Goal: Information Seeking & Learning: Find specific fact

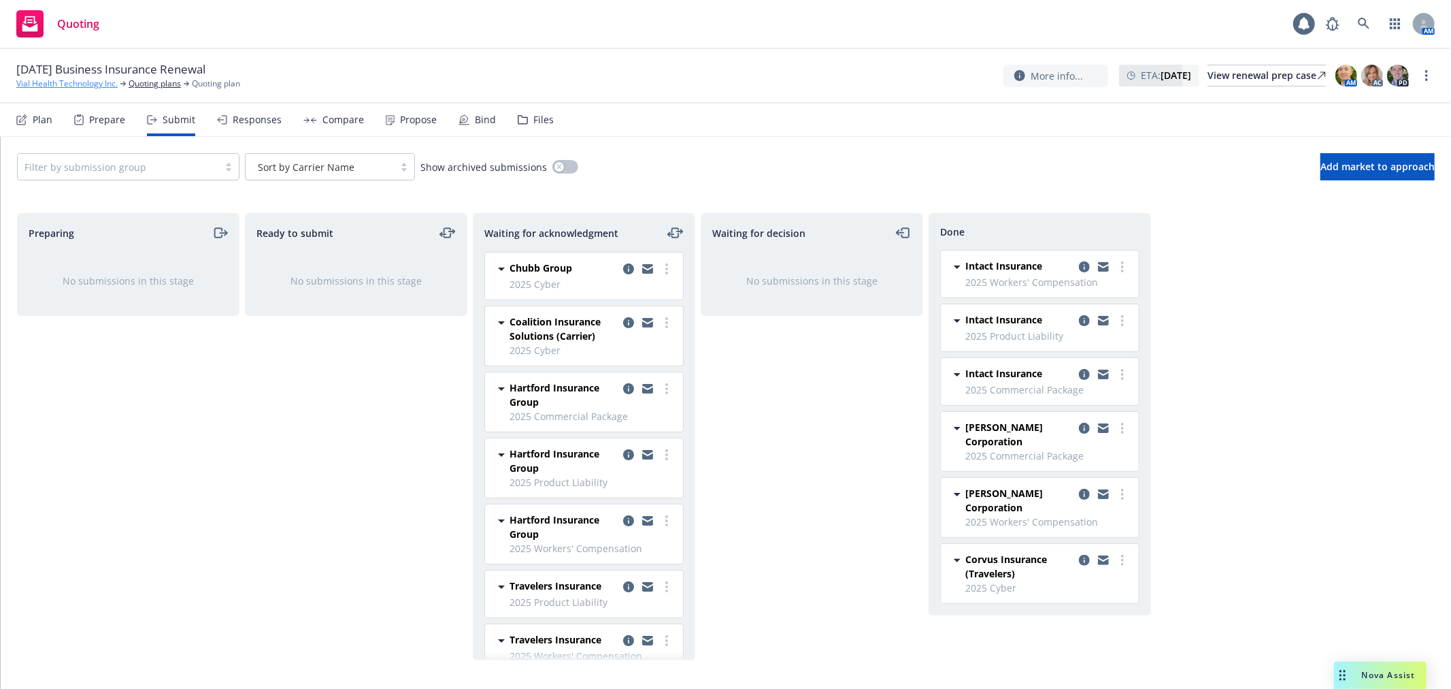
click at [62, 88] on link "Vial Health Technology Inc." at bounding box center [66, 84] width 101 height 12
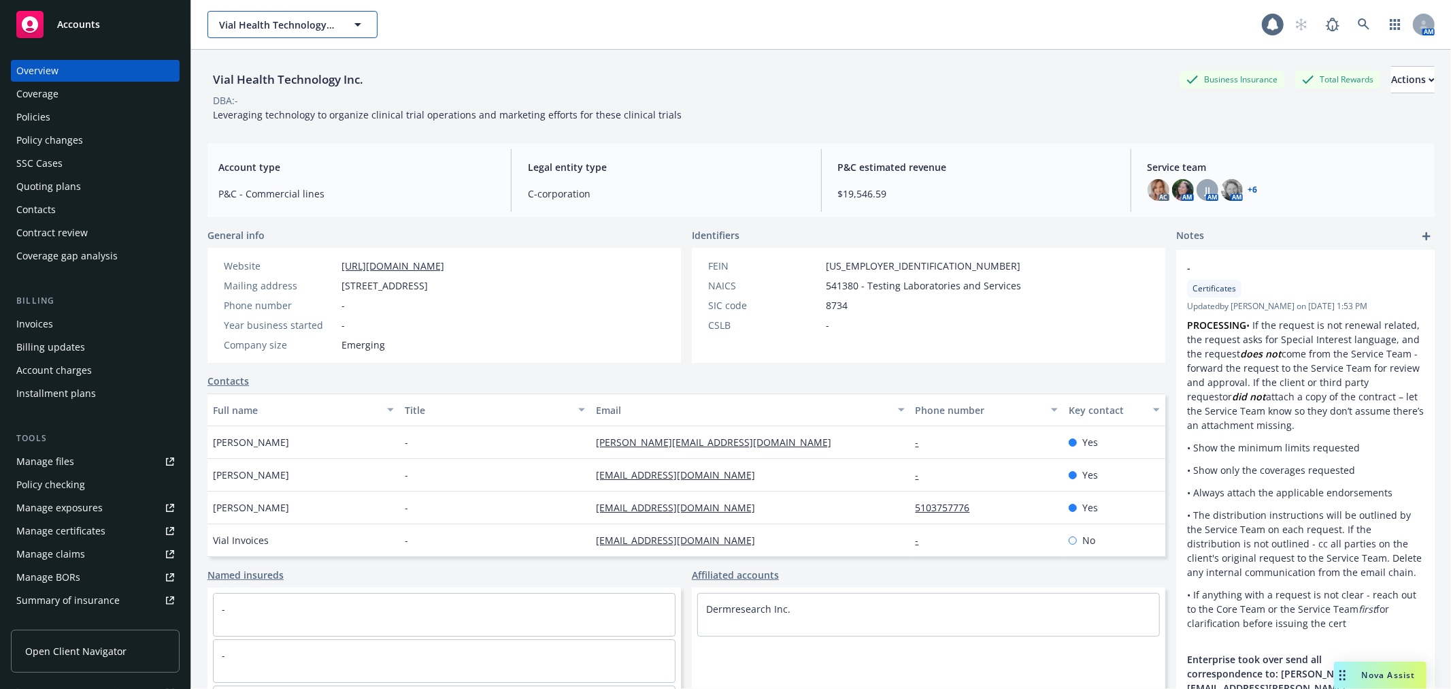
click at [279, 23] on span "Vial Health Technology Inc." at bounding box center [278, 25] width 118 height 14
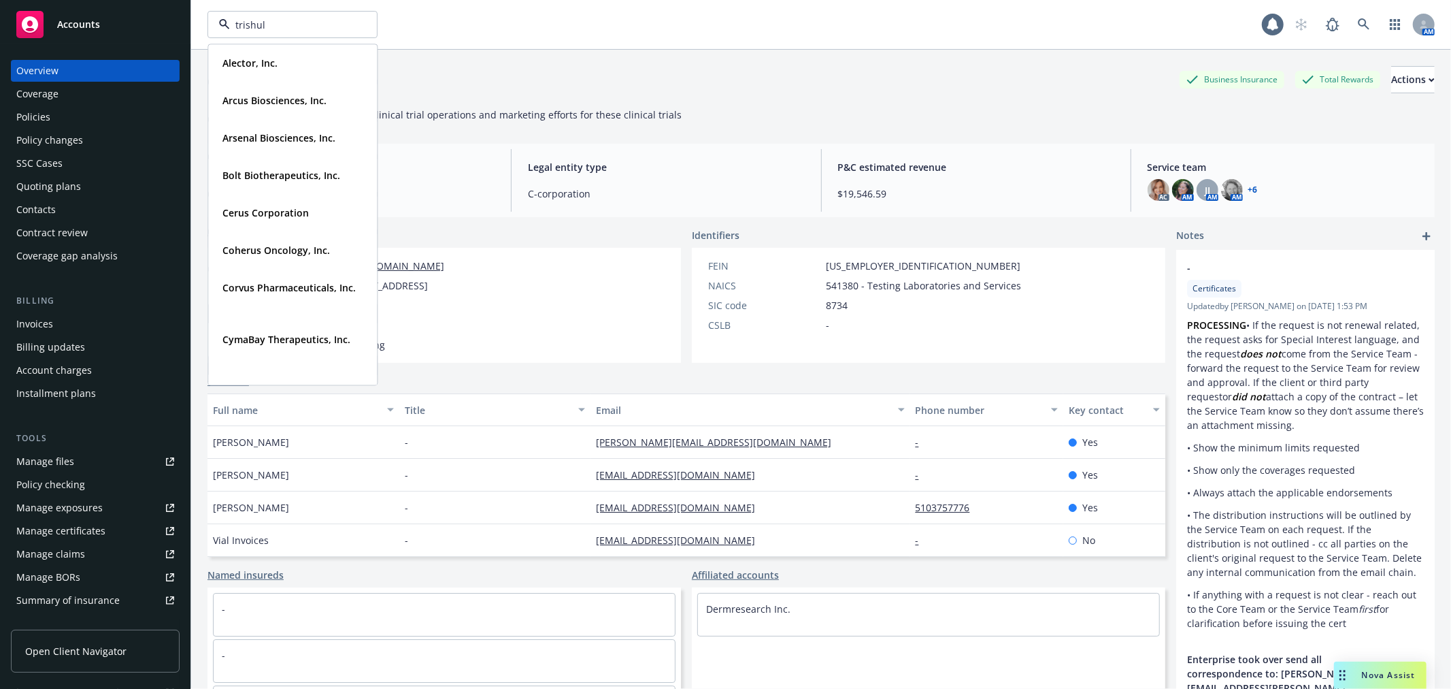
type input "trishula"
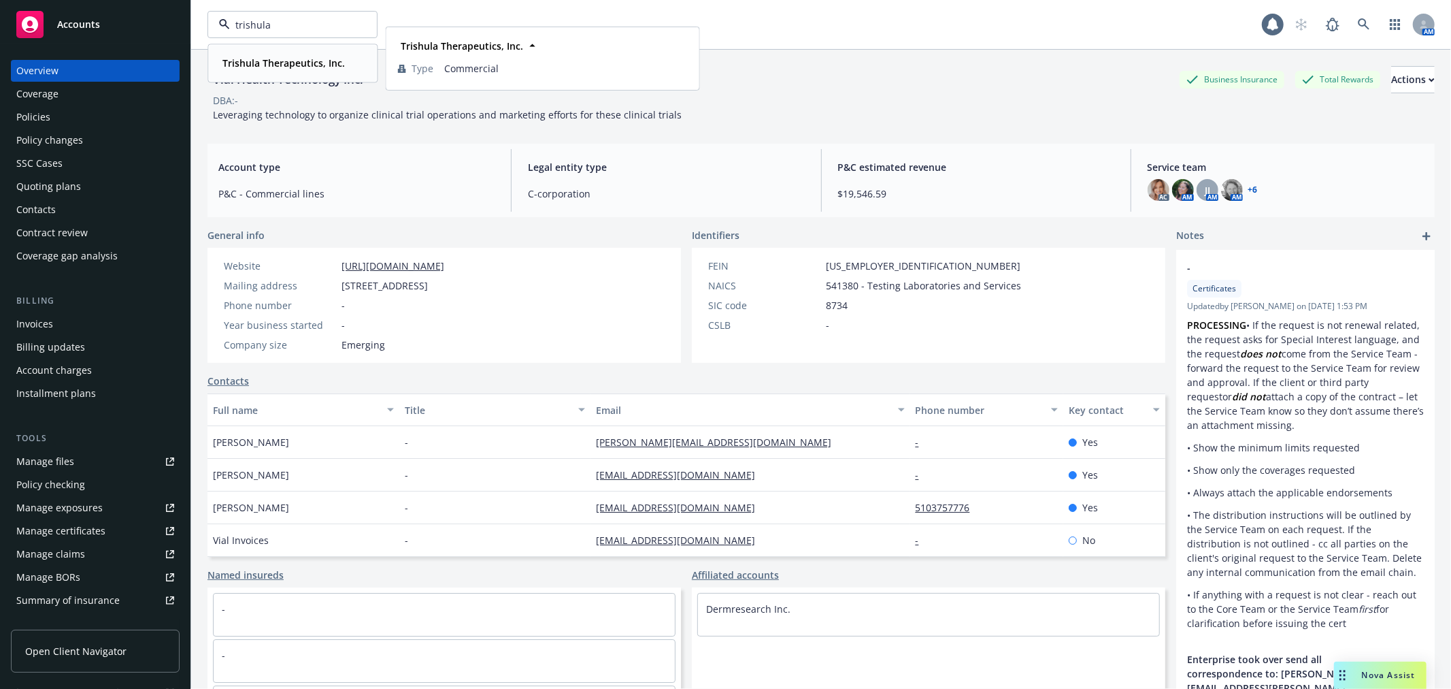
click at [287, 67] on strong "Trishula Therapeutics, Inc." at bounding box center [283, 62] width 122 height 13
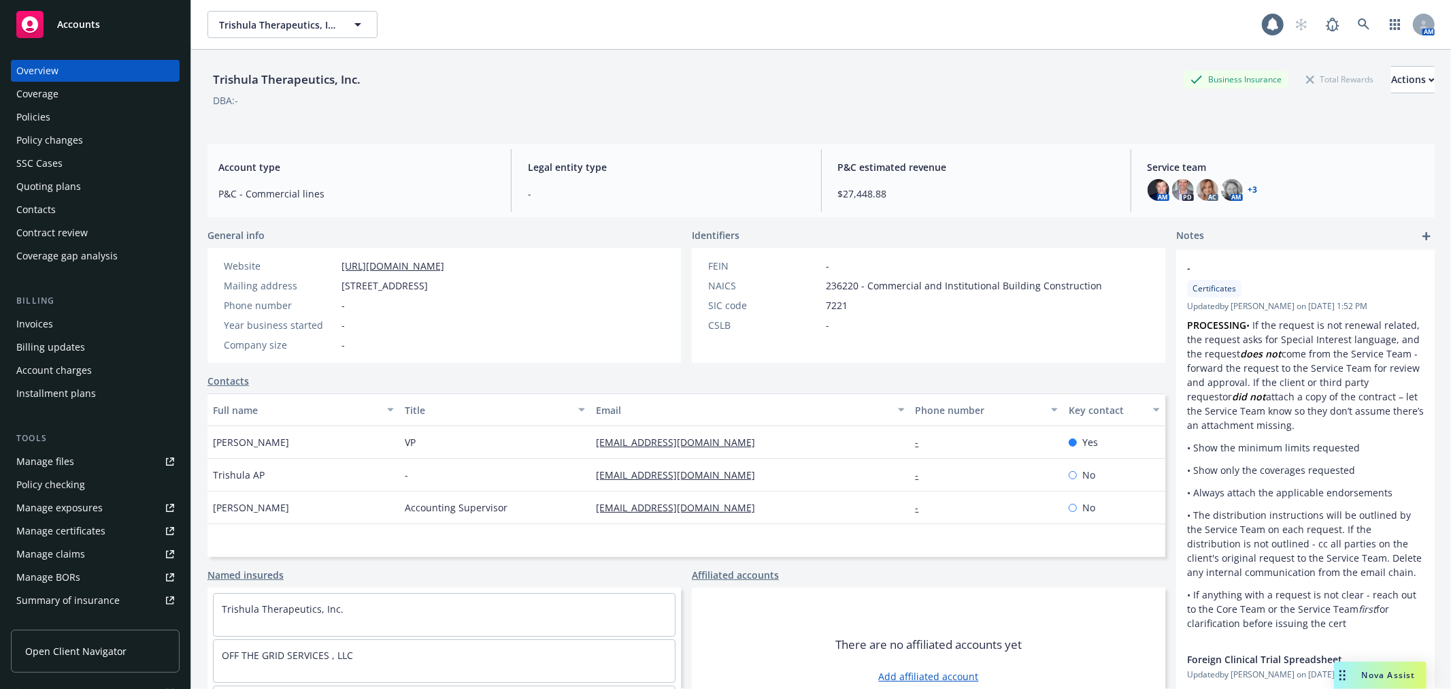
click at [1395, 685] on div "Nova Assist" at bounding box center [1380, 674] width 93 height 27
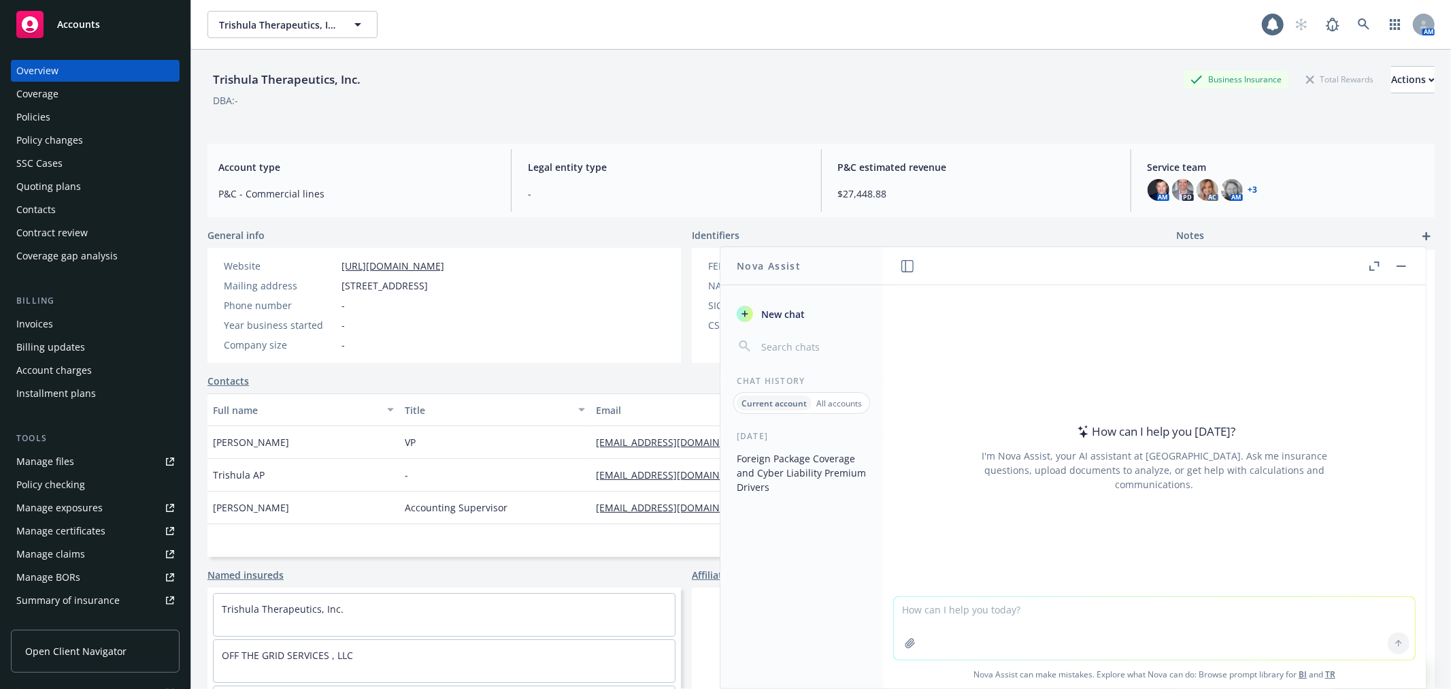
click at [1269, 615] on textarea at bounding box center [1154, 628] width 521 height 63
type textarea "what is the purpose for cargo inventory coverage"
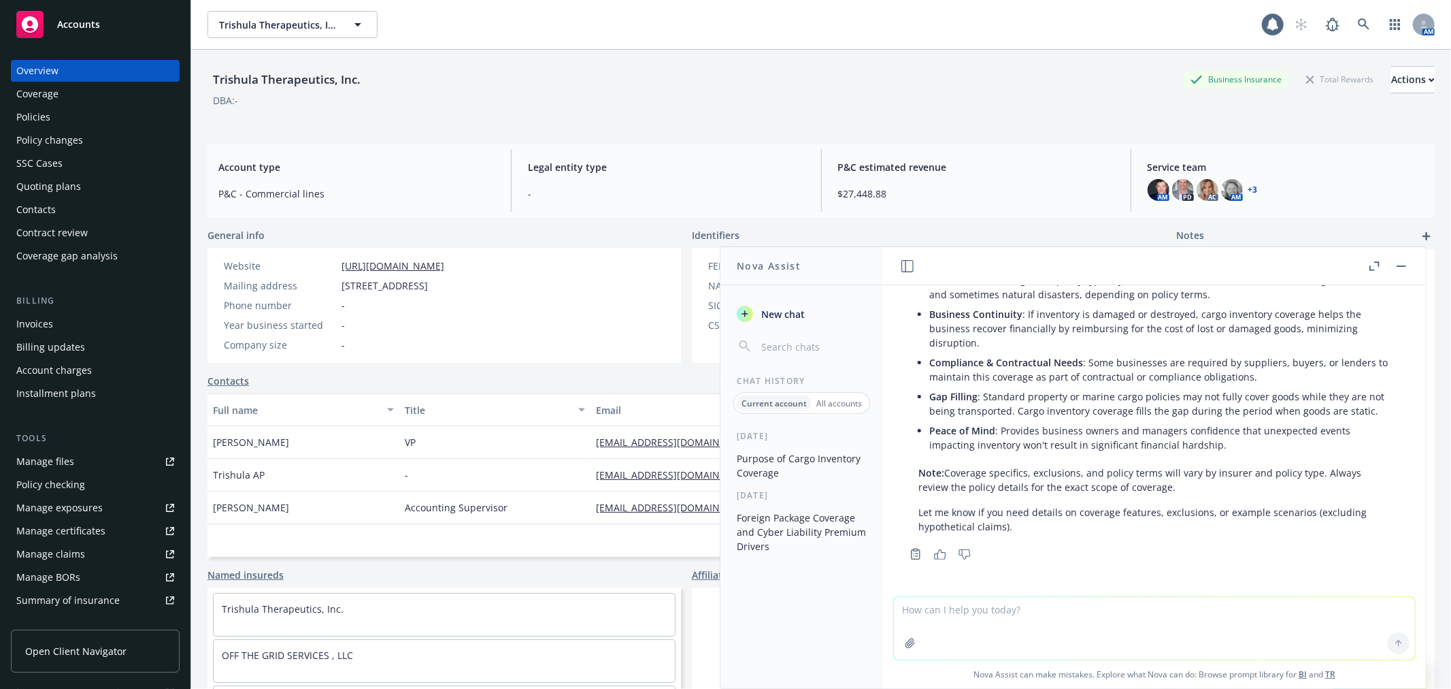
scroll to position [174, 0]
click at [1042, 608] on textarea at bounding box center [1154, 628] width 521 height 63
type textarea "How does cyberlink work"
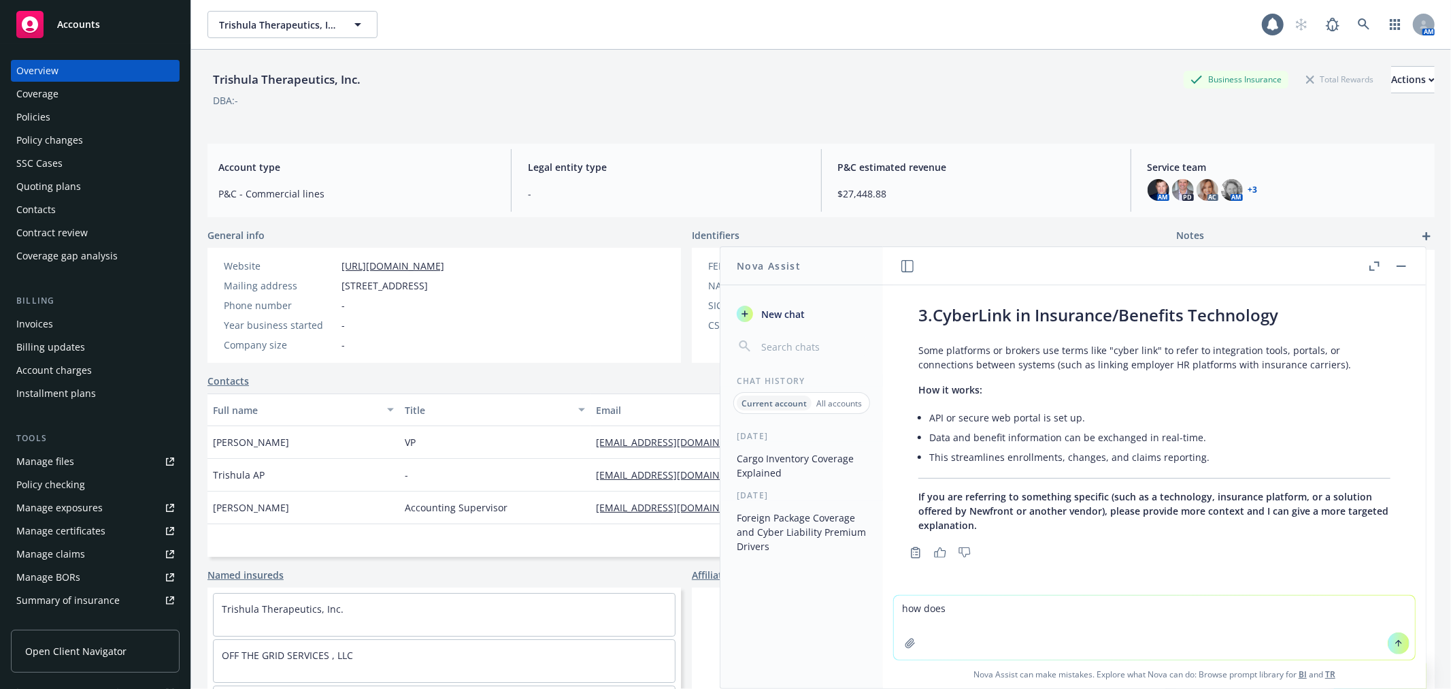
scroll to position [1068, 0]
type textarea "how does cyberlink work for cargo"
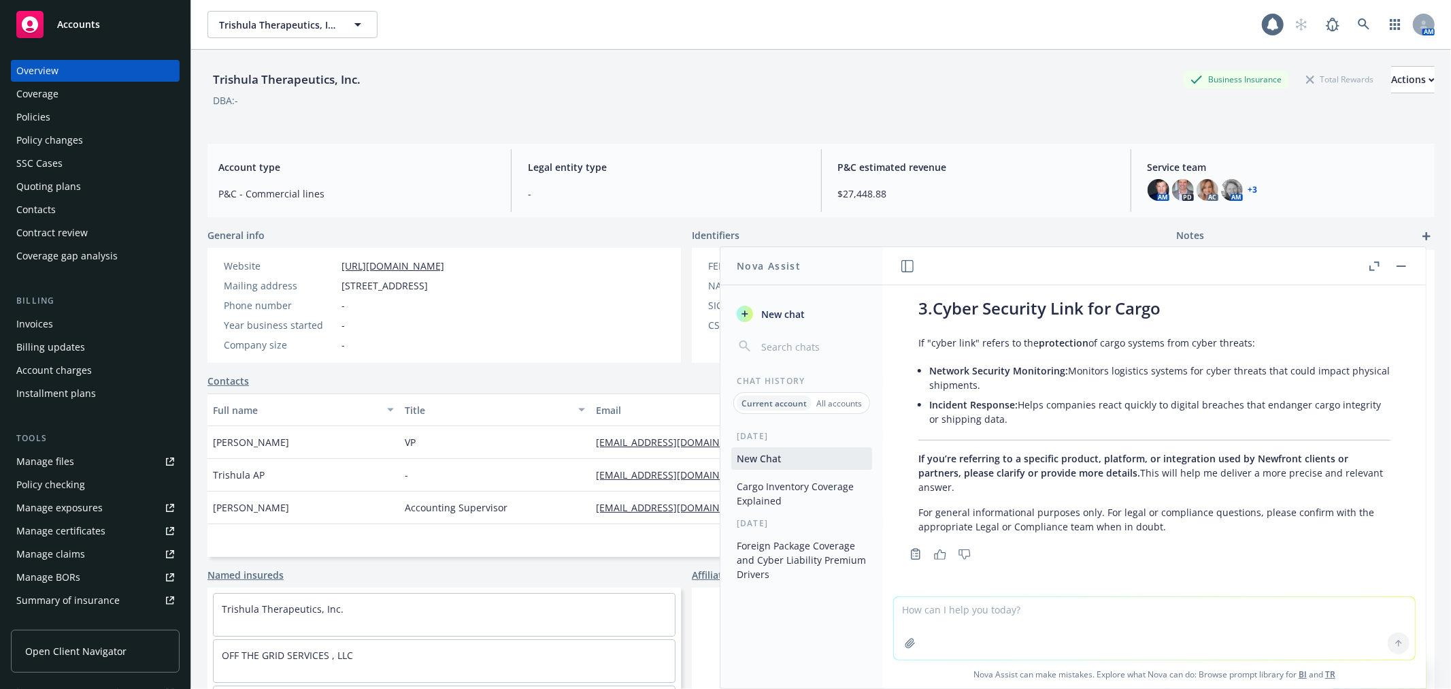
scroll to position [1995, 0]
click at [25, 112] on div "Policies" at bounding box center [33, 117] width 34 height 22
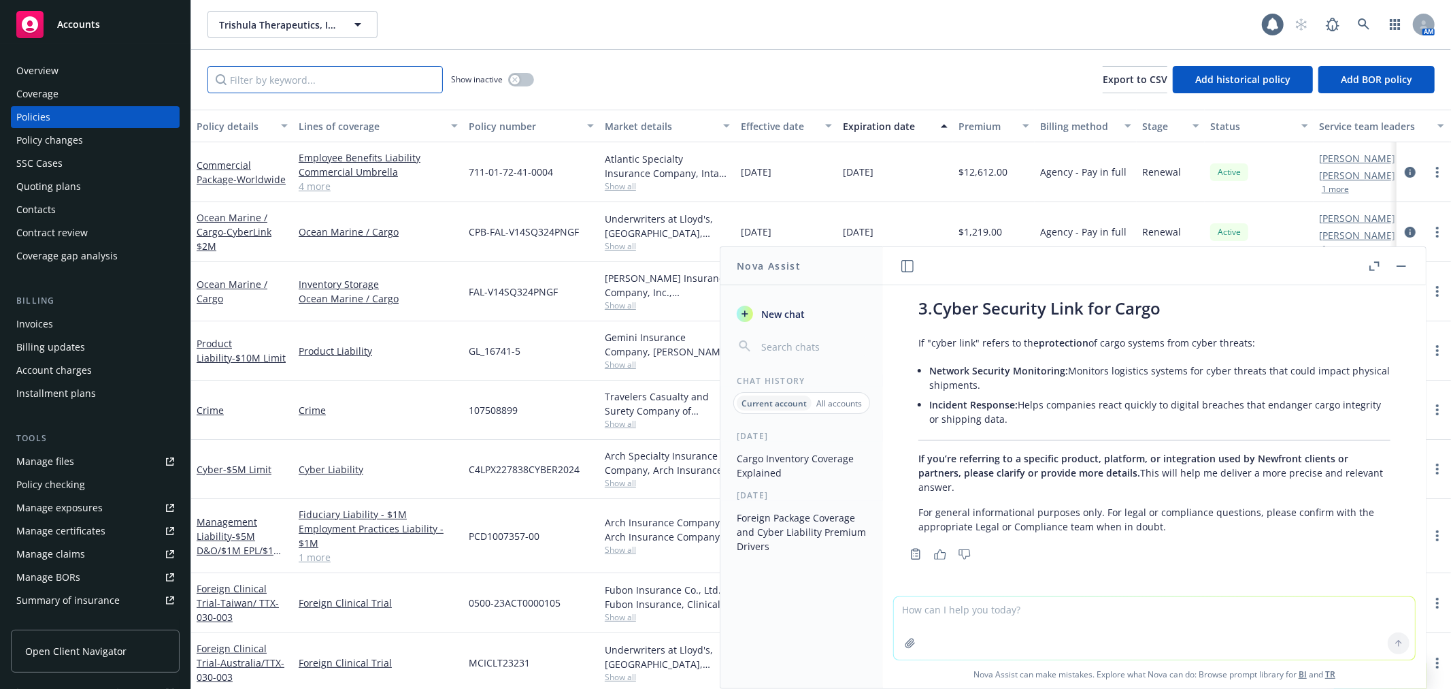
click at [314, 76] on input "Filter by keyword..." at bounding box center [325, 79] width 235 height 27
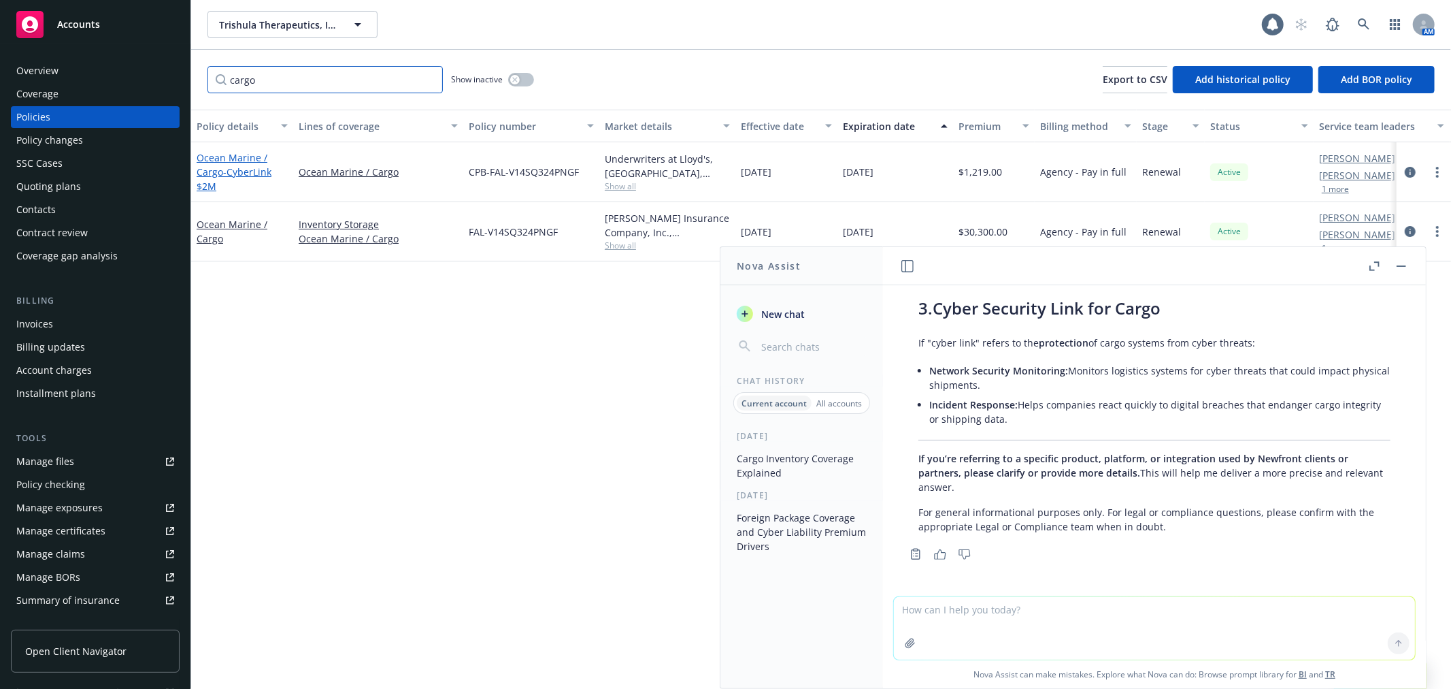
type input "cargo"
click at [242, 161] on link "Ocean Marine / Cargo - CyberLink $2M" at bounding box center [234, 172] width 75 height 42
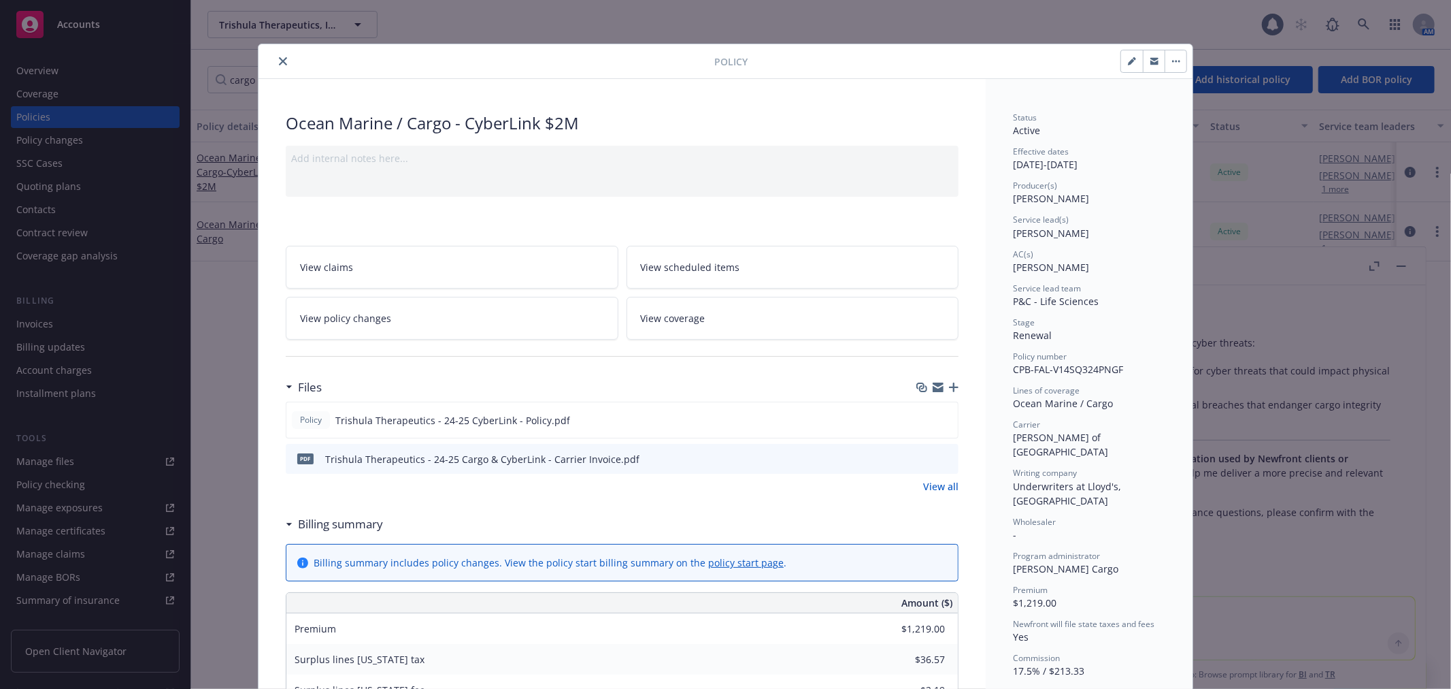
click at [1406, 263] on div "Policy Ocean Marine / Cargo - CyberLink $2M Add internal notes here... View cla…" at bounding box center [725, 344] width 1451 height 689
click at [943, 416] on icon "preview file" at bounding box center [945, 419] width 12 height 10
click at [279, 59] on icon "close" at bounding box center [283, 61] width 8 height 8
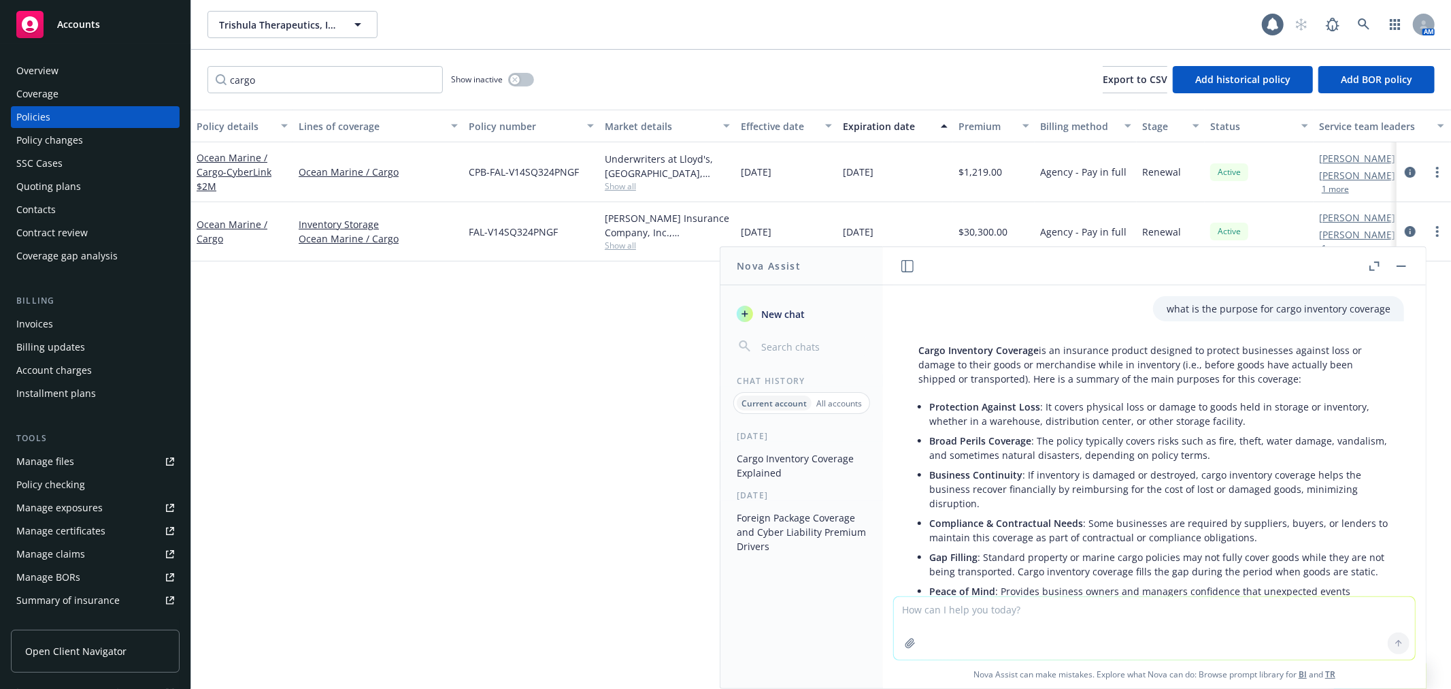
click at [463, 378] on div "Policy details Lines of coverage Policy number Market details Effective date Ex…" at bounding box center [821, 399] width 1260 height 579
click at [1404, 263] on button "button" at bounding box center [1401, 266] width 16 height 16
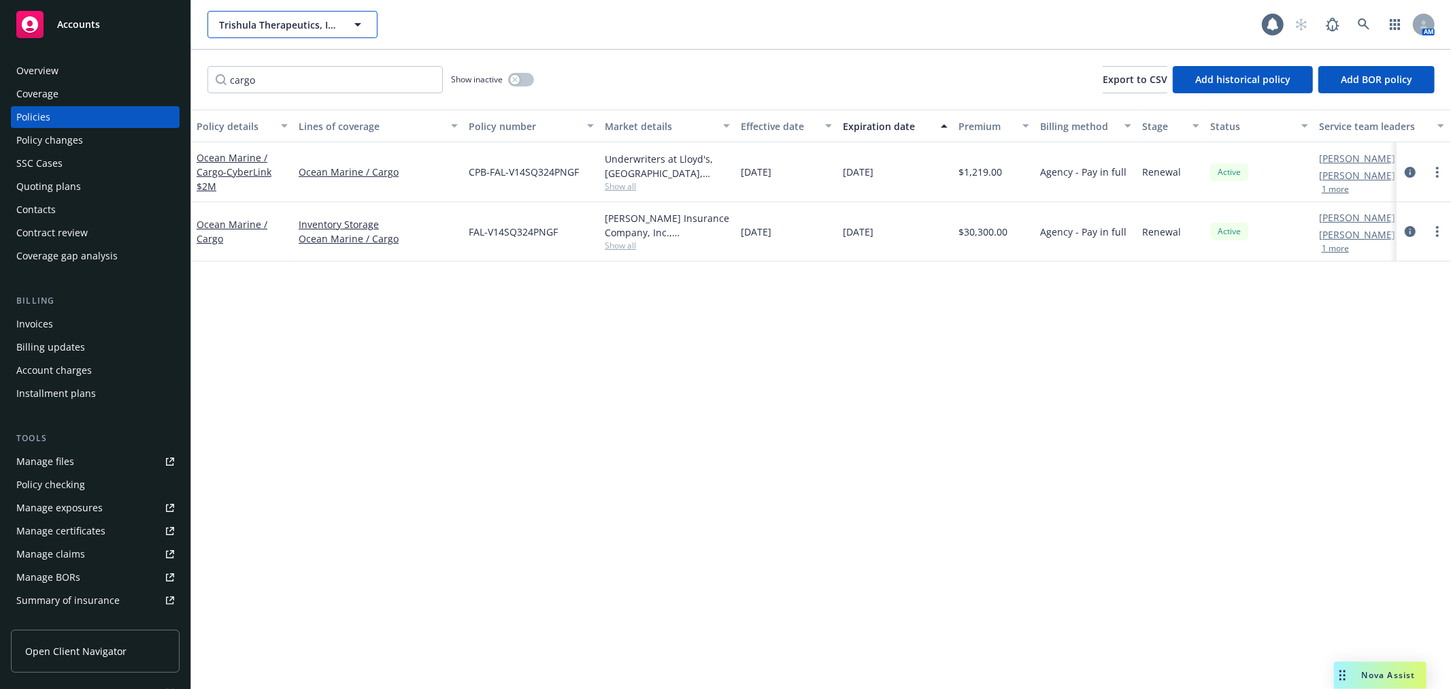
click at [301, 31] on span "Trishula Therapeutics, Inc." at bounding box center [278, 25] width 118 height 14
type input "elfi"
click at [286, 65] on strong "Delfi Diagnostics, Inc." at bounding box center [271, 62] width 99 height 13
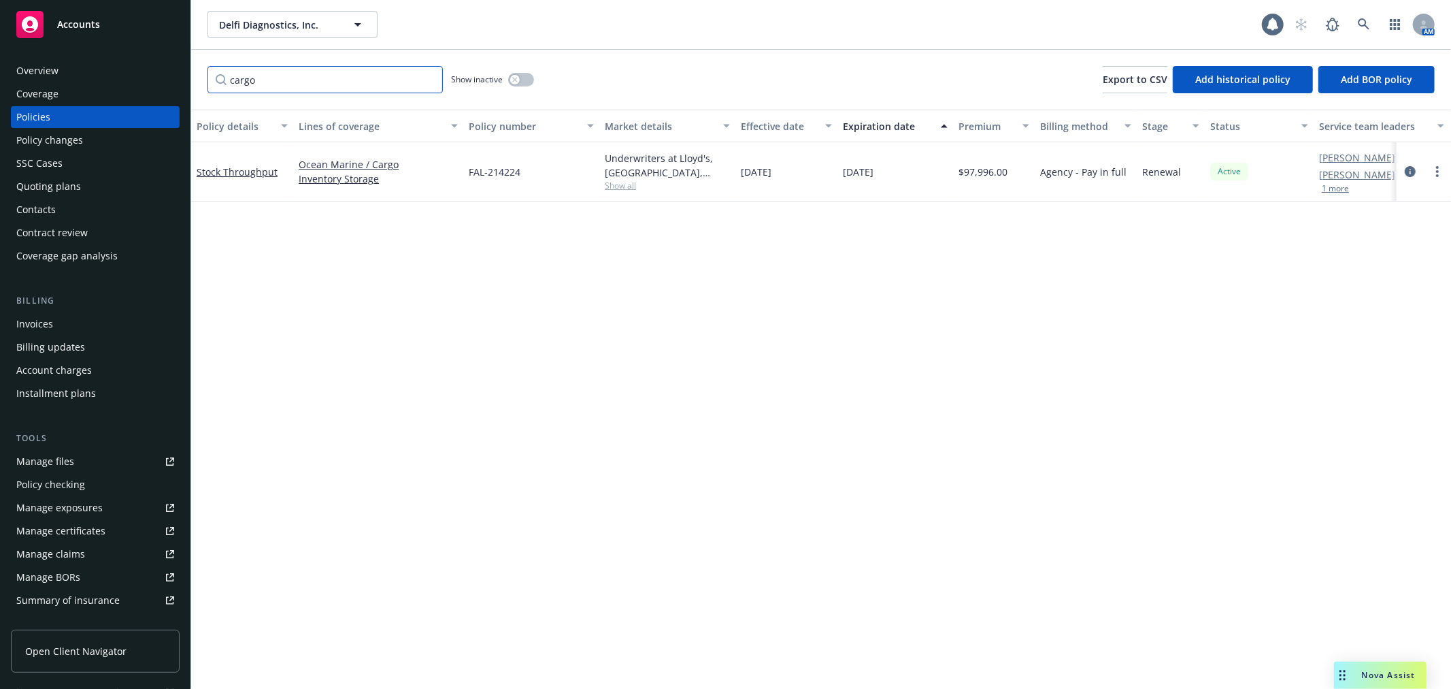
drag, startPoint x: 293, startPoint y: 87, endPoint x: 137, endPoint y: 72, distance: 156.5
click at [137, 76] on div "Accounts Overview Coverage Policies Policy changes SSC Cases Quoting plans Cont…" at bounding box center [725, 344] width 1451 height 689
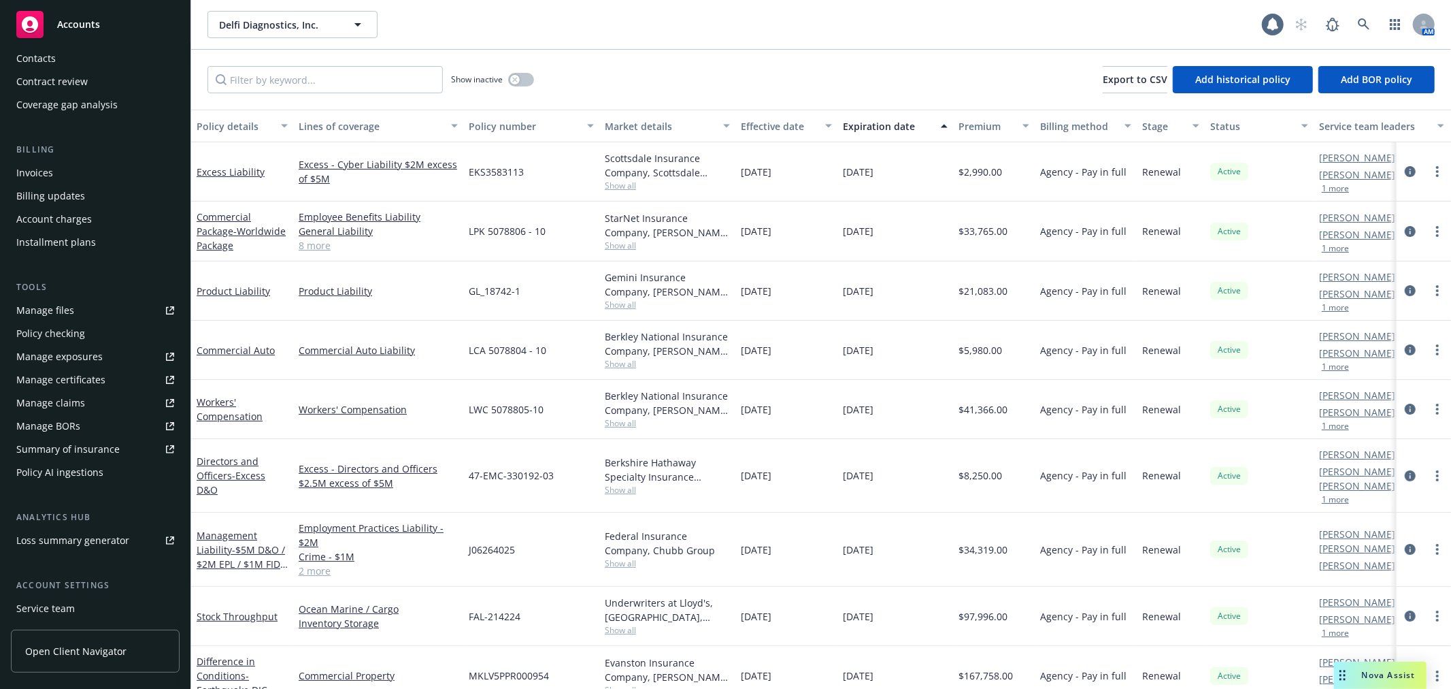
drag, startPoint x: 28, startPoint y: 599, endPoint x: 468, endPoint y: 471, distance: 458.4
click at [28, 599] on div "Service team" at bounding box center [45, 608] width 59 height 22
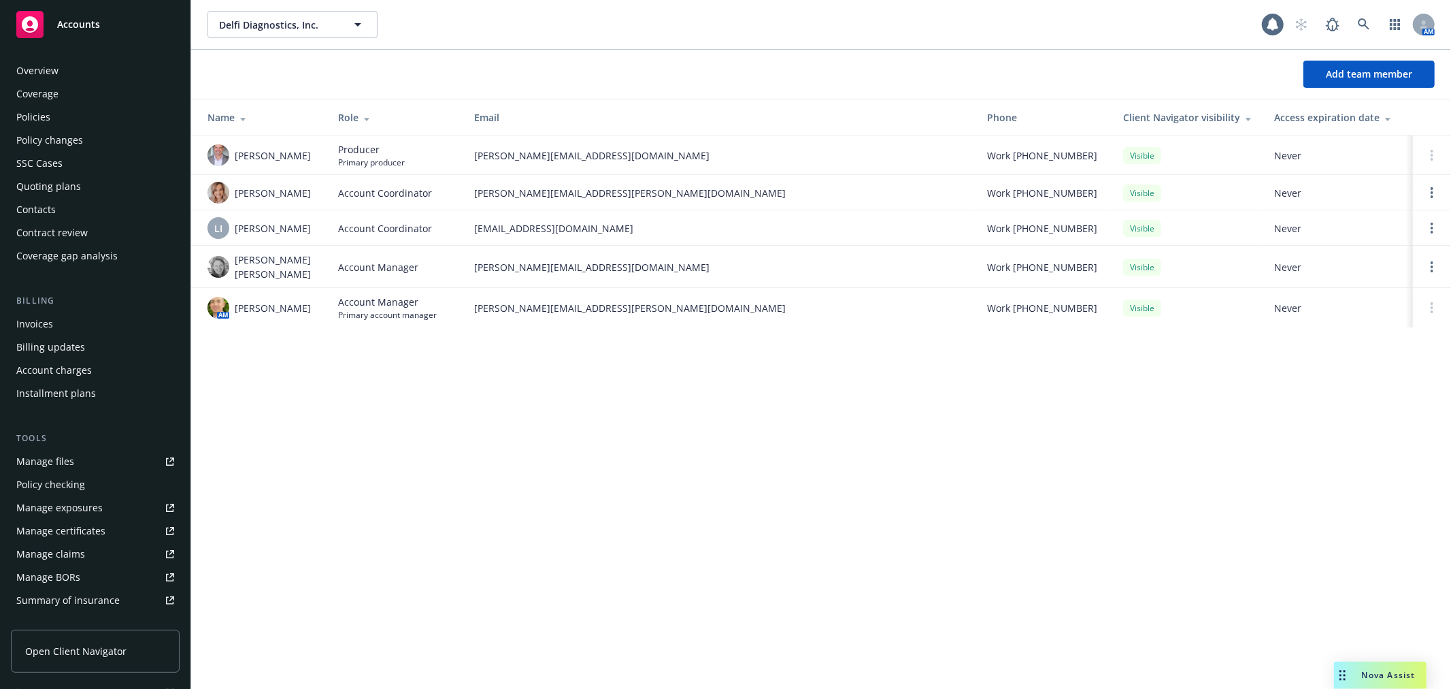
click at [63, 116] on div "Policies" at bounding box center [95, 117] width 158 height 22
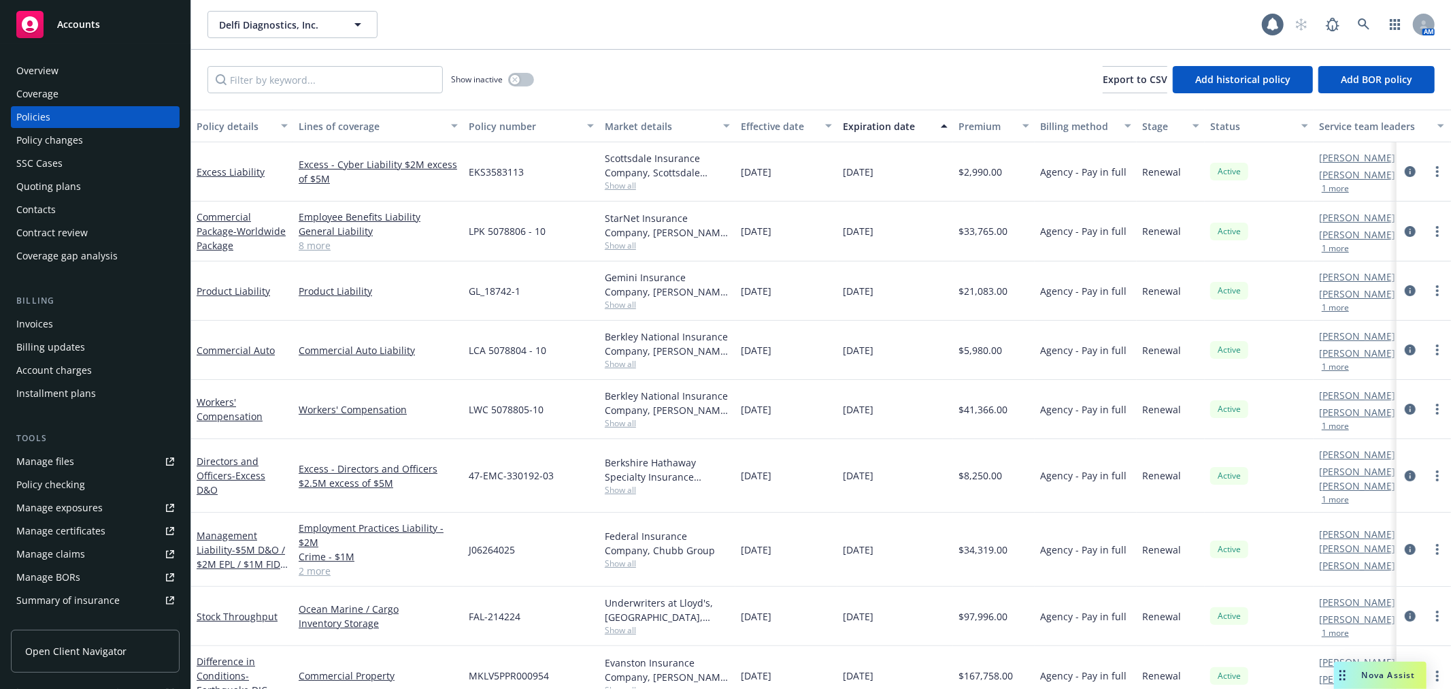
click at [69, 201] on div "Contacts" at bounding box center [95, 210] width 158 height 22
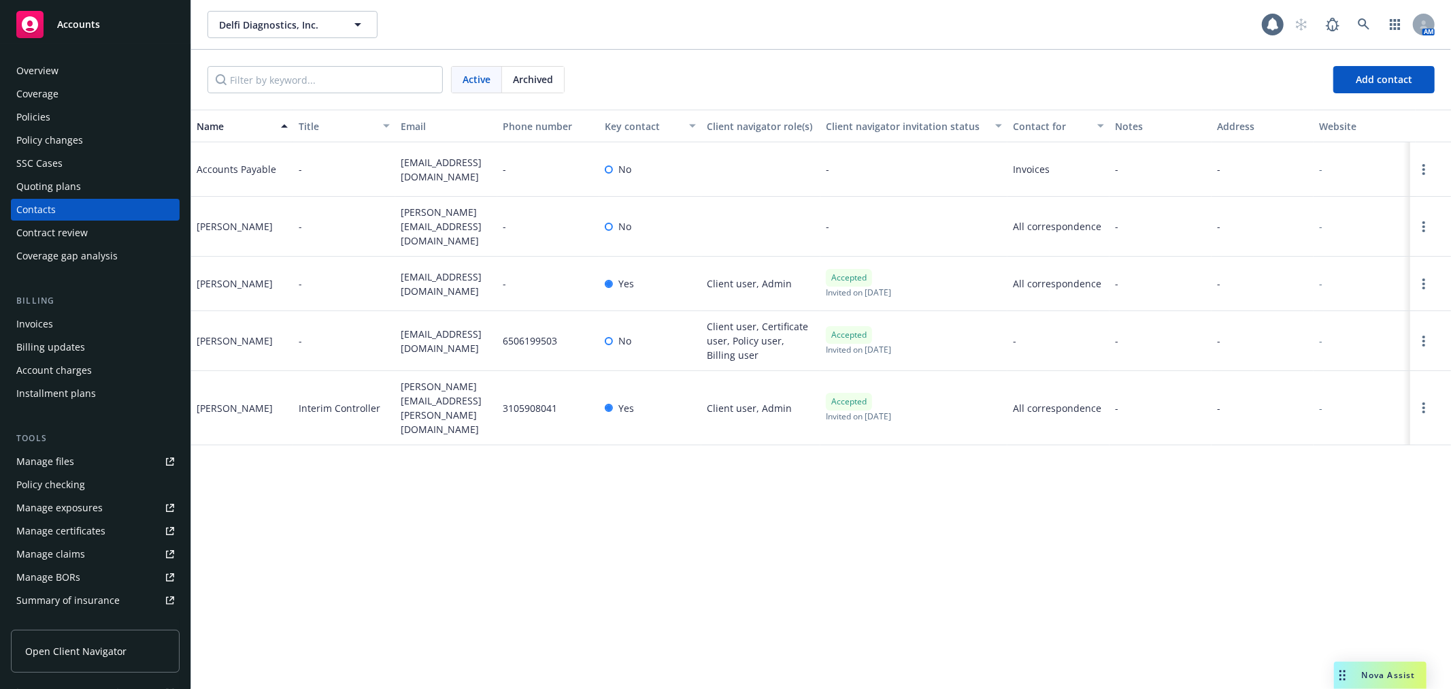
click at [56, 110] on div "Policies" at bounding box center [95, 117] width 158 height 22
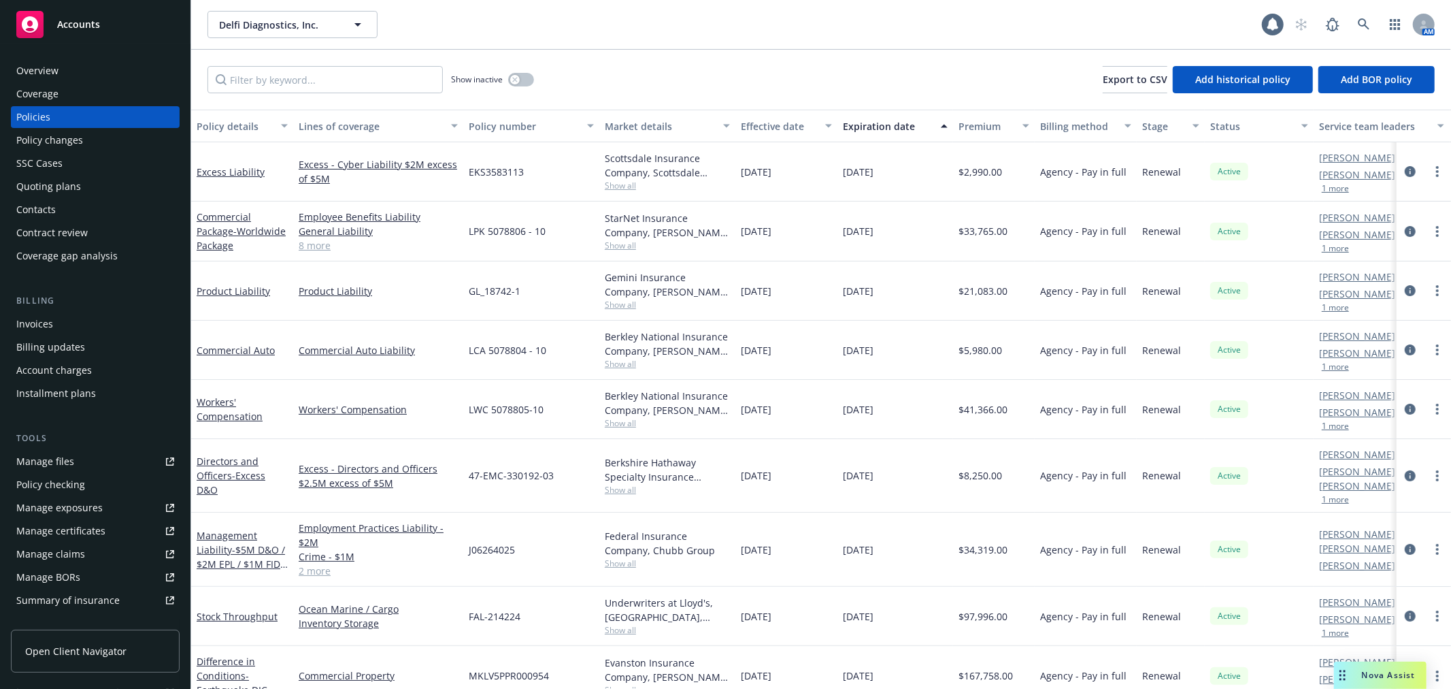
click at [298, 248] on div "Employee Benefits Liability General Liability Commercial Property Commercial Um…" at bounding box center [378, 231] width 170 height 60
click at [300, 248] on link "8 more" at bounding box center [378, 245] width 159 height 14
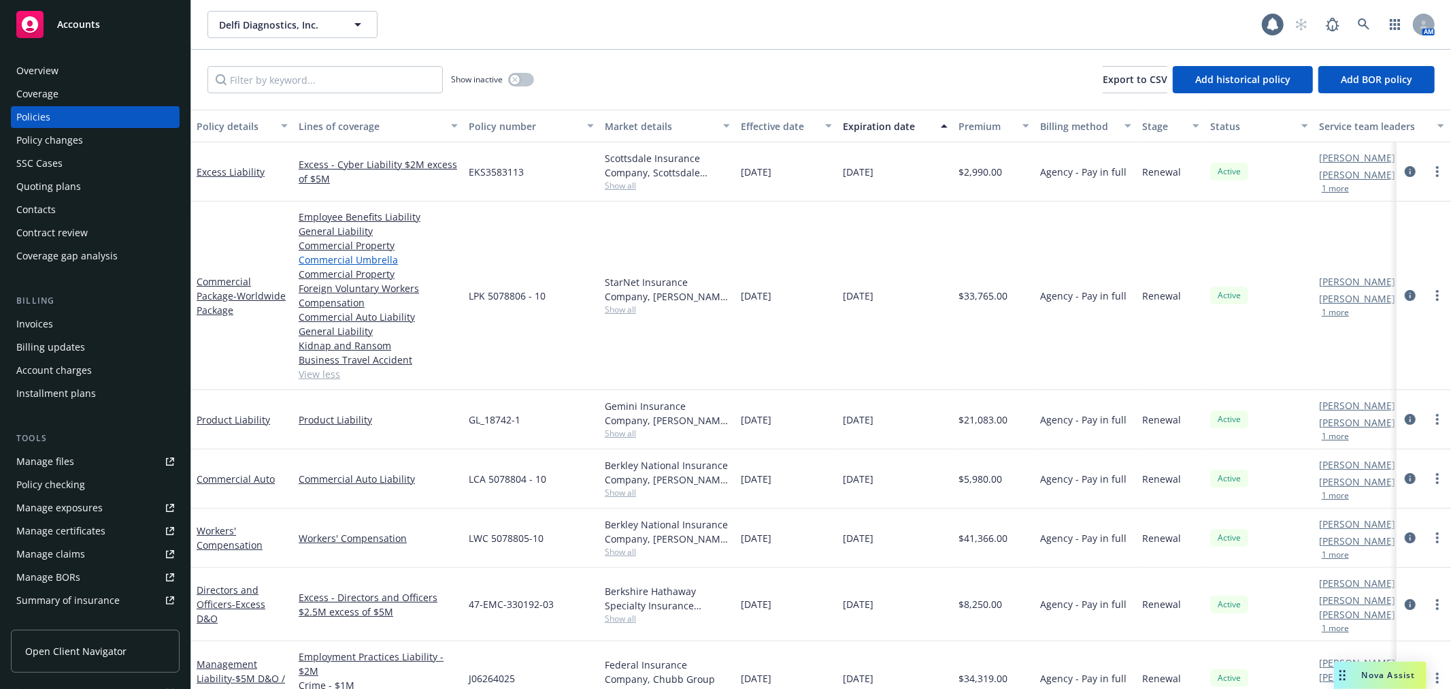
click at [369, 256] on link "Commercial Umbrella" at bounding box center [378, 259] width 159 height 14
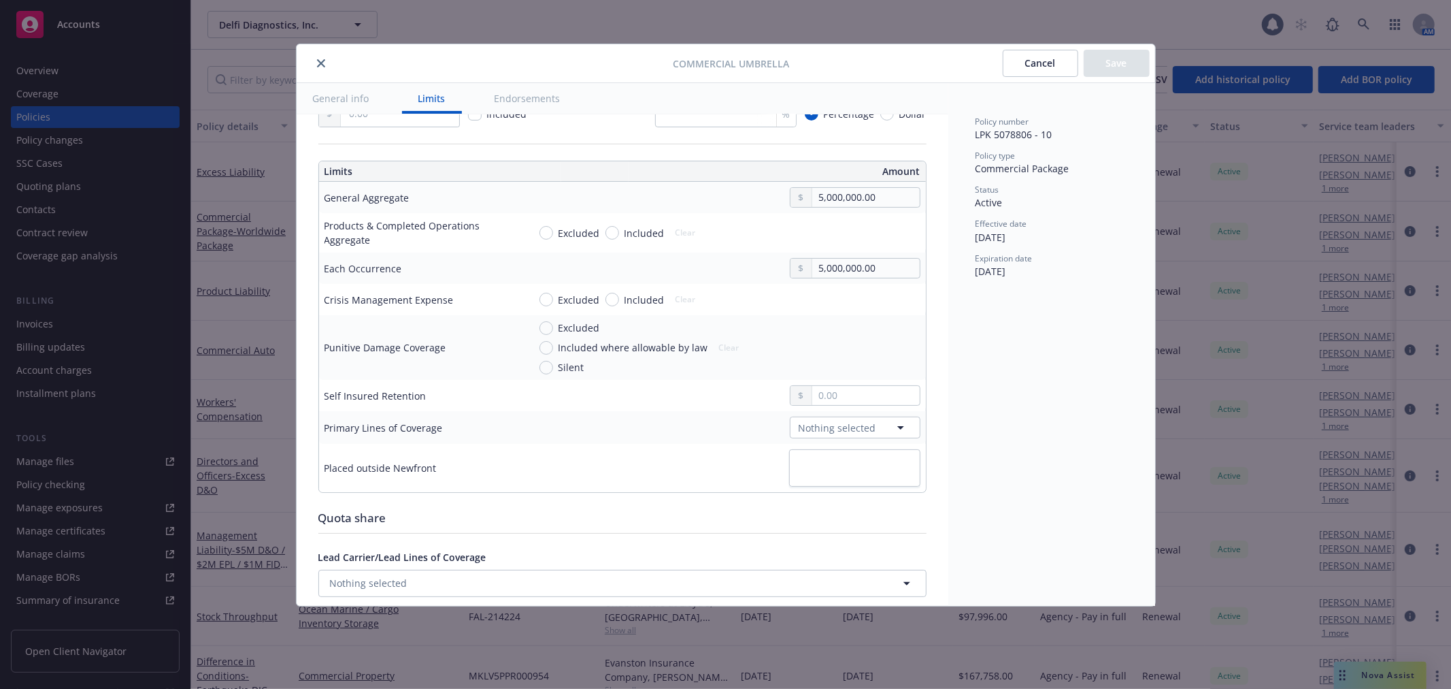
scroll to position [529, 0]
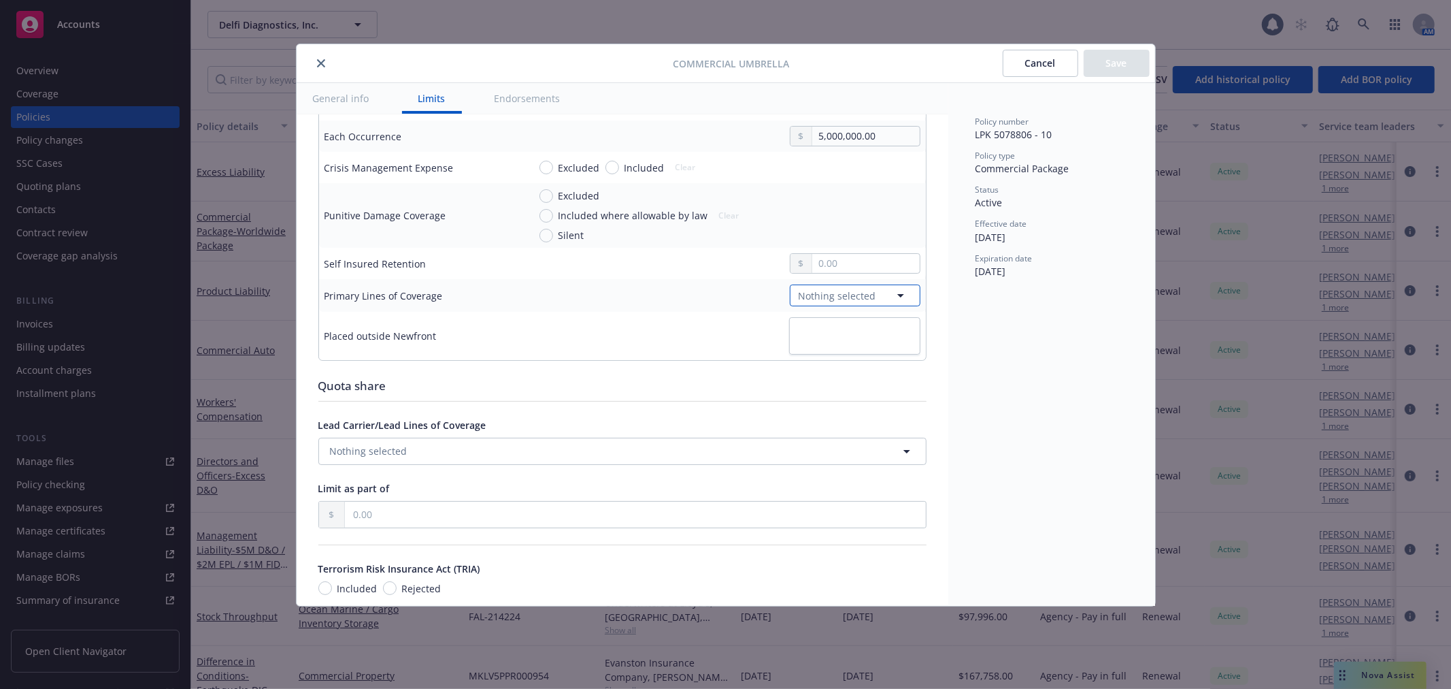
click at [825, 303] on button "Nothing selected" at bounding box center [855, 295] width 131 height 22
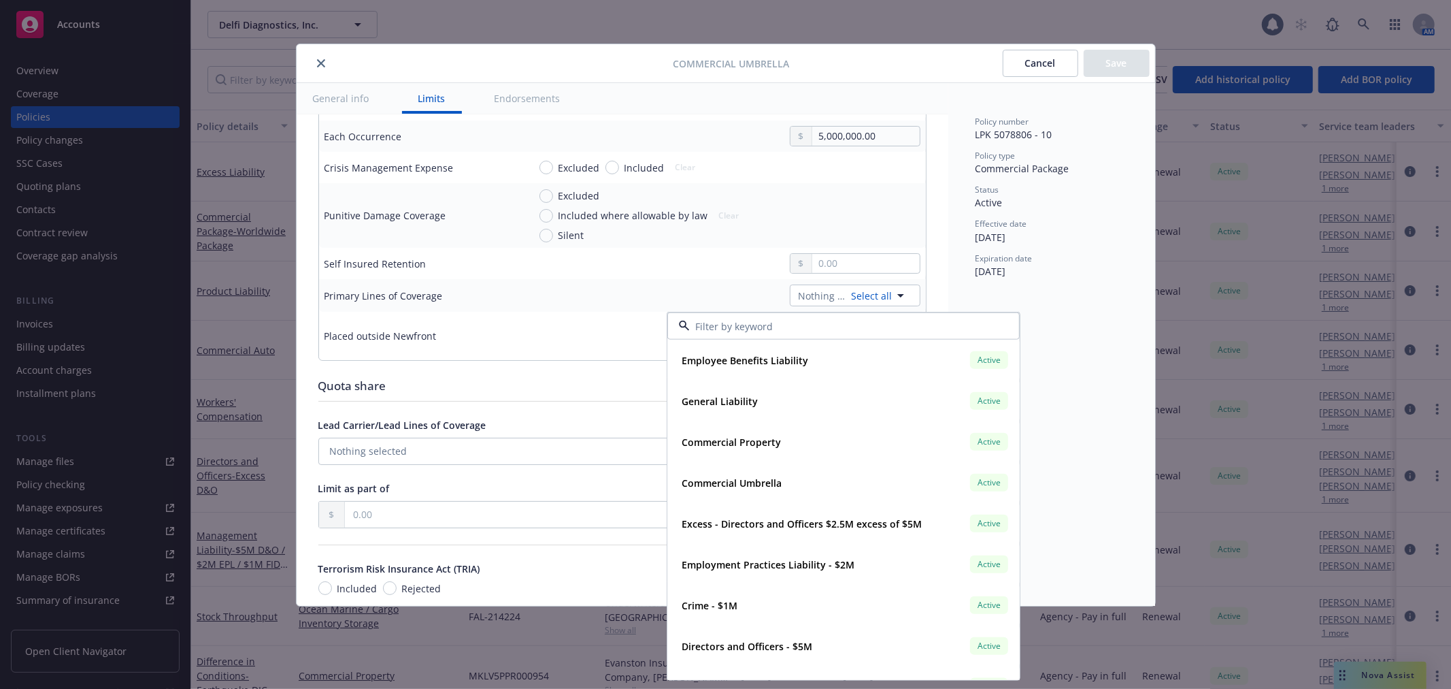
click at [320, 58] on button "close" at bounding box center [321, 63] width 16 height 16
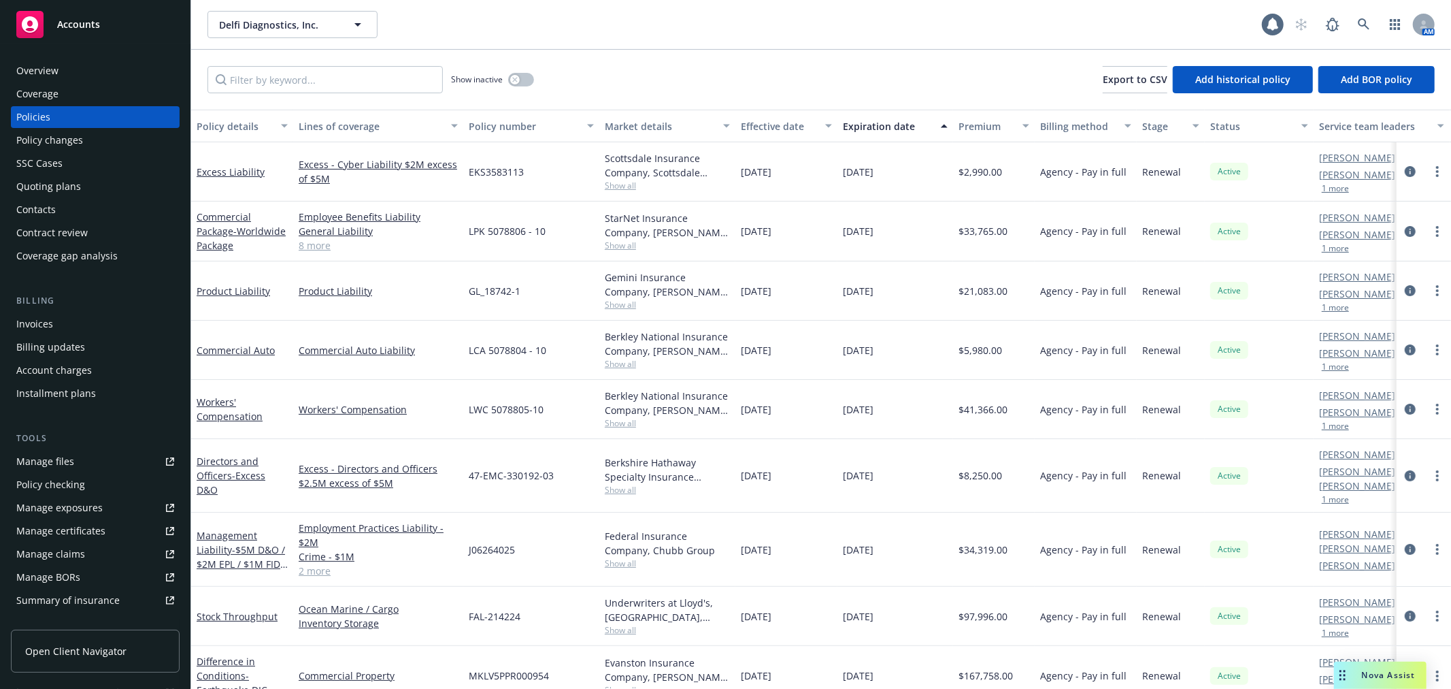
click at [313, 244] on link "8 more" at bounding box center [378, 245] width 159 height 14
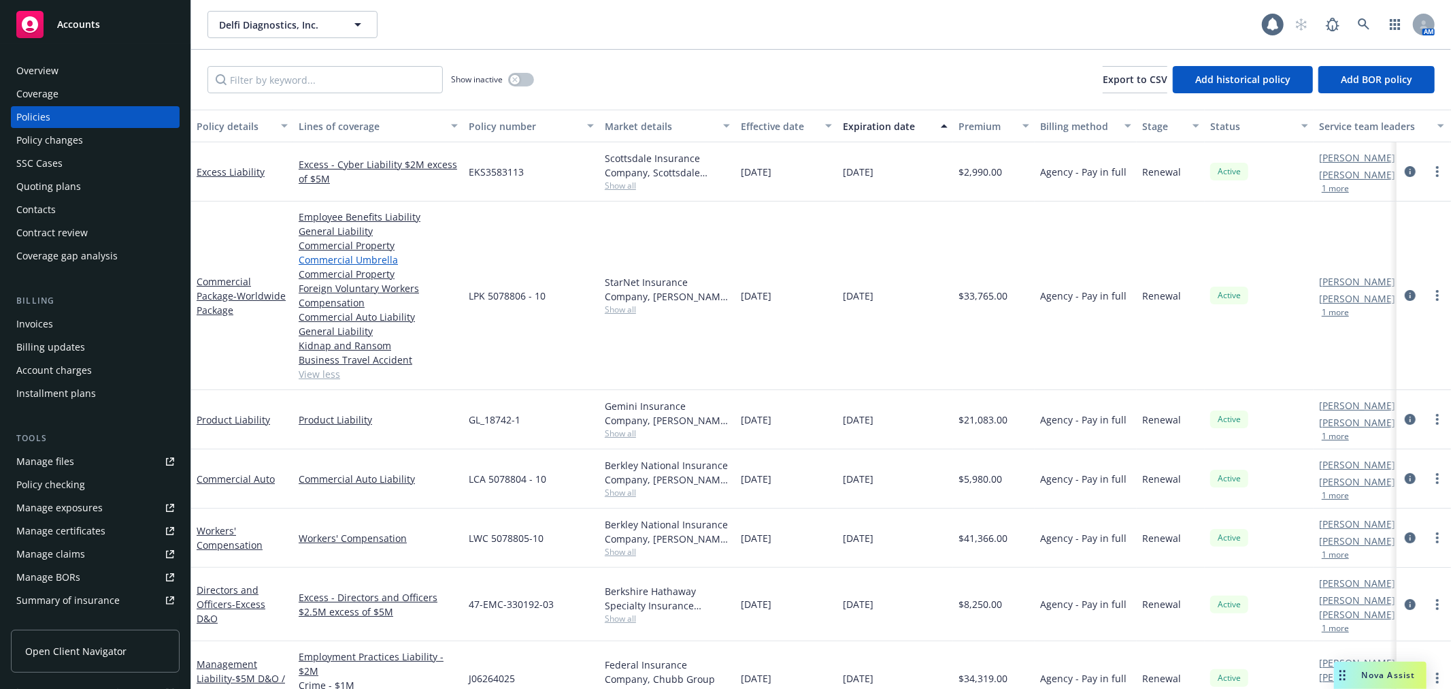
click at [361, 252] on link "Commercial Umbrella" at bounding box center [378, 259] width 159 height 14
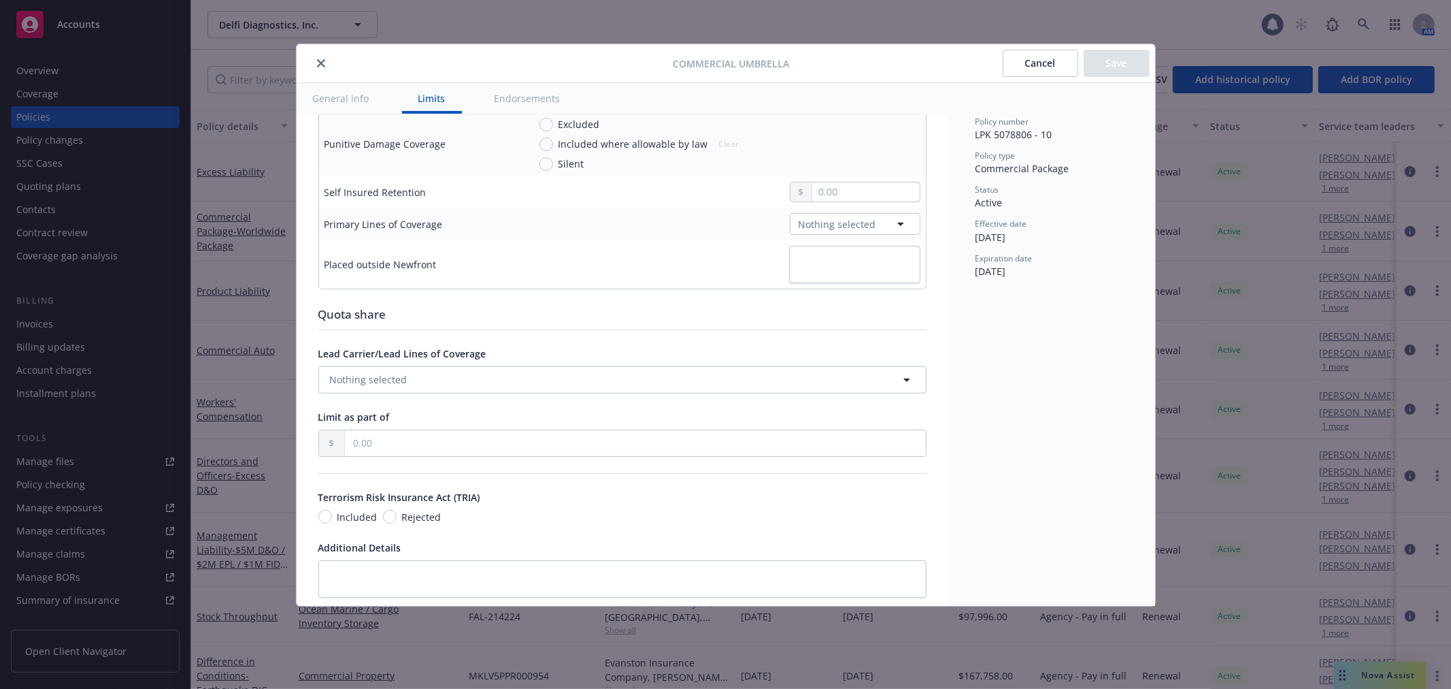
scroll to position [604, 0]
click at [825, 215] on span "Nothing selected" at bounding box center [838, 220] width 78 height 14
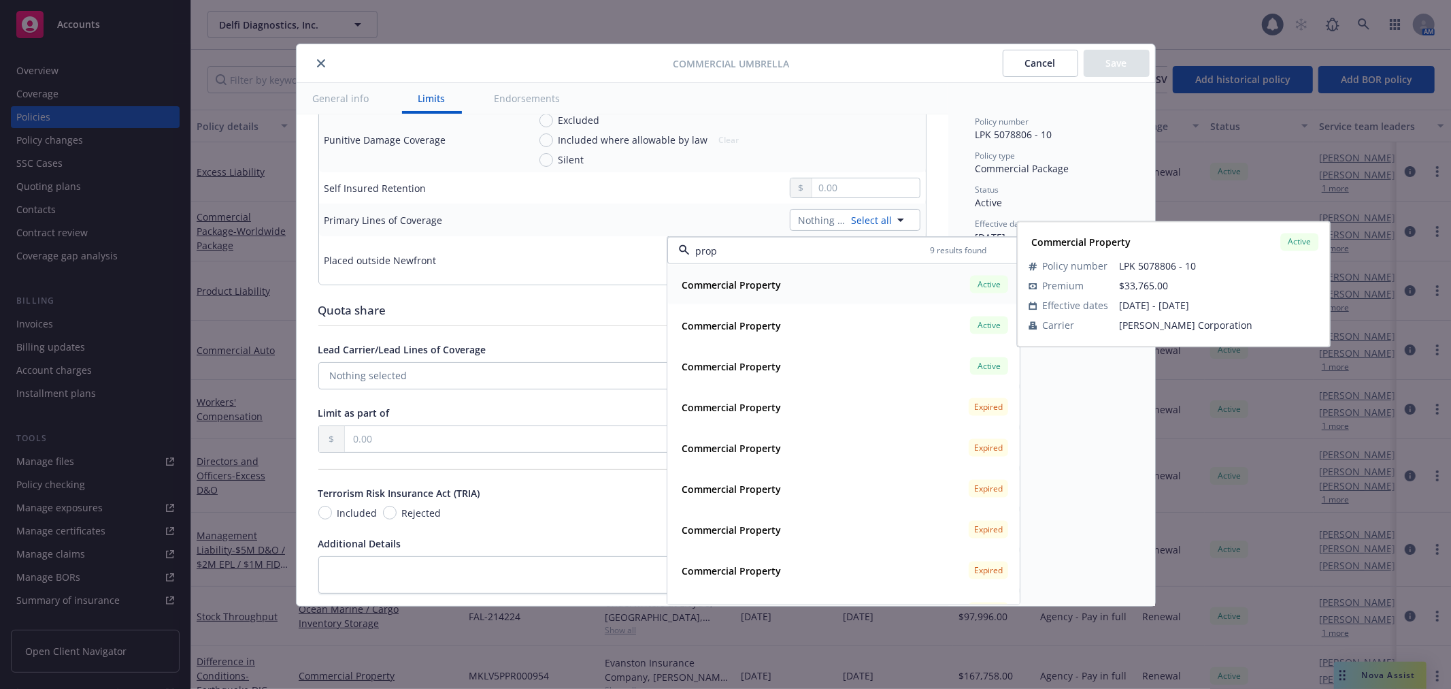
click at [806, 284] on div "Commercial Property Active" at bounding box center [843, 284] width 335 height 23
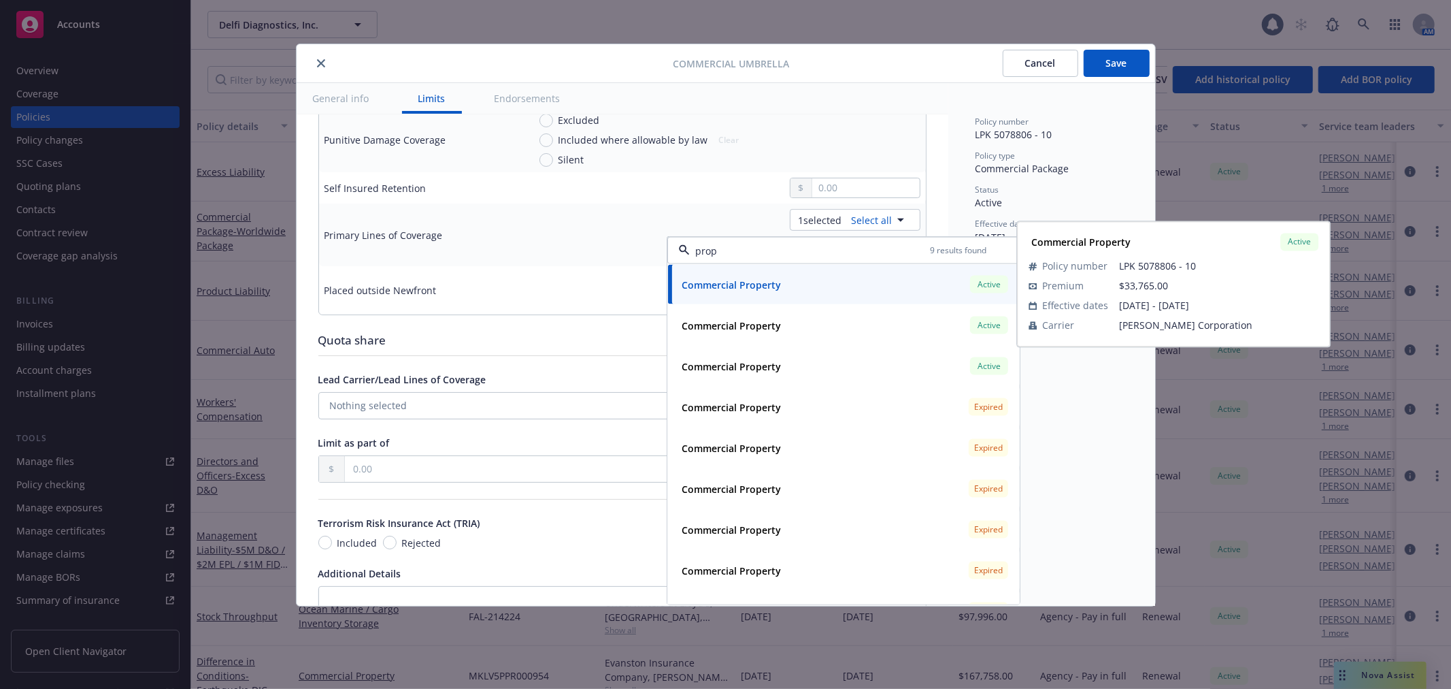
click at [777, 284] on strong "Commercial Property" at bounding box center [731, 284] width 99 height 13
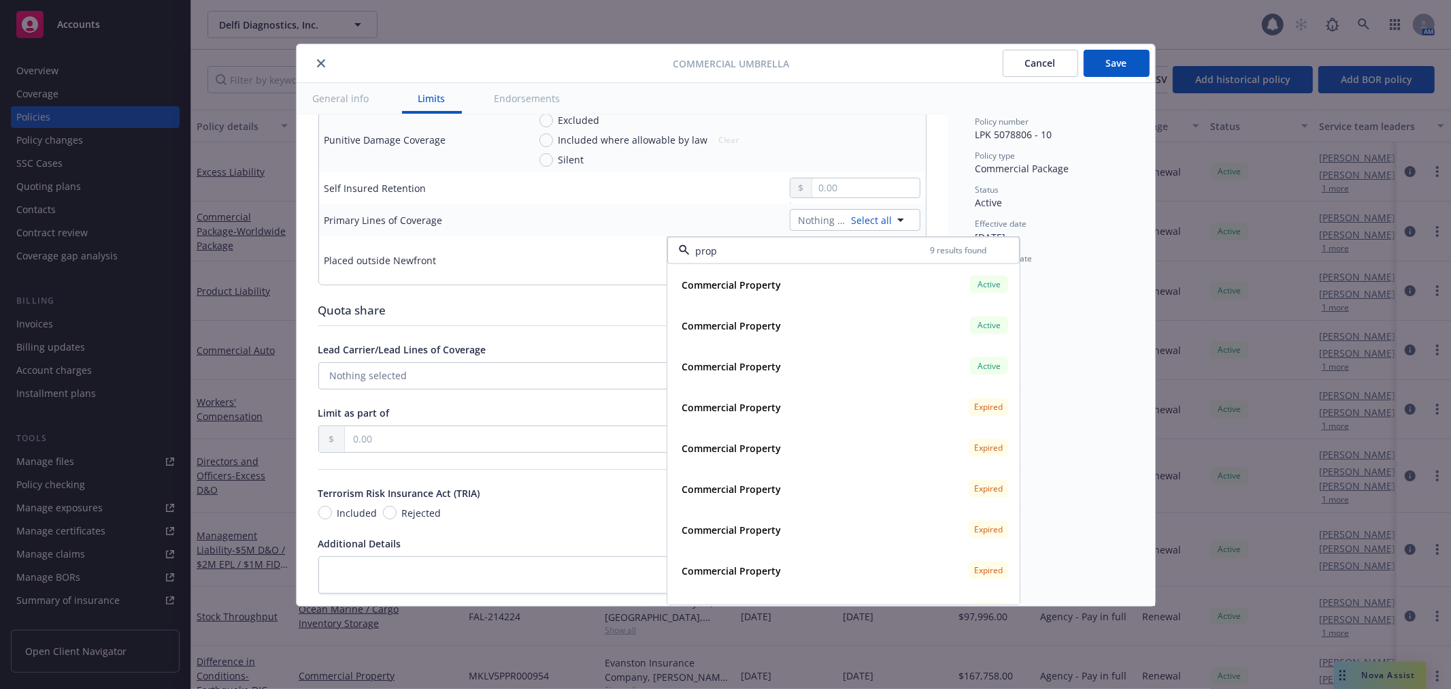
drag, startPoint x: 733, startPoint y: 248, endPoint x: 610, endPoint y: 241, distance: 123.4
click at [610, 242] on tbody "General Aggregate 5,000,000.00 Products & Completed Operations Aggregate Exclud…" at bounding box center [622, 129] width 607 height 310
type input "p"
type input "gener"
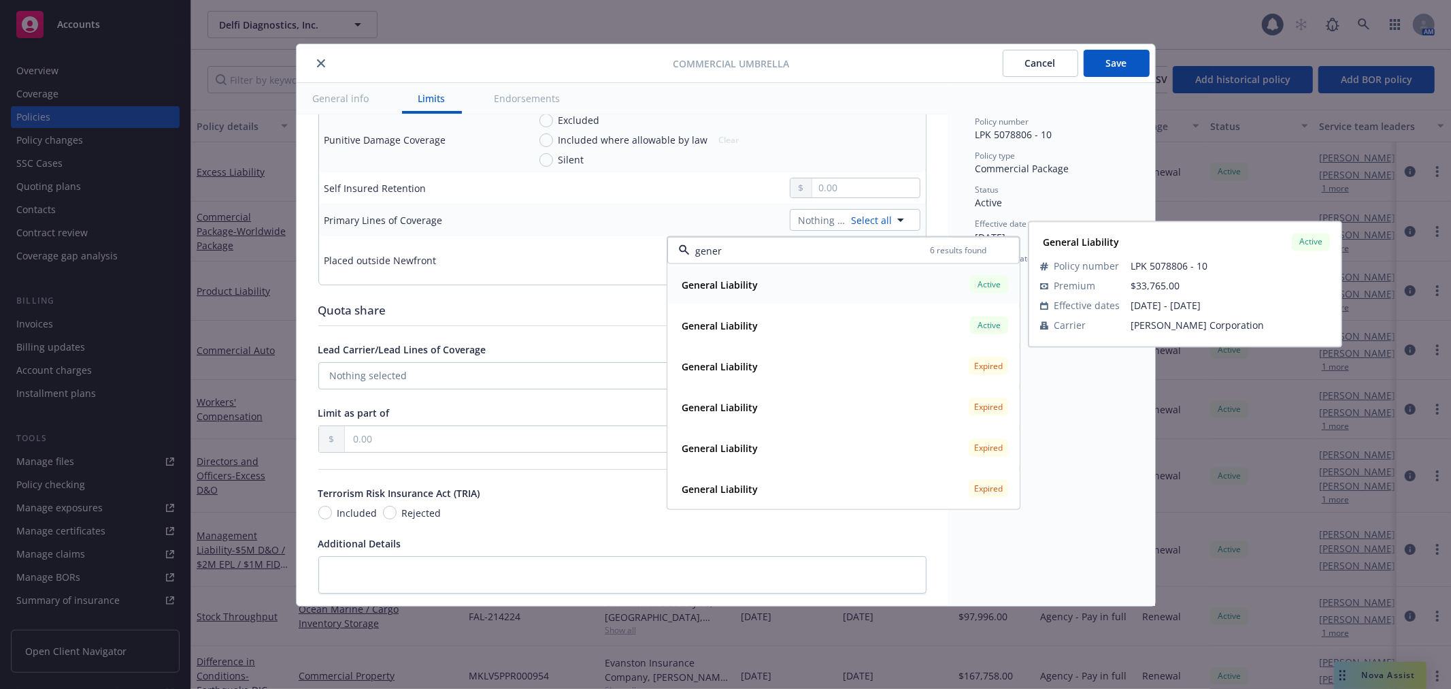
click at [746, 282] on strong "General Liability" at bounding box center [720, 284] width 76 height 13
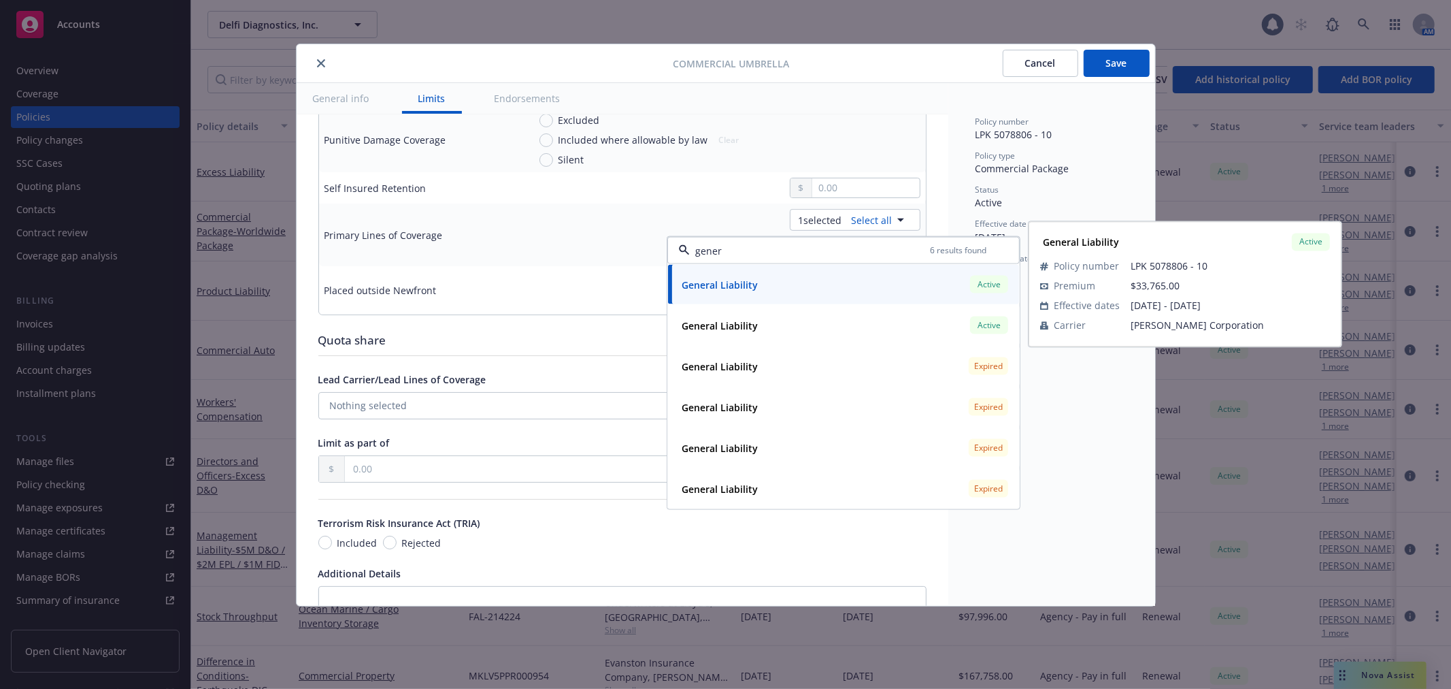
click at [751, 248] on input "gener" at bounding box center [810, 250] width 240 height 14
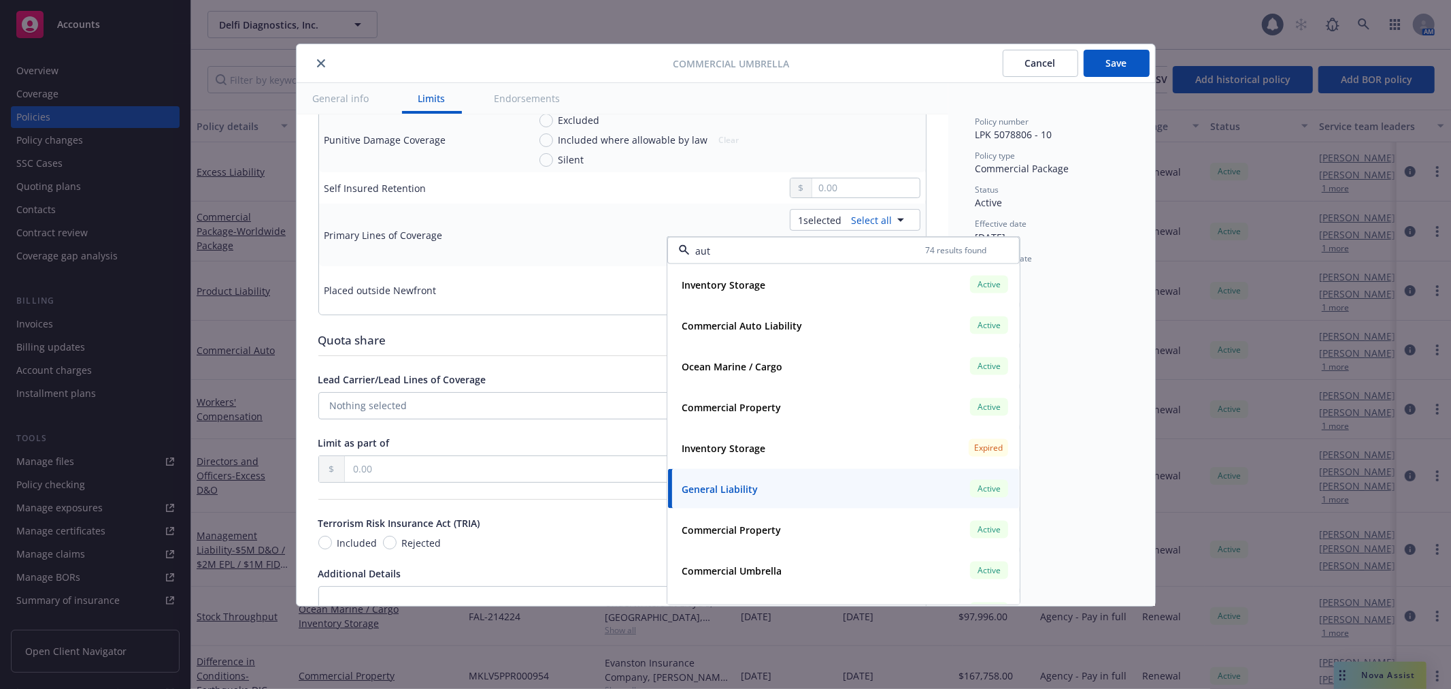
type input "auto"
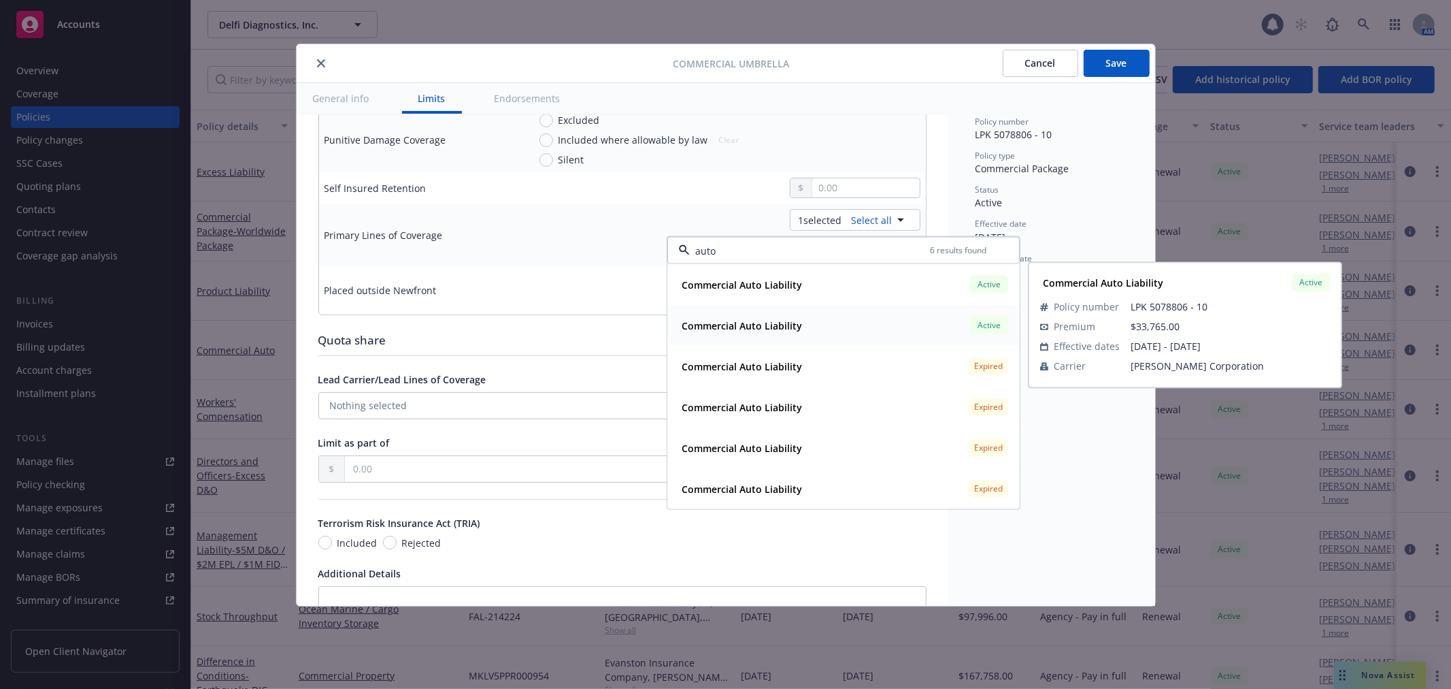
click at [757, 318] on strong "Commercial Auto Liability" at bounding box center [742, 324] width 120 height 13
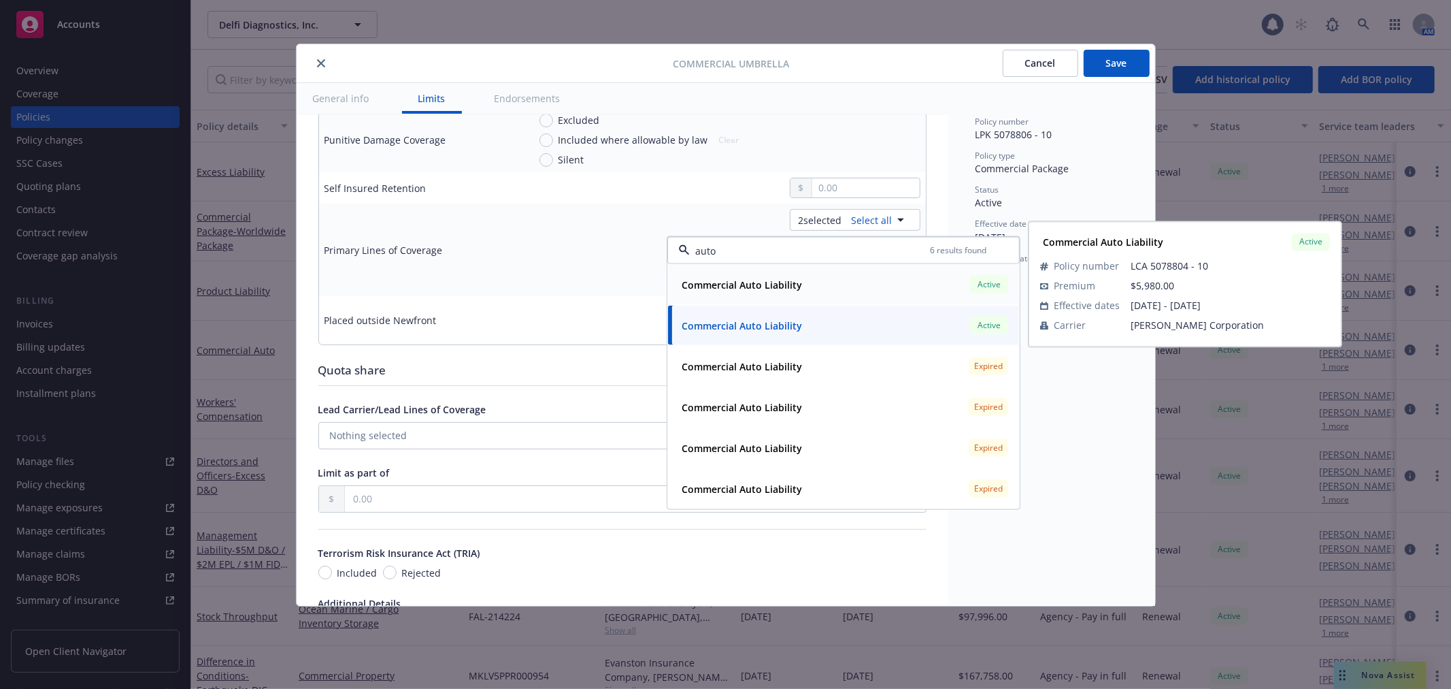
click at [743, 247] on input "auto" at bounding box center [810, 250] width 240 height 14
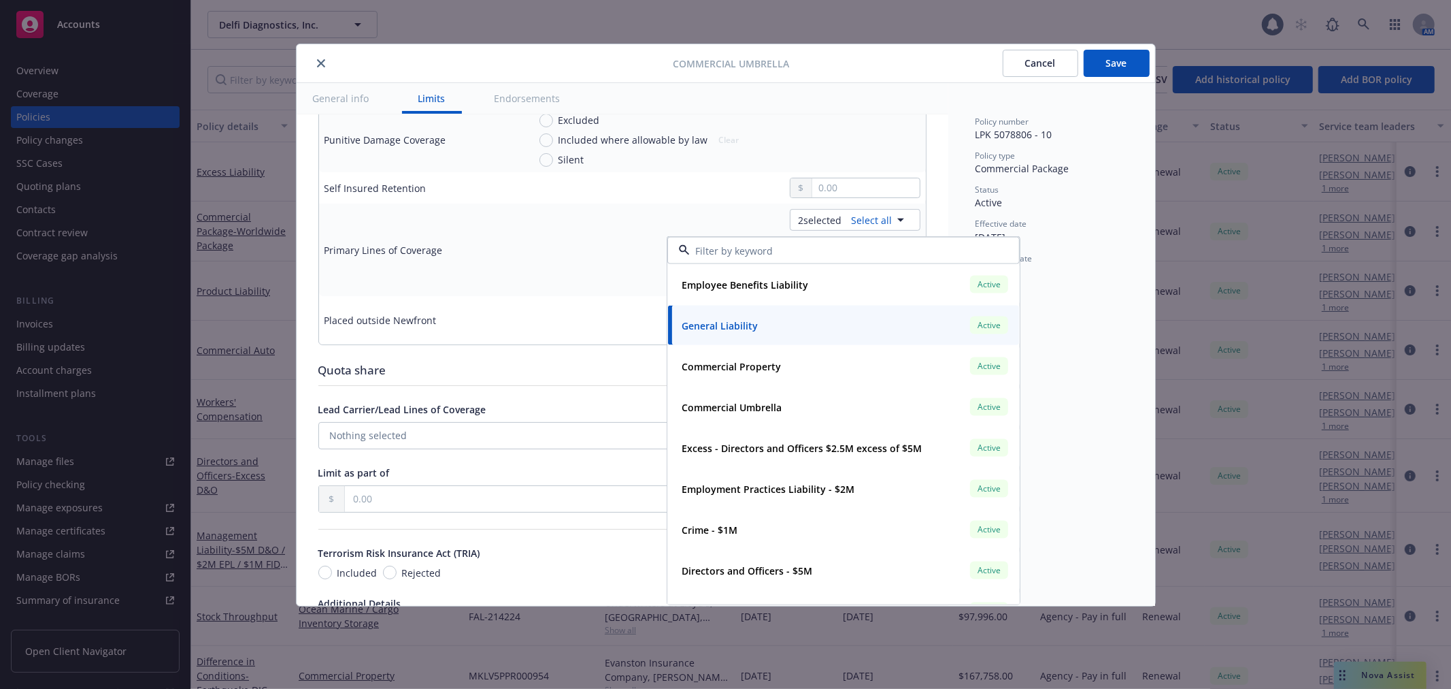
click at [675, 249] on div at bounding box center [843, 250] width 352 height 27
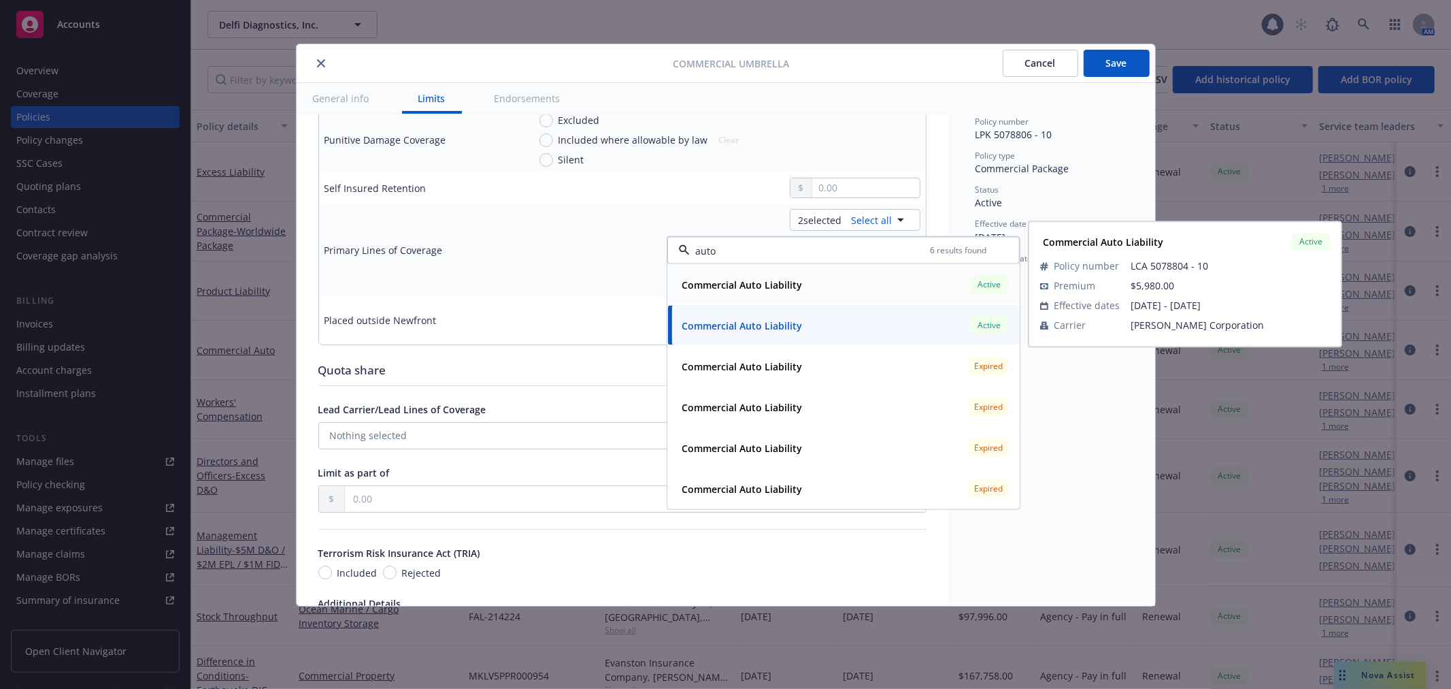
type input "auto"
click at [738, 241] on div "auto 6 results found" at bounding box center [843, 250] width 352 height 27
click at [740, 250] on input "auto" at bounding box center [810, 250] width 240 height 14
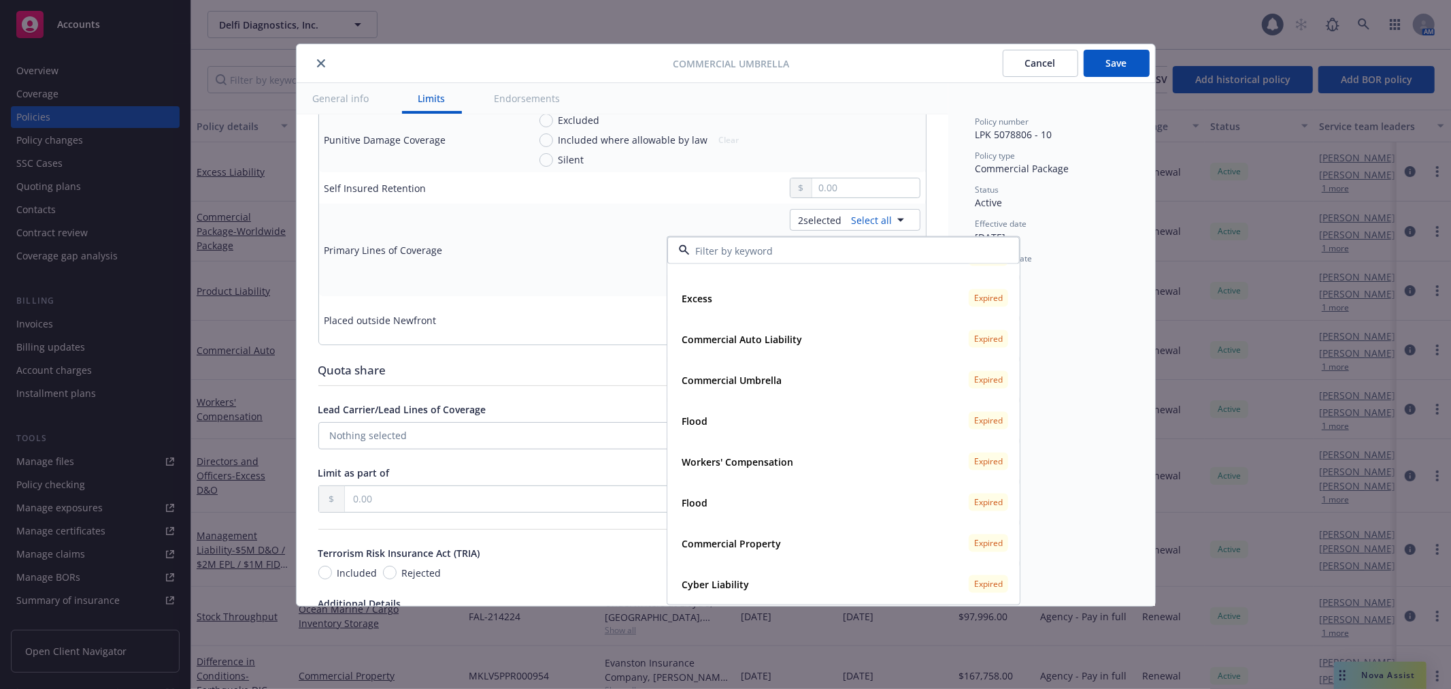
scroll to position [2844, 0]
click at [754, 256] on input at bounding box center [841, 250] width 302 height 14
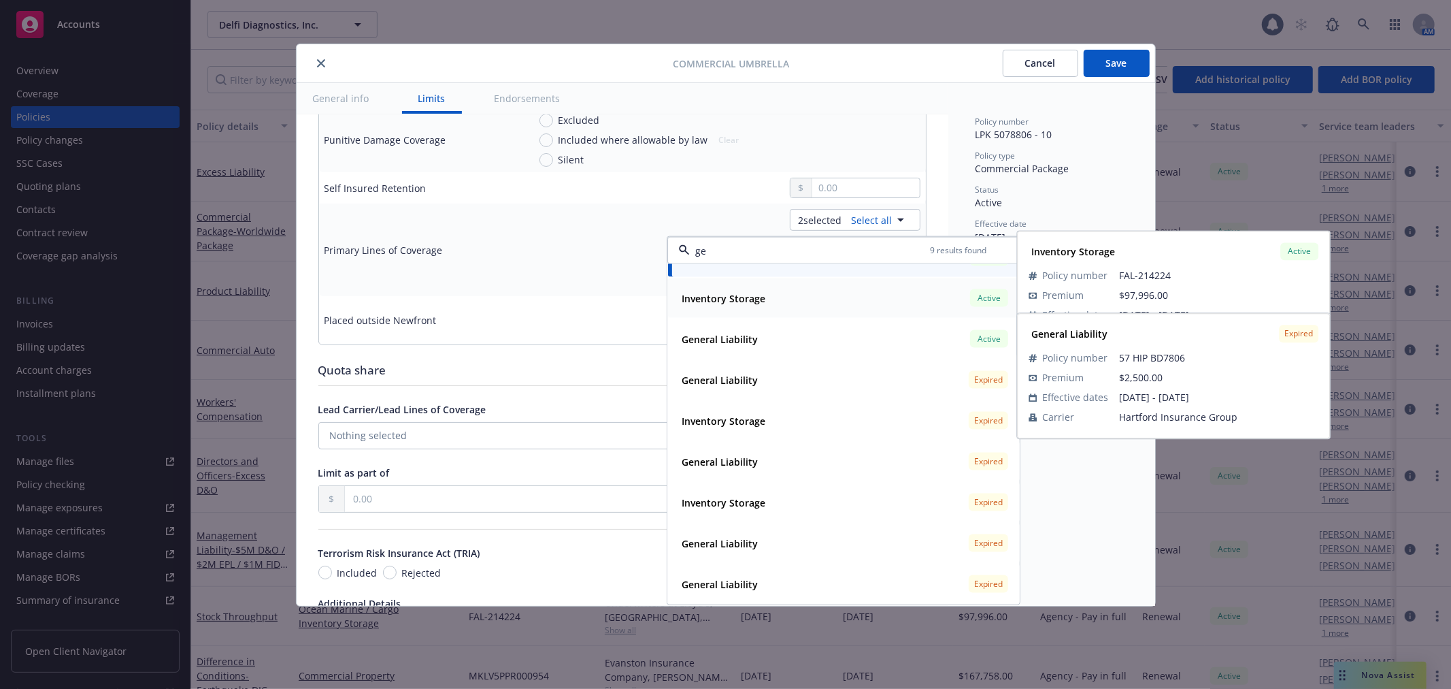
scroll to position [0, 0]
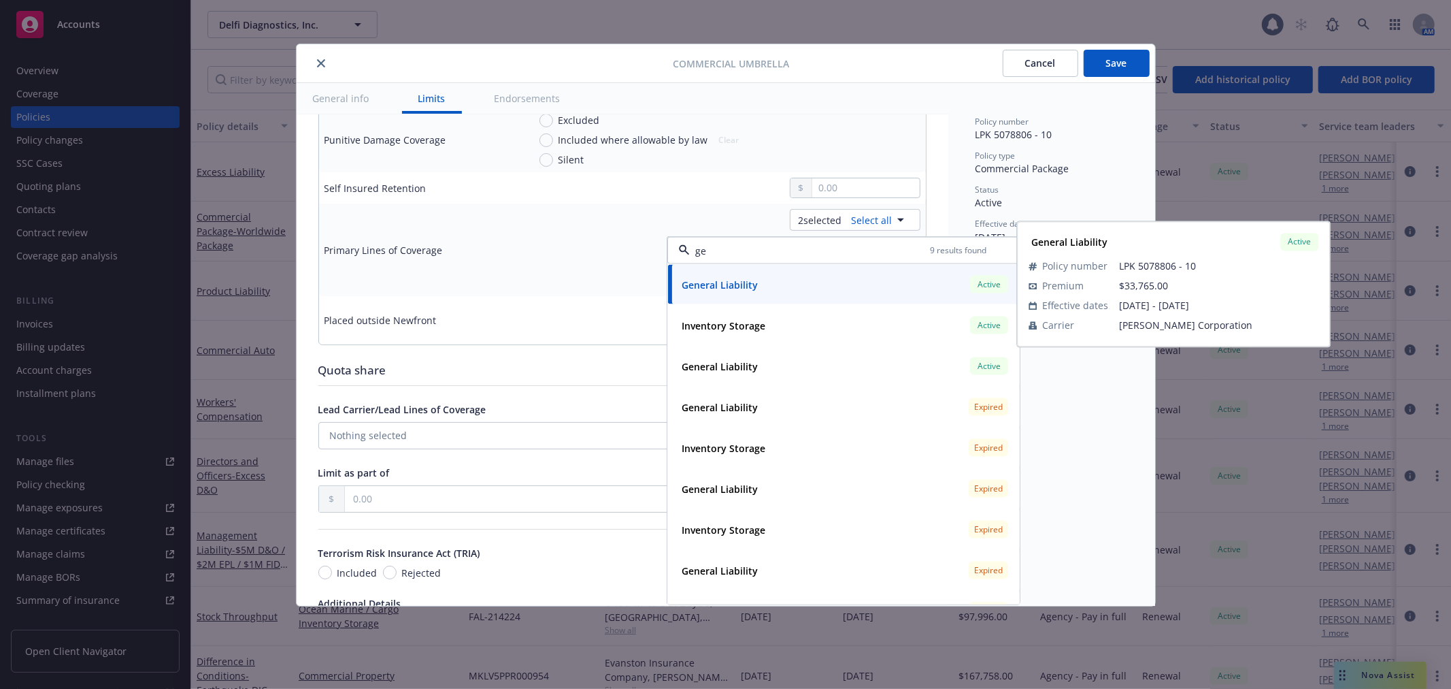
type input "ge"
click at [730, 242] on div "ge 9 results found" at bounding box center [843, 250] width 352 height 27
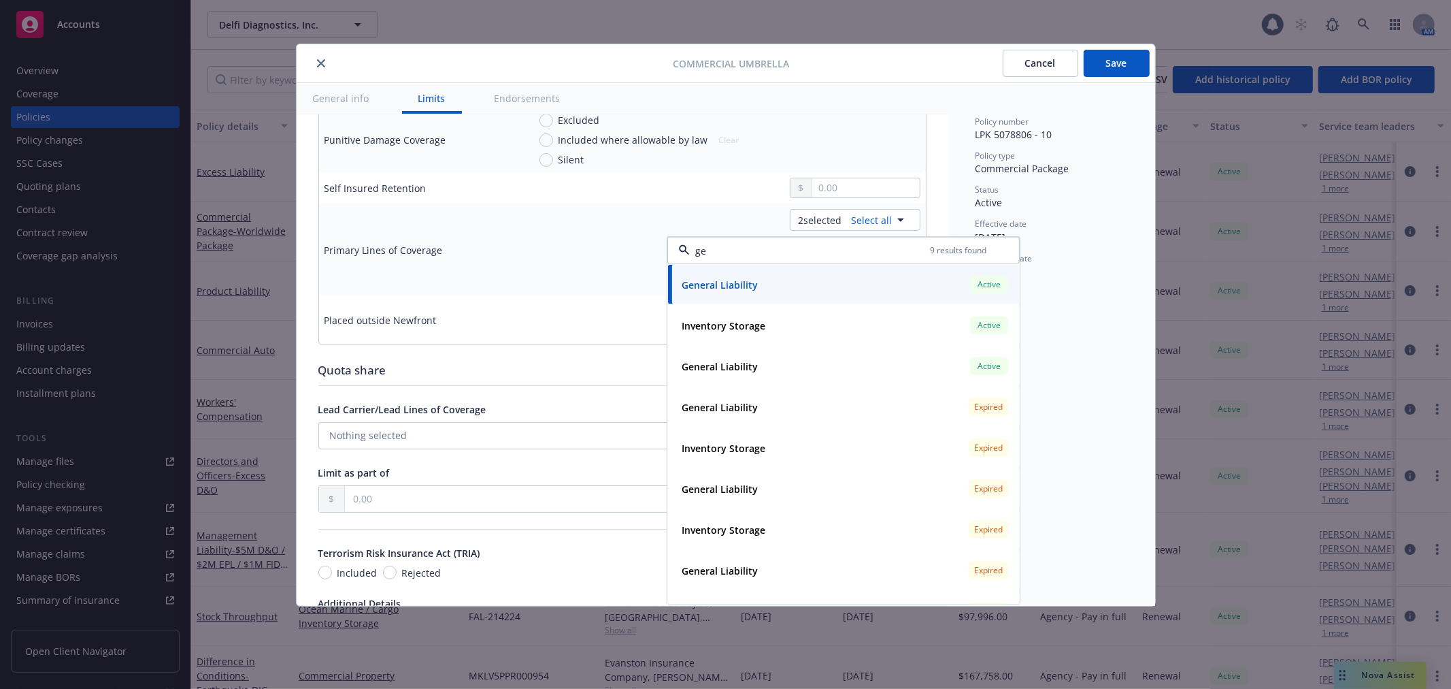
click at [631, 201] on td at bounding box center [724, 187] width 403 height 31
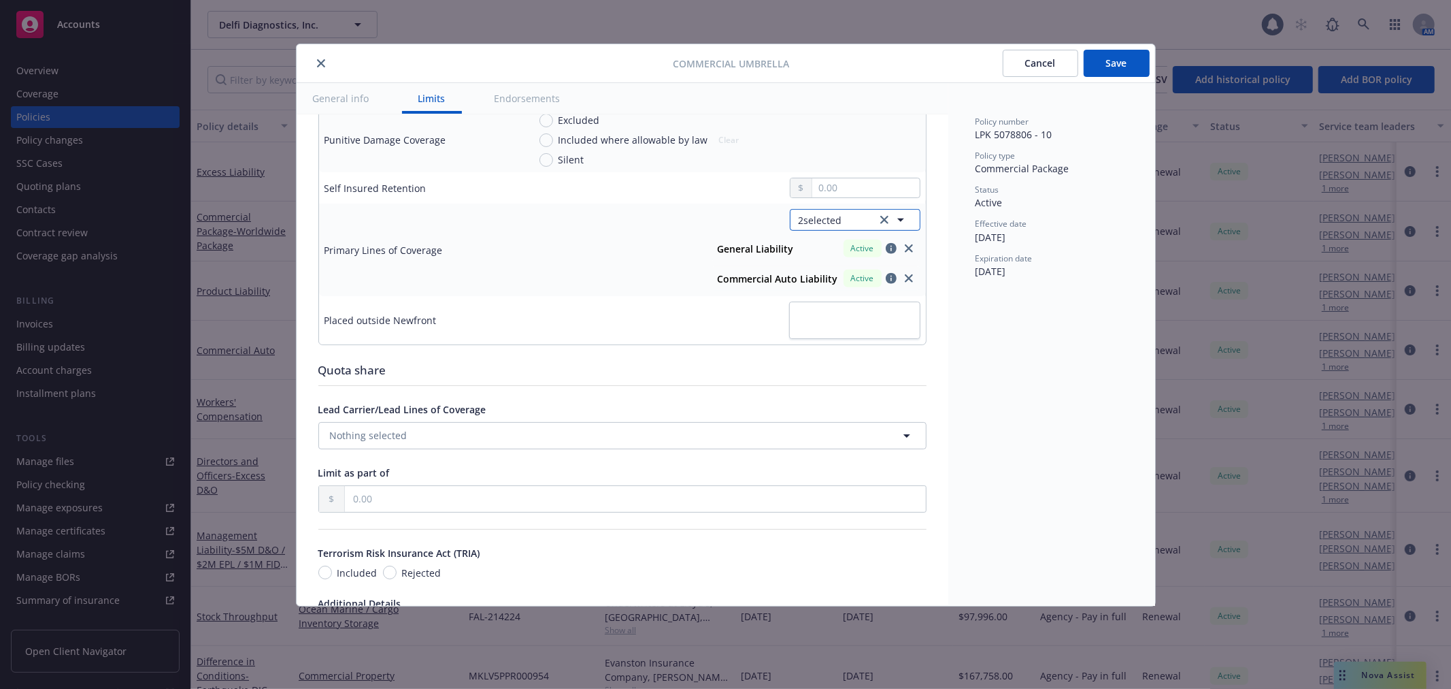
click at [839, 218] on button "2 selected" at bounding box center [855, 220] width 131 height 22
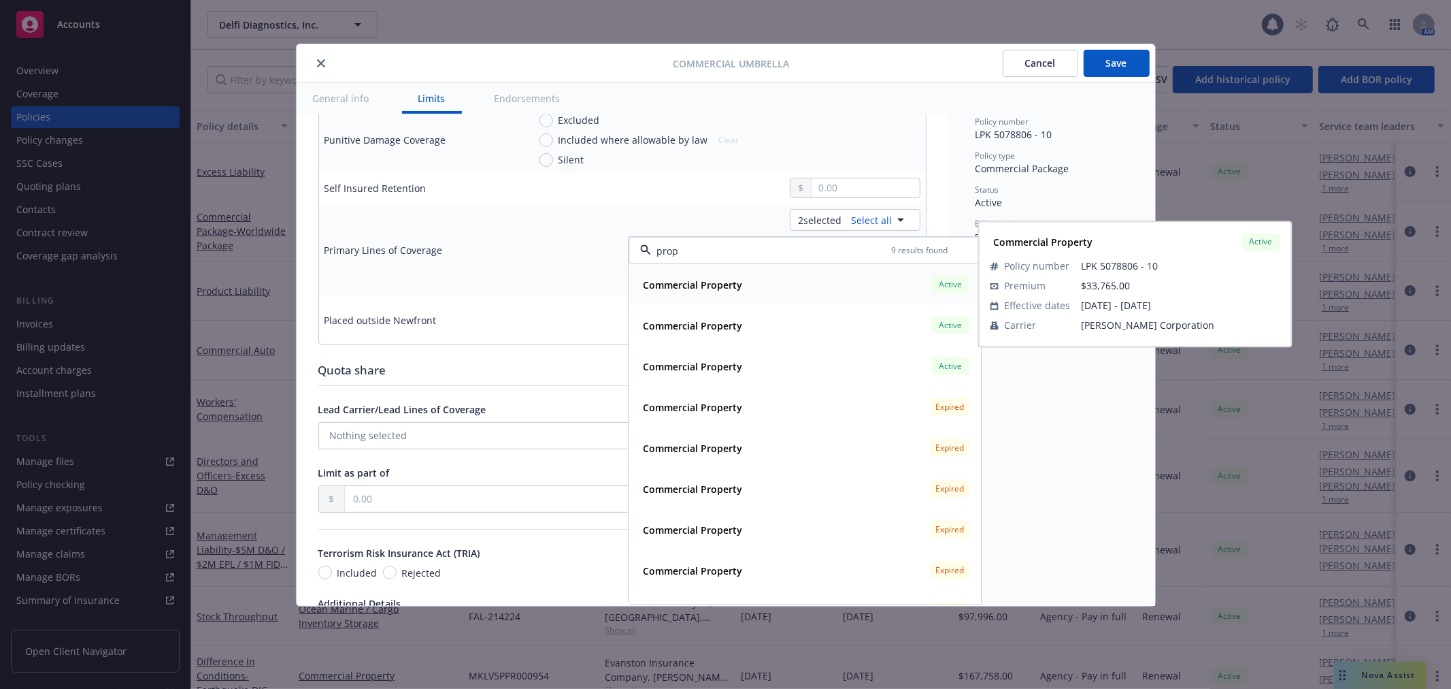
click at [733, 291] on span "Commercial Property" at bounding box center [692, 284] width 99 height 14
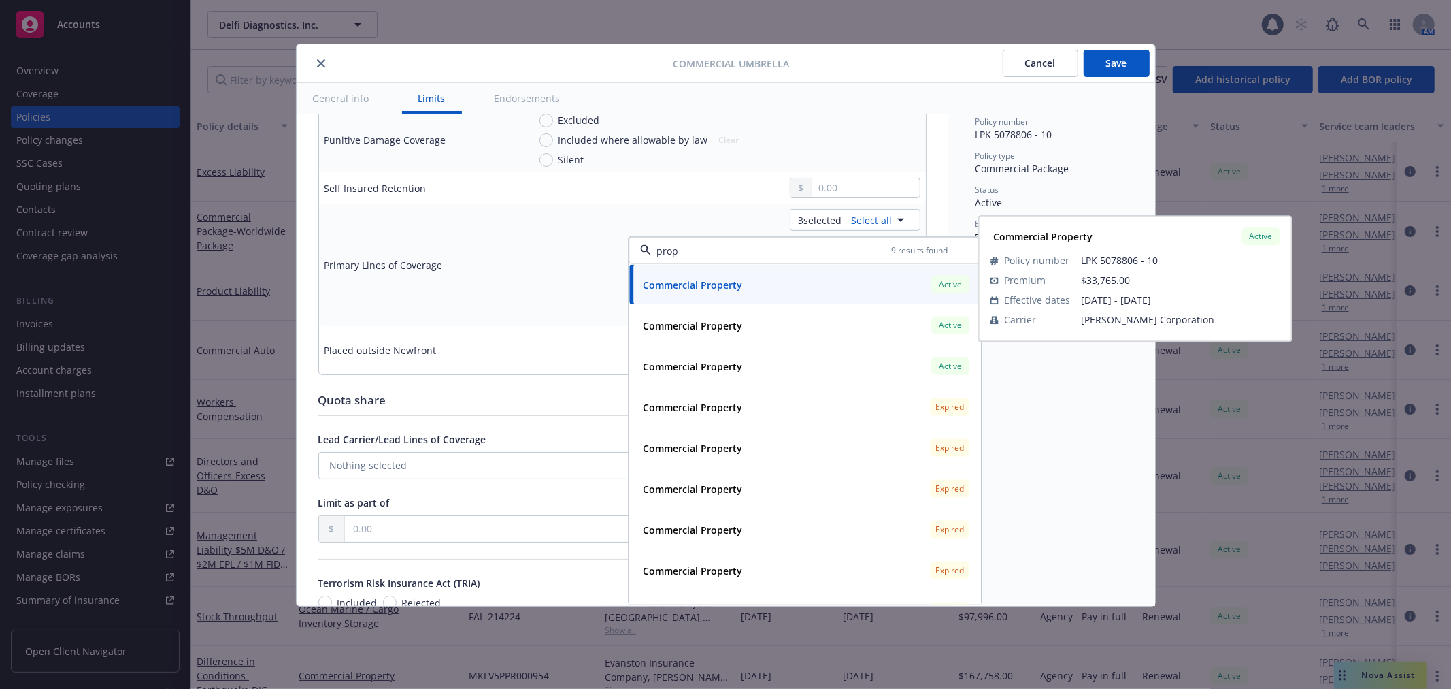
type input "prop"
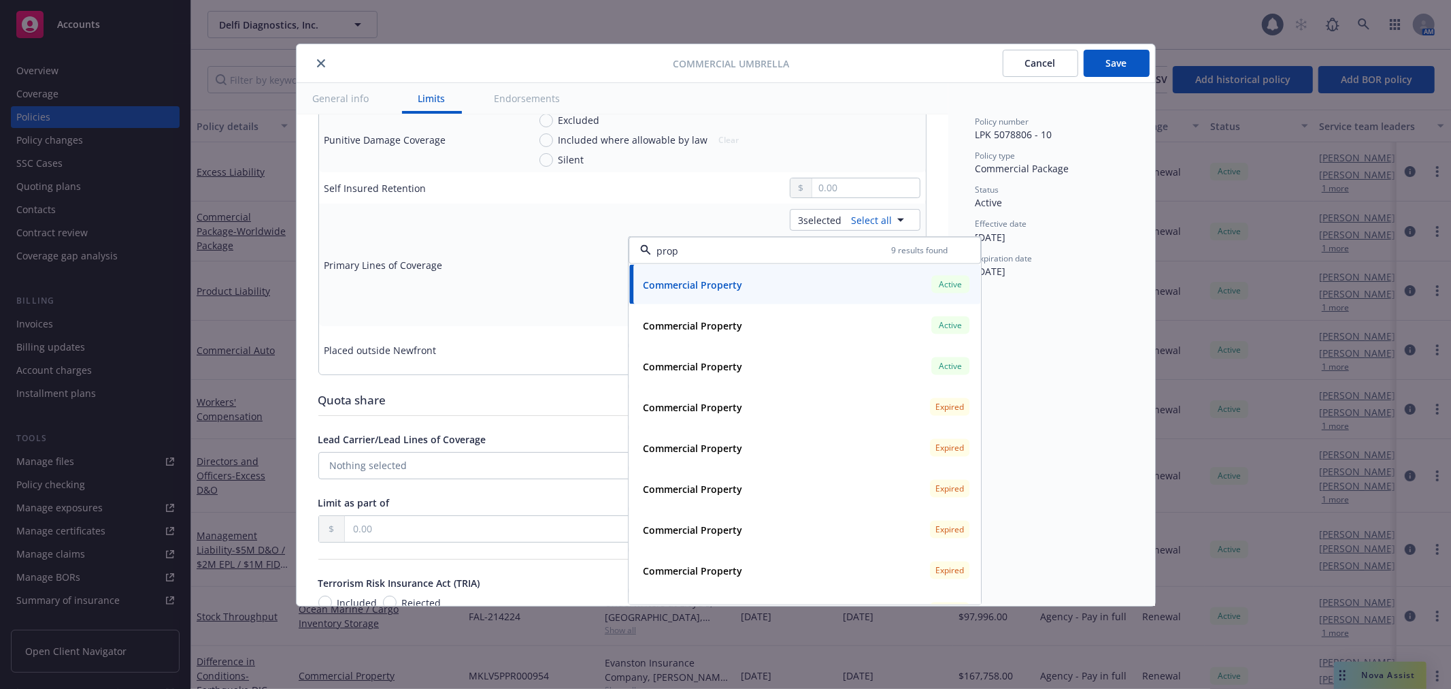
click at [593, 288] on div "3 selected Select all General Liability Active Commercial Property Active Comme…" at bounding box center [725, 265] width 392 height 112
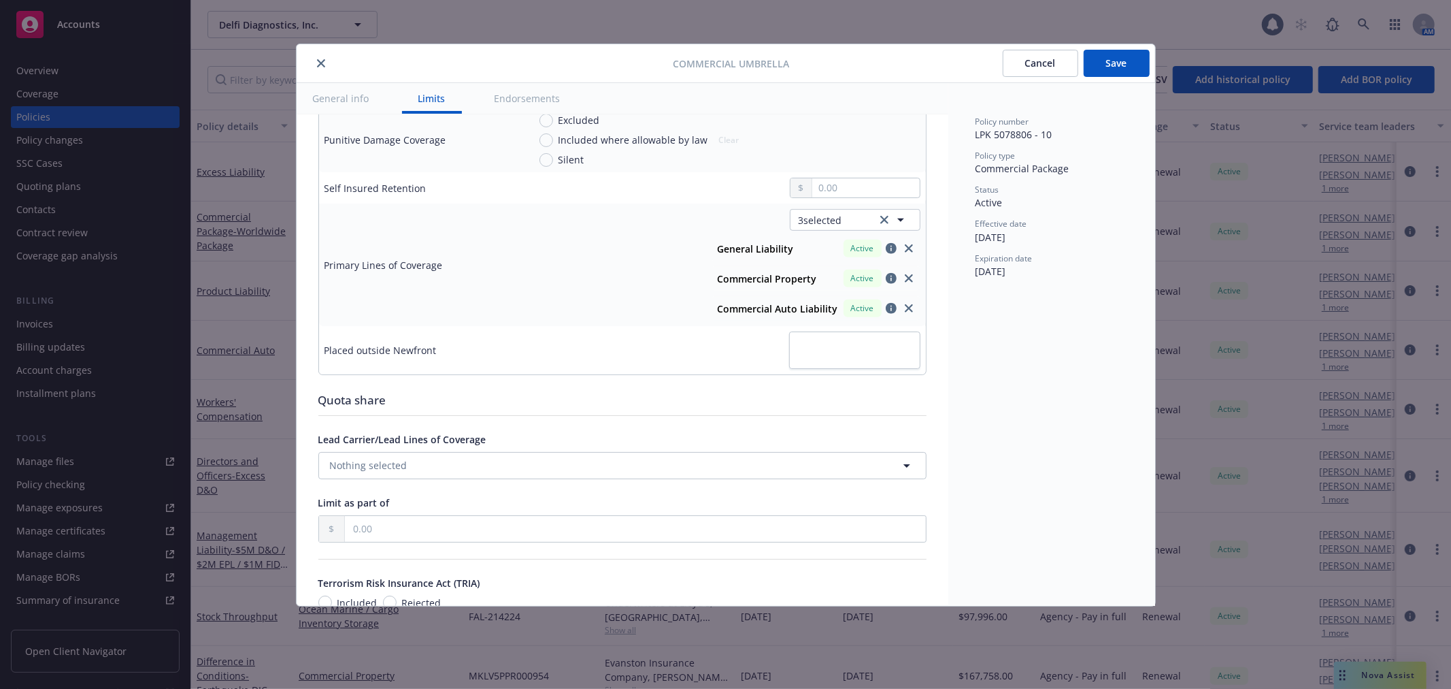
click at [1109, 59] on button "Save" at bounding box center [1117, 63] width 66 height 27
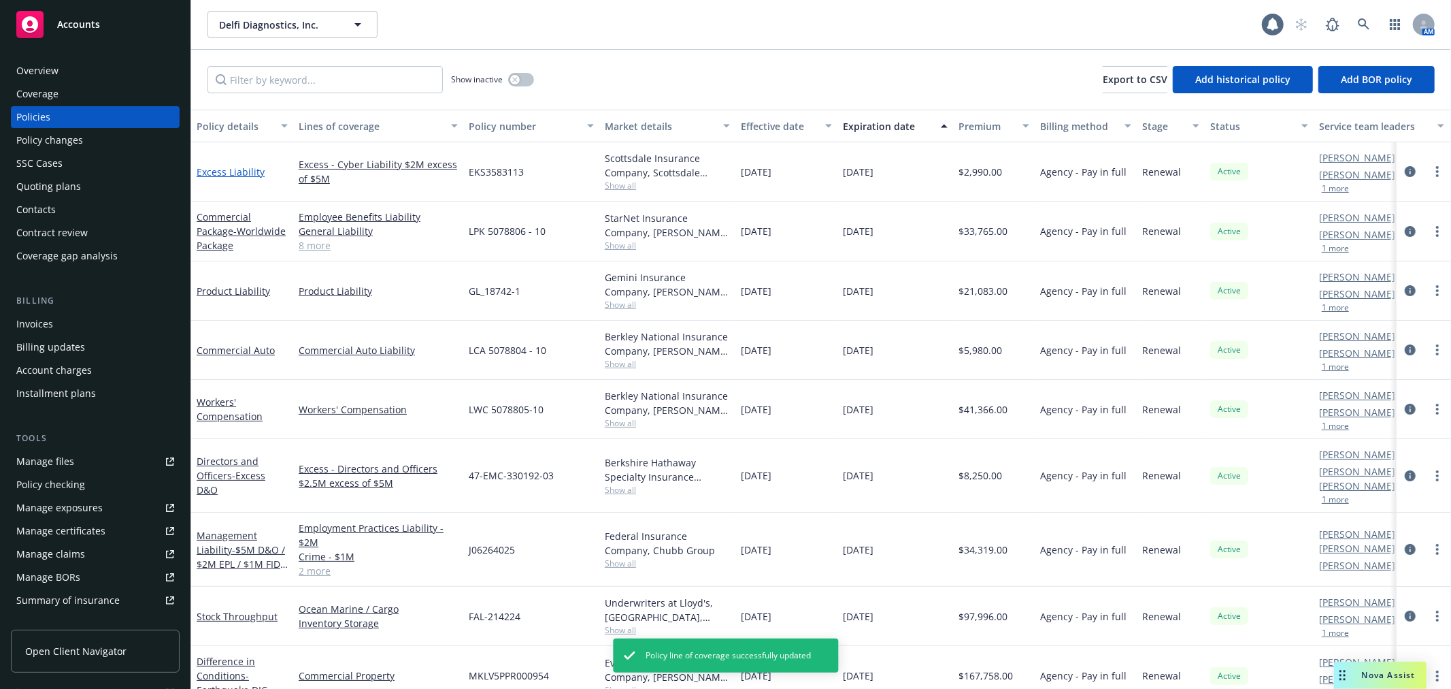
click at [242, 171] on link "Excess Liability" at bounding box center [231, 171] width 68 height 13
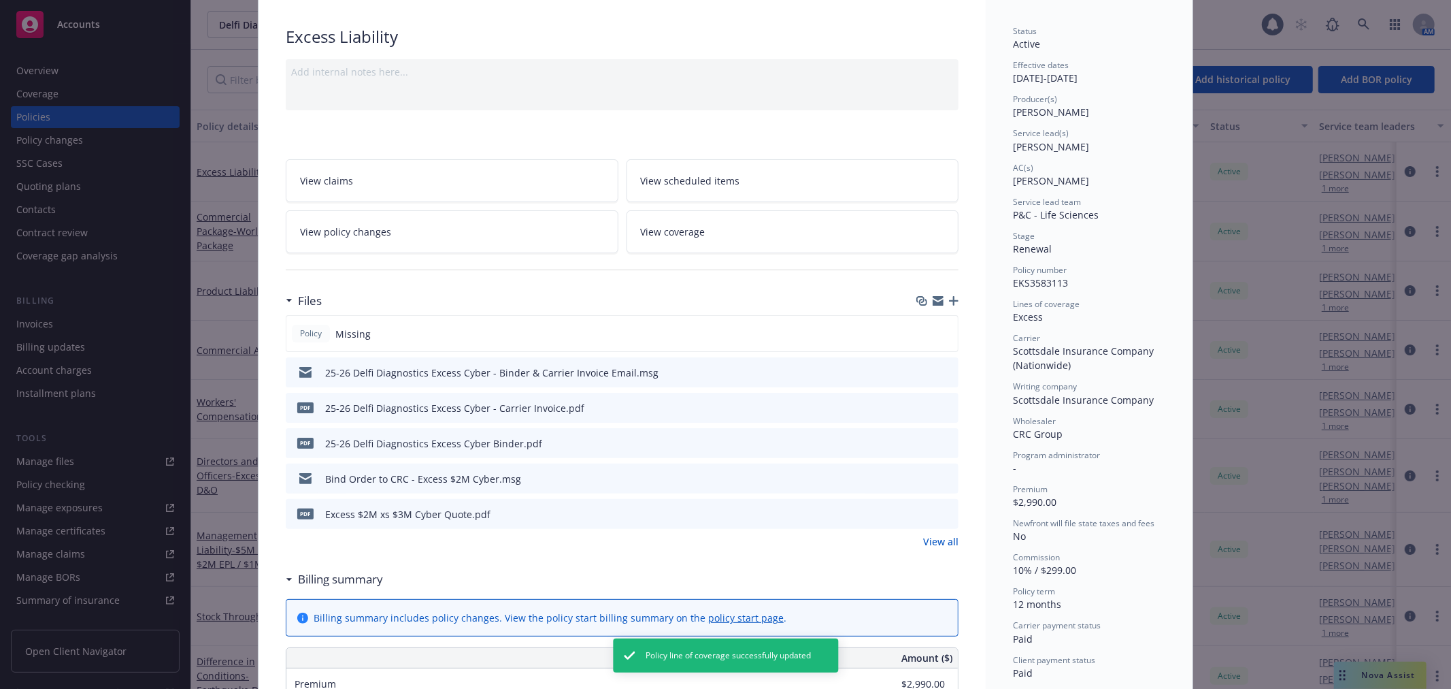
scroll to position [151, 0]
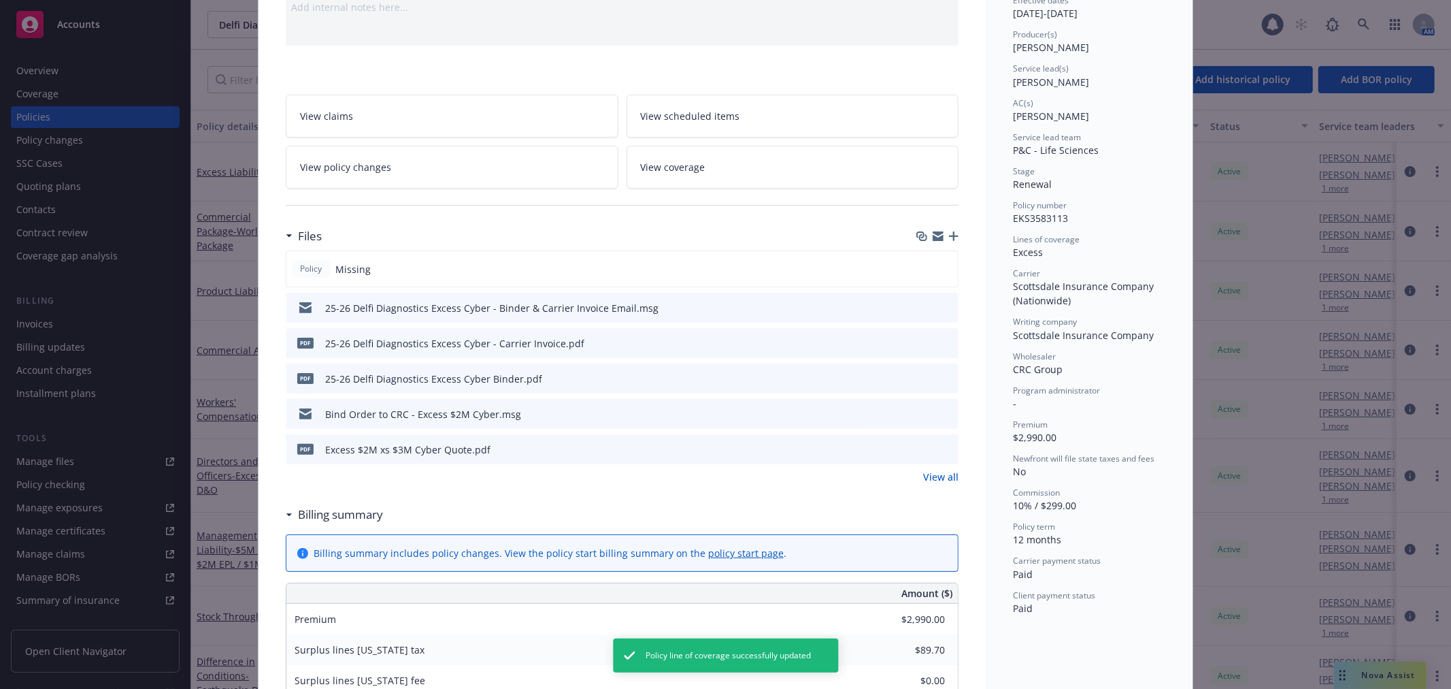
click at [427, 144] on div "View claims View scheduled items View policy changes View coverage" at bounding box center [622, 142] width 673 height 94
click at [461, 161] on link "View policy changes" at bounding box center [452, 167] width 333 height 43
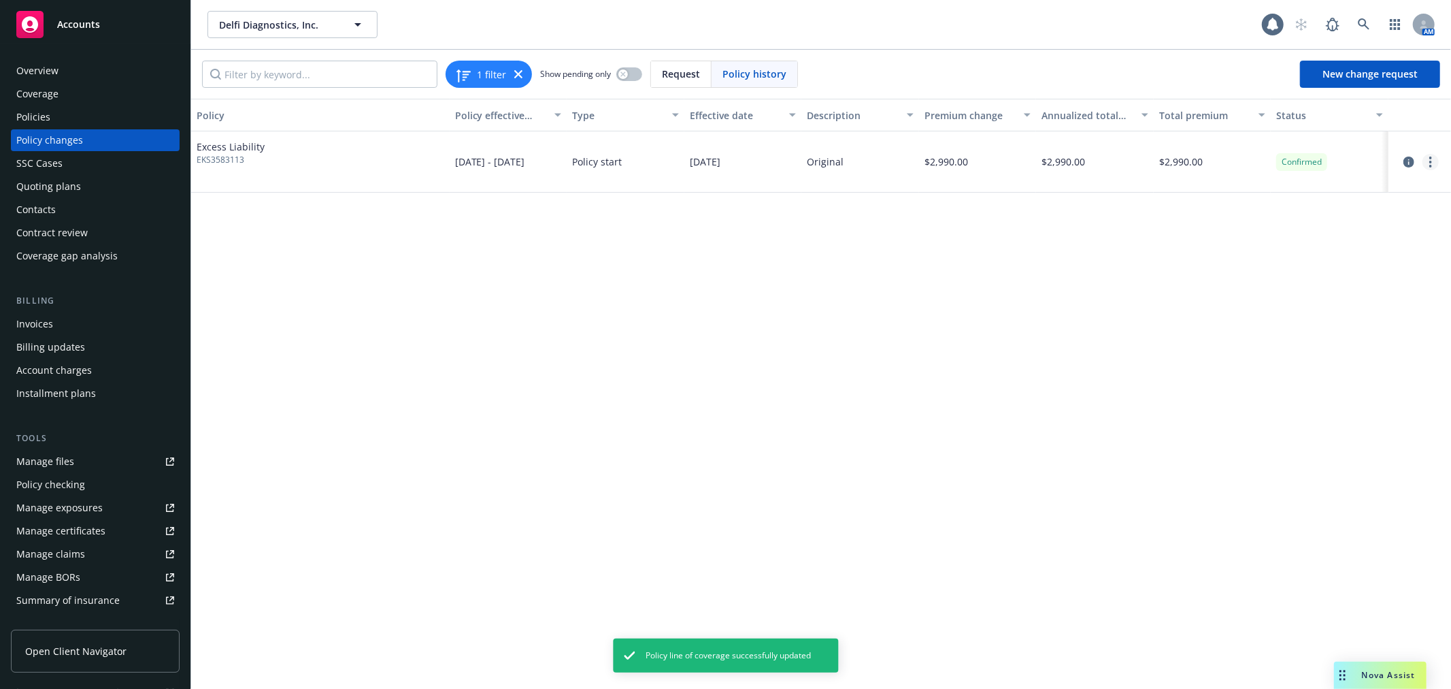
click at [1431, 159] on circle "more" at bounding box center [1430, 157] width 3 height 3
click at [229, 144] on span "Excess Liability" at bounding box center [231, 146] width 68 height 14
click at [61, 119] on div "Policies" at bounding box center [95, 117] width 158 height 22
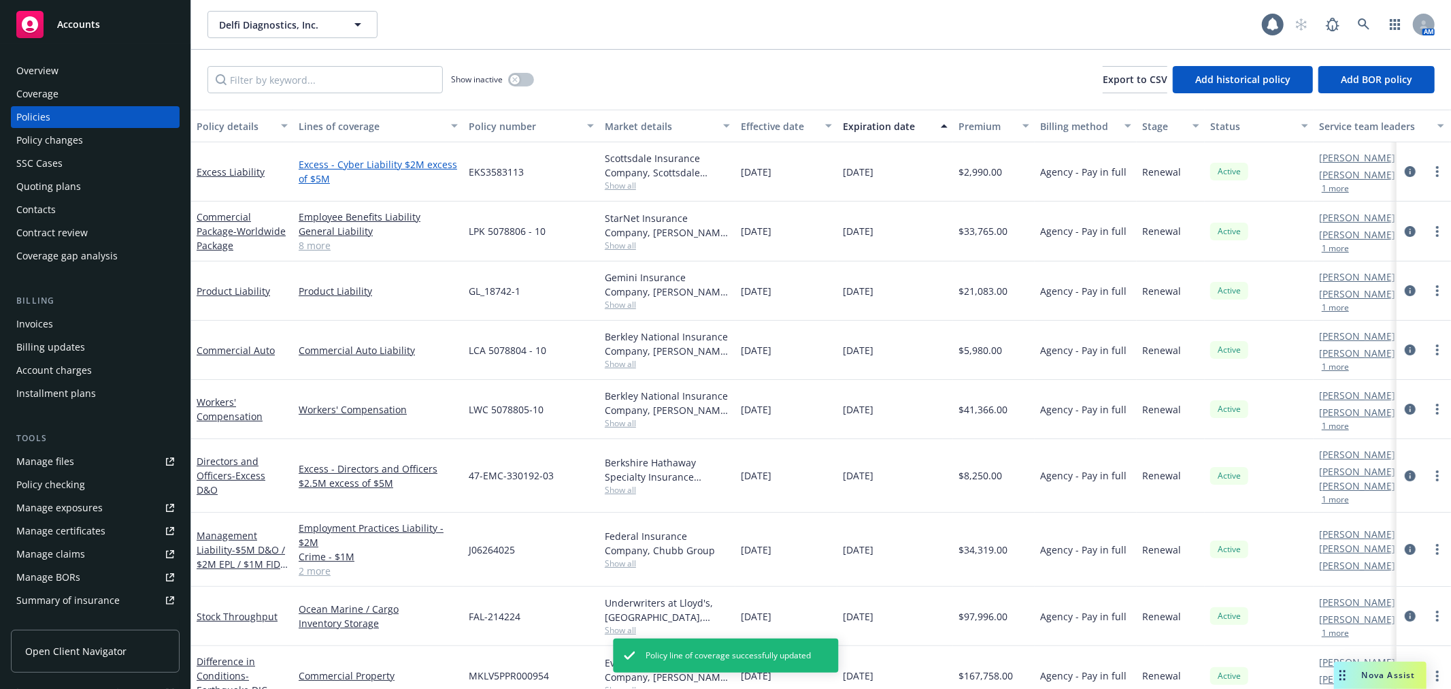
click at [314, 169] on link "Excess - Cyber Liability $2M excess of $5M" at bounding box center [378, 171] width 159 height 29
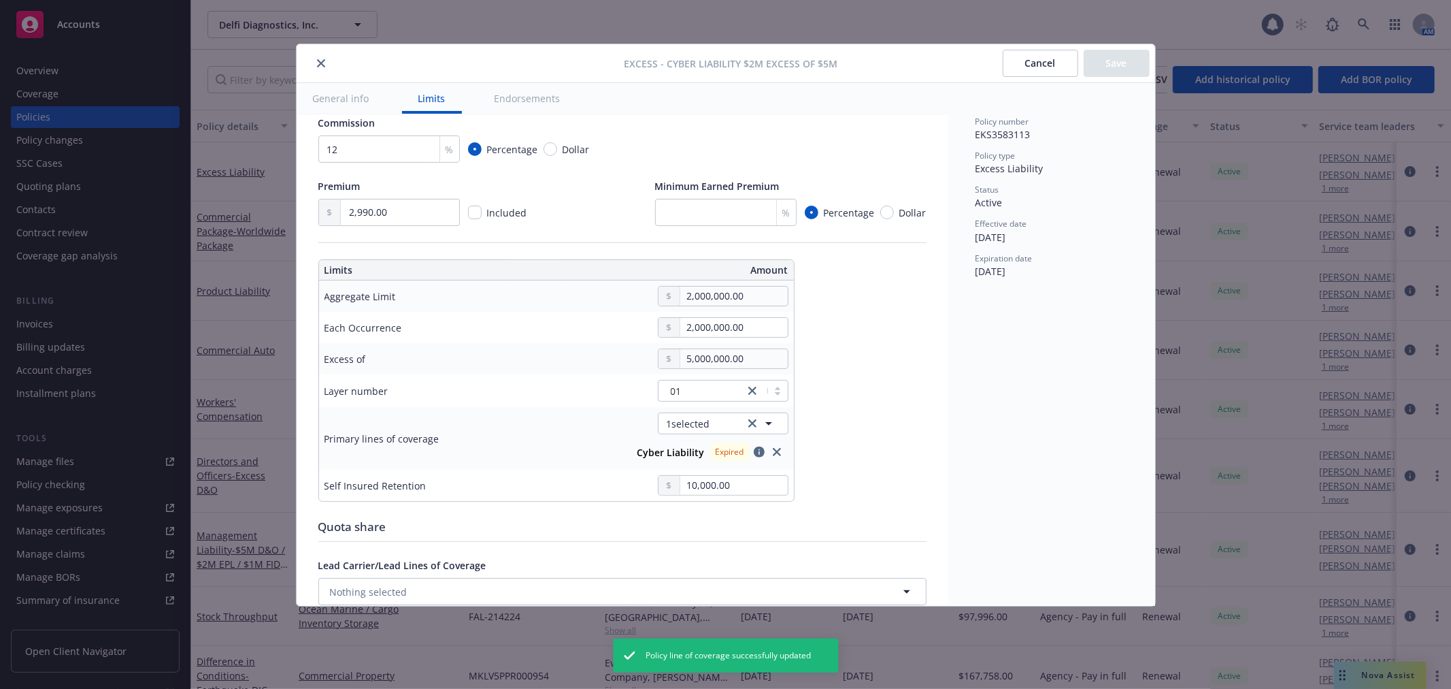
scroll to position [378, 0]
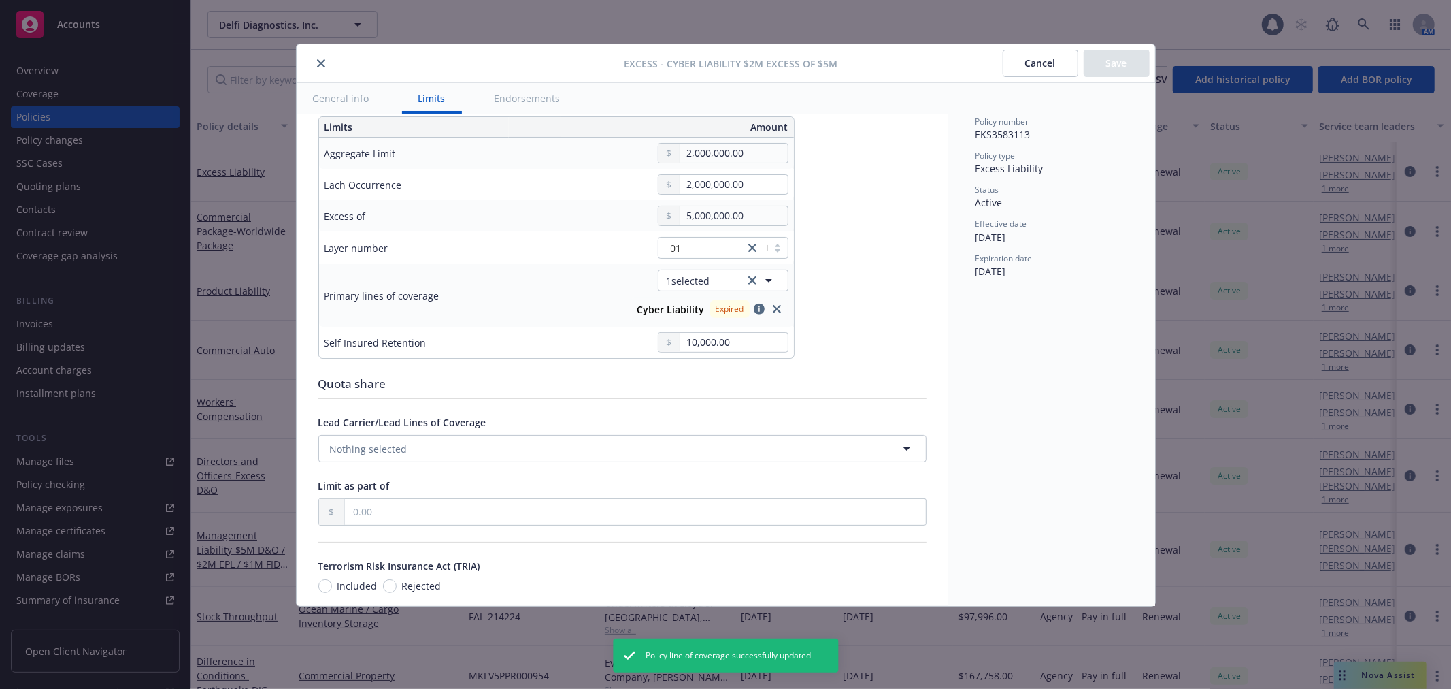
click at [728, 308] on span "Expired" at bounding box center [730, 309] width 29 height 12
click at [722, 282] on button "1 selected" at bounding box center [723, 280] width 131 height 22
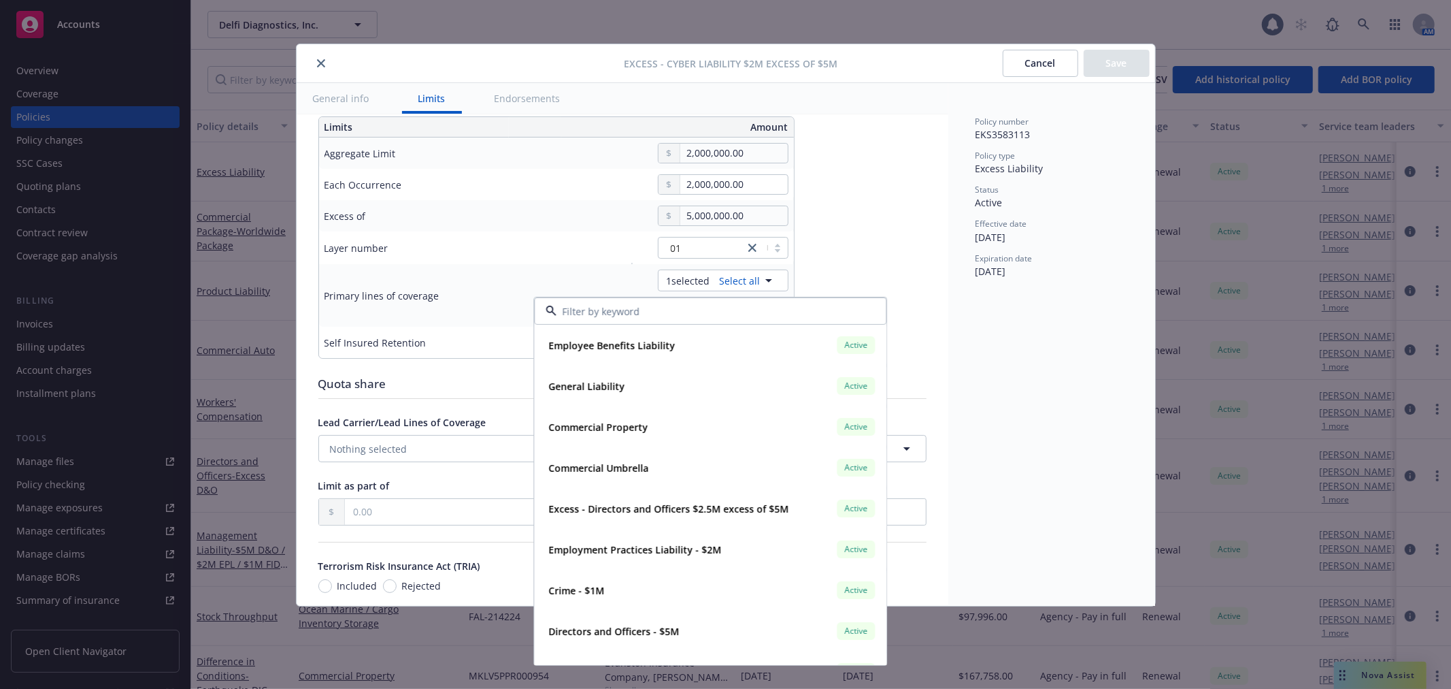
type textarea "x"
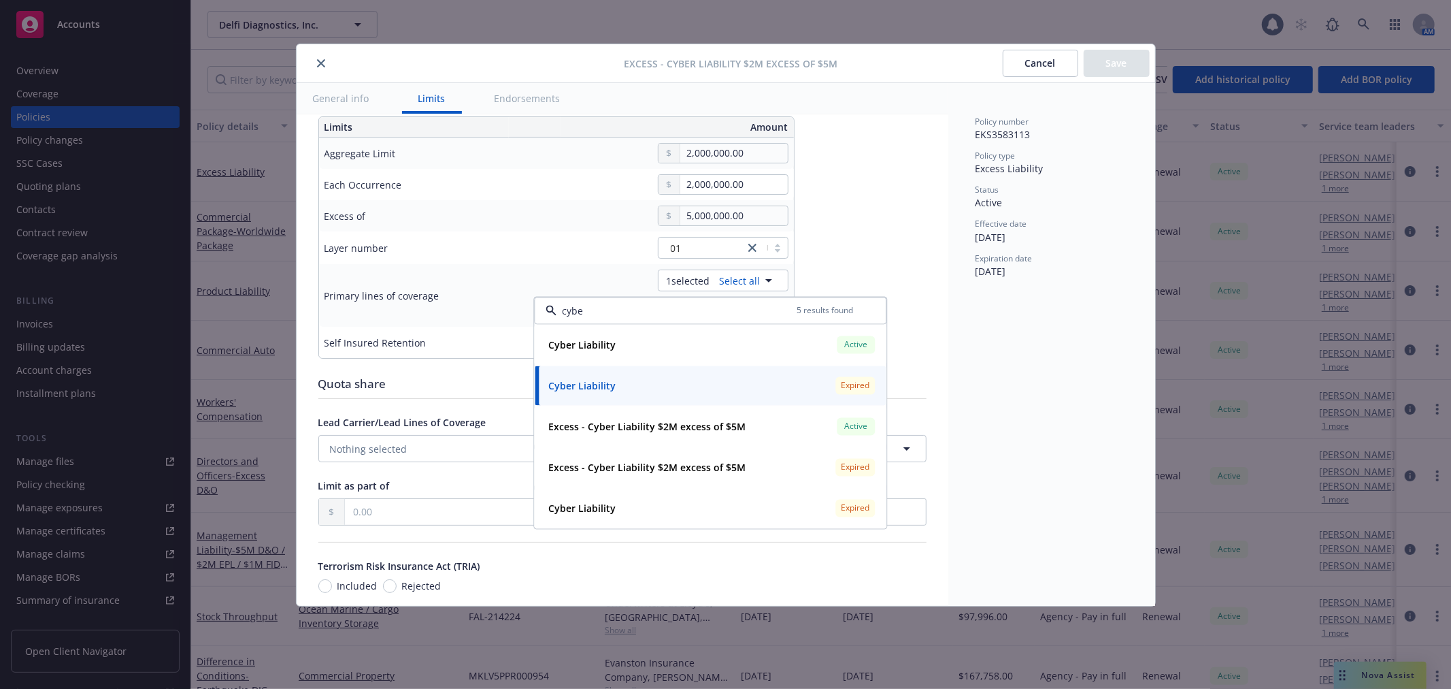
type input "cyber"
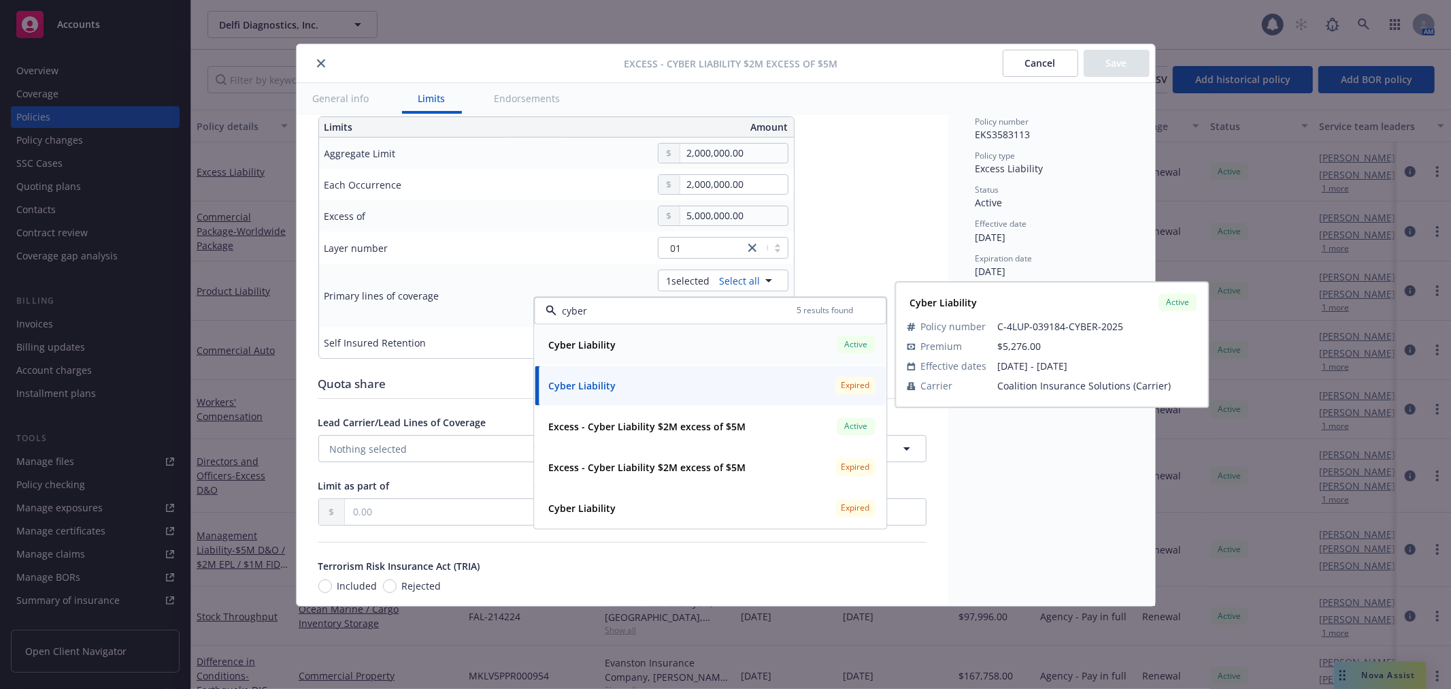
click at [670, 352] on div "Cyber Liability Active" at bounding box center [710, 344] width 335 height 23
type textarea "x"
type input "$2M excess of $5M"
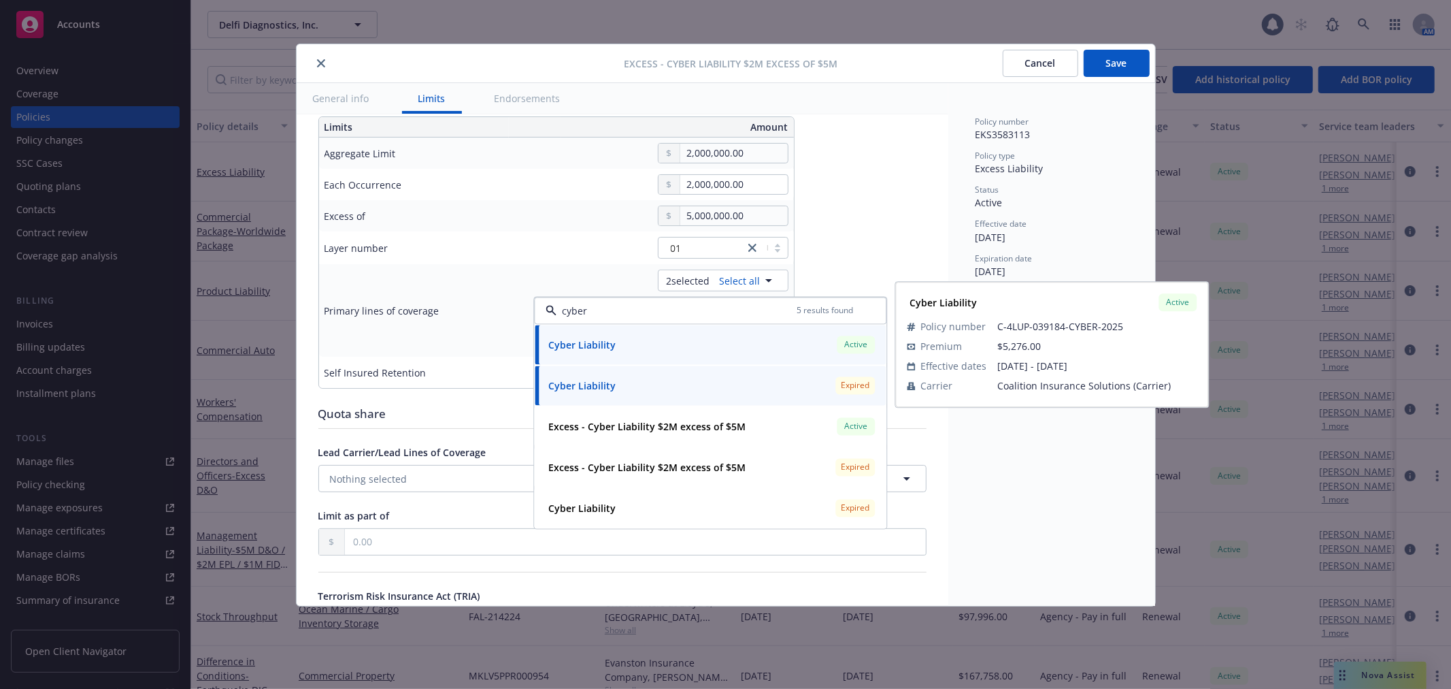
type textarea "x"
type input "Cyber Liability $2M excess of $5M"
type input "cyber"
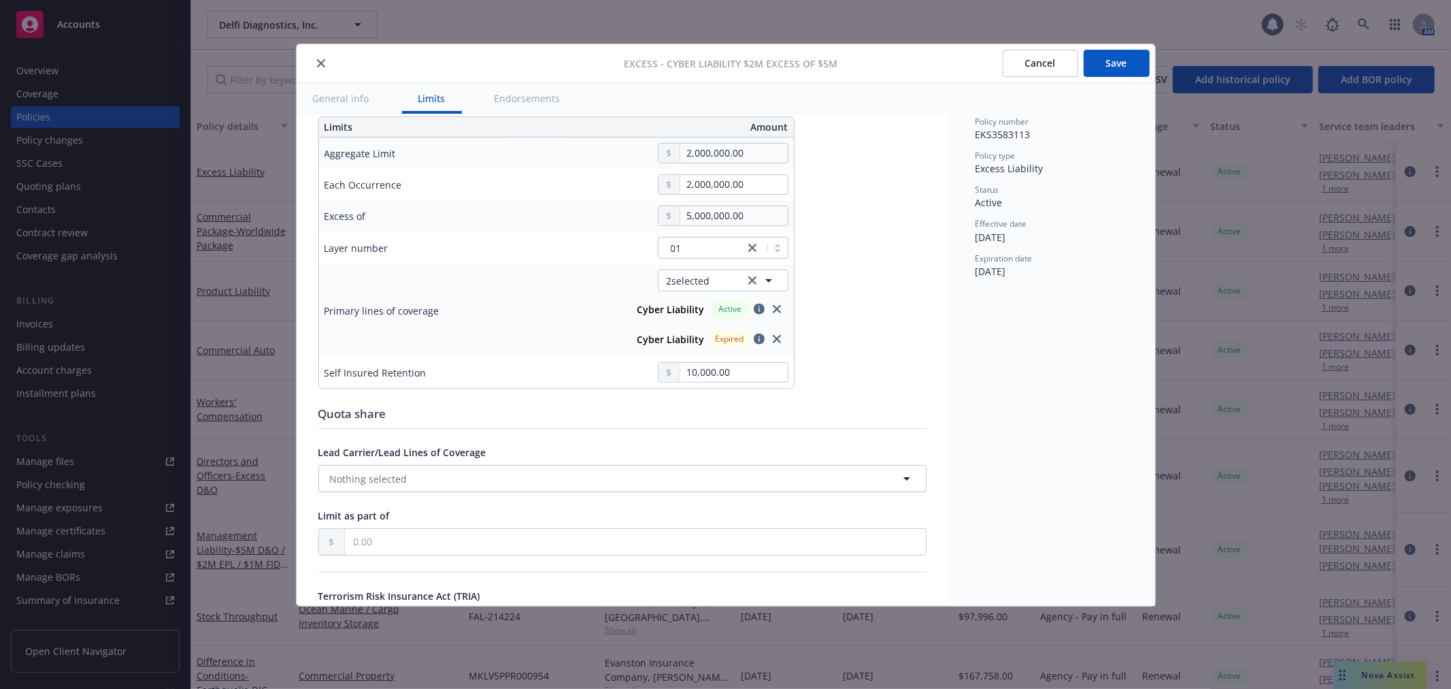
click at [778, 335] on icon "close" at bounding box center [777, 339] width 8 height 8
type textarea "x"
type input "$2M excess of $5M"
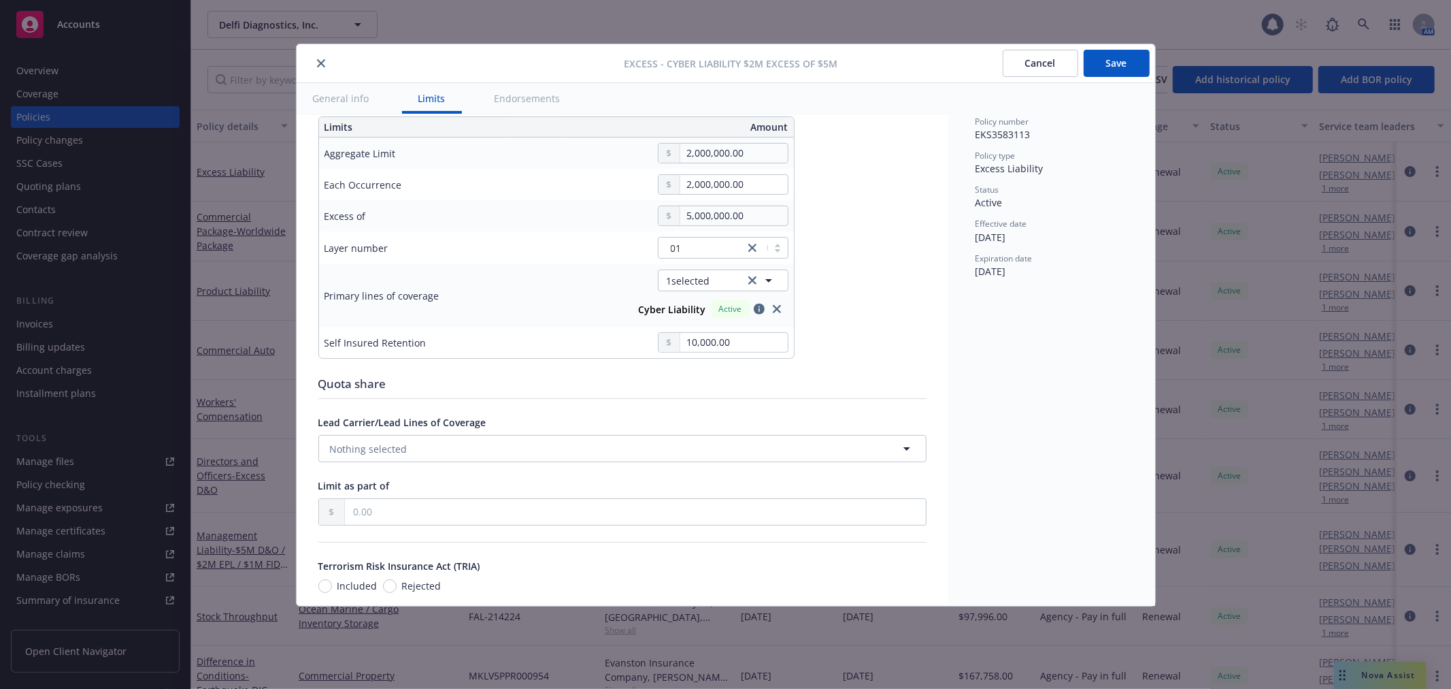
type textarea "x"
type input "Cyber Liability $2M excess of $5M"
click at [1123, 73] on button "Save" at bounding box center [1117, 63] width 66 height 27
type textarea "x"
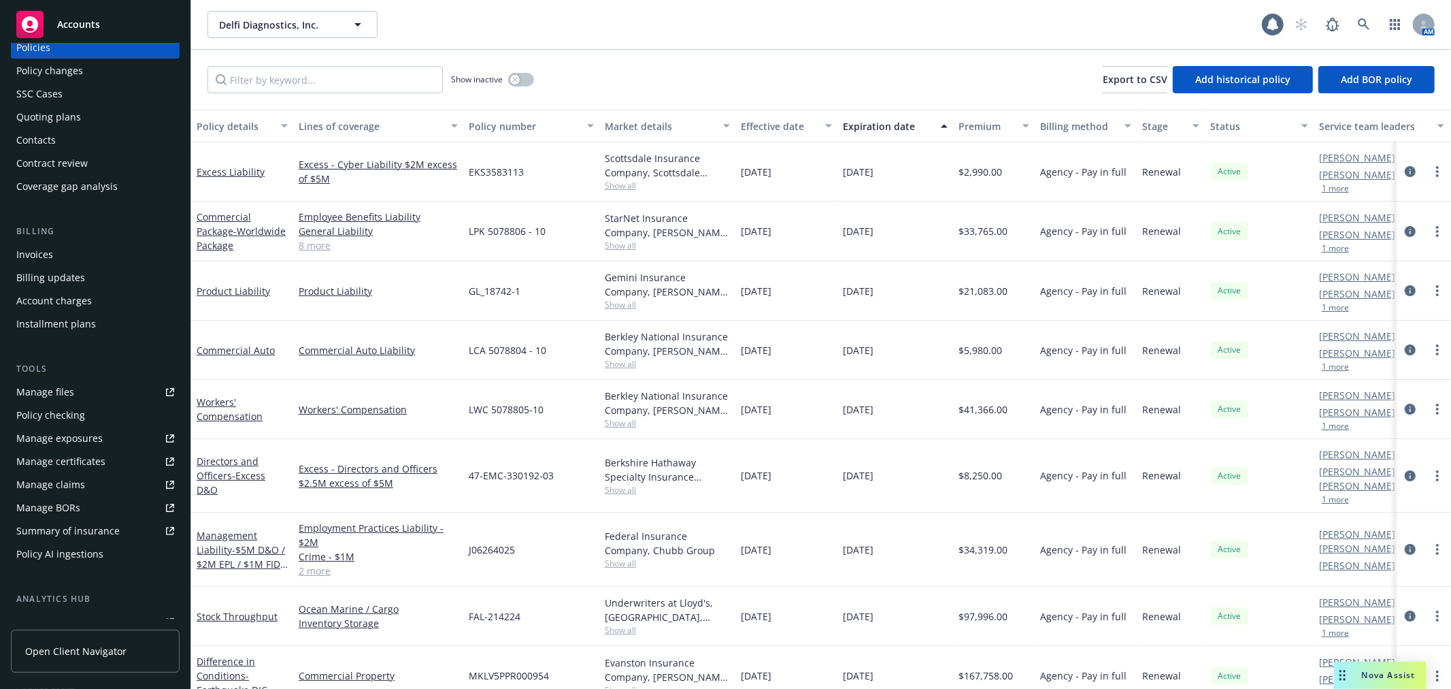
scroll to position [227, 0]
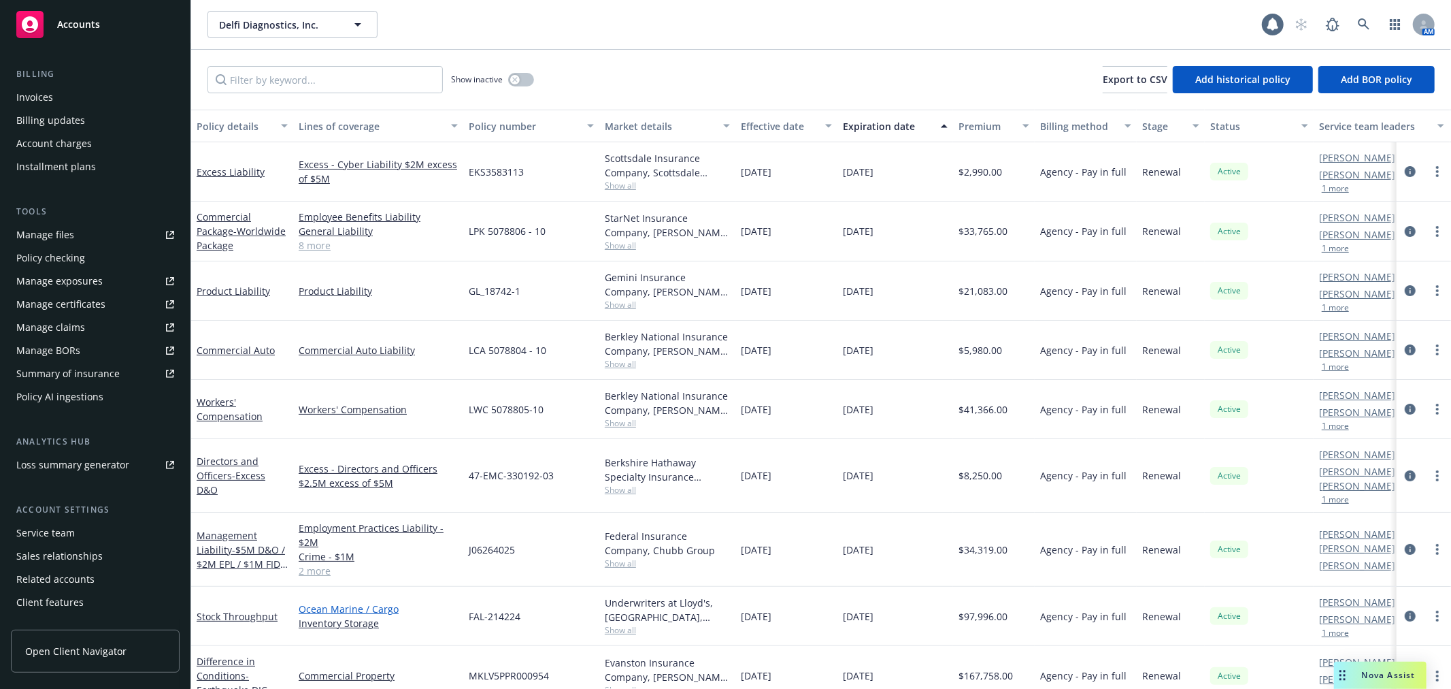
click at [346, 601] on link "Ocean Marine / Cargo" at bounding box center [378, 608] width 159 height 14
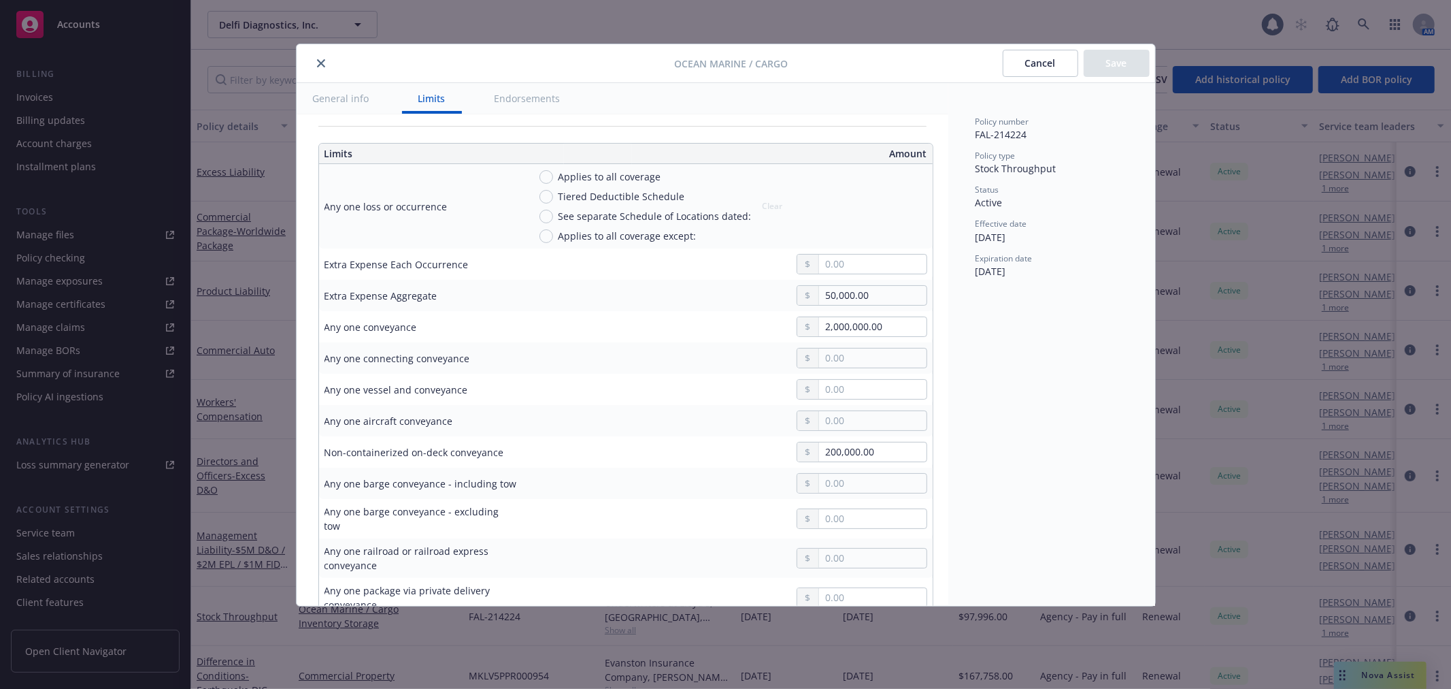
scroll to position [378, 0]
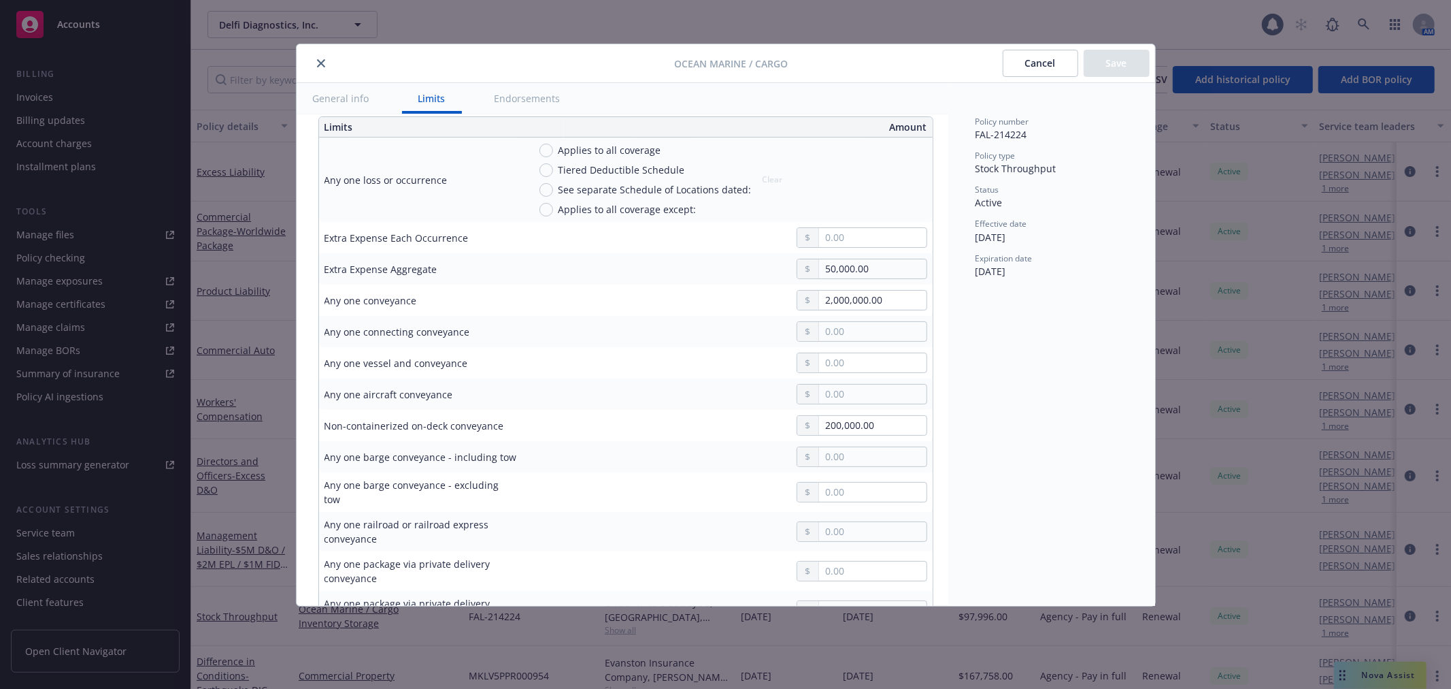
click at [325, 65] on button "close" at bounding box center [321, 63] width 16 height 16
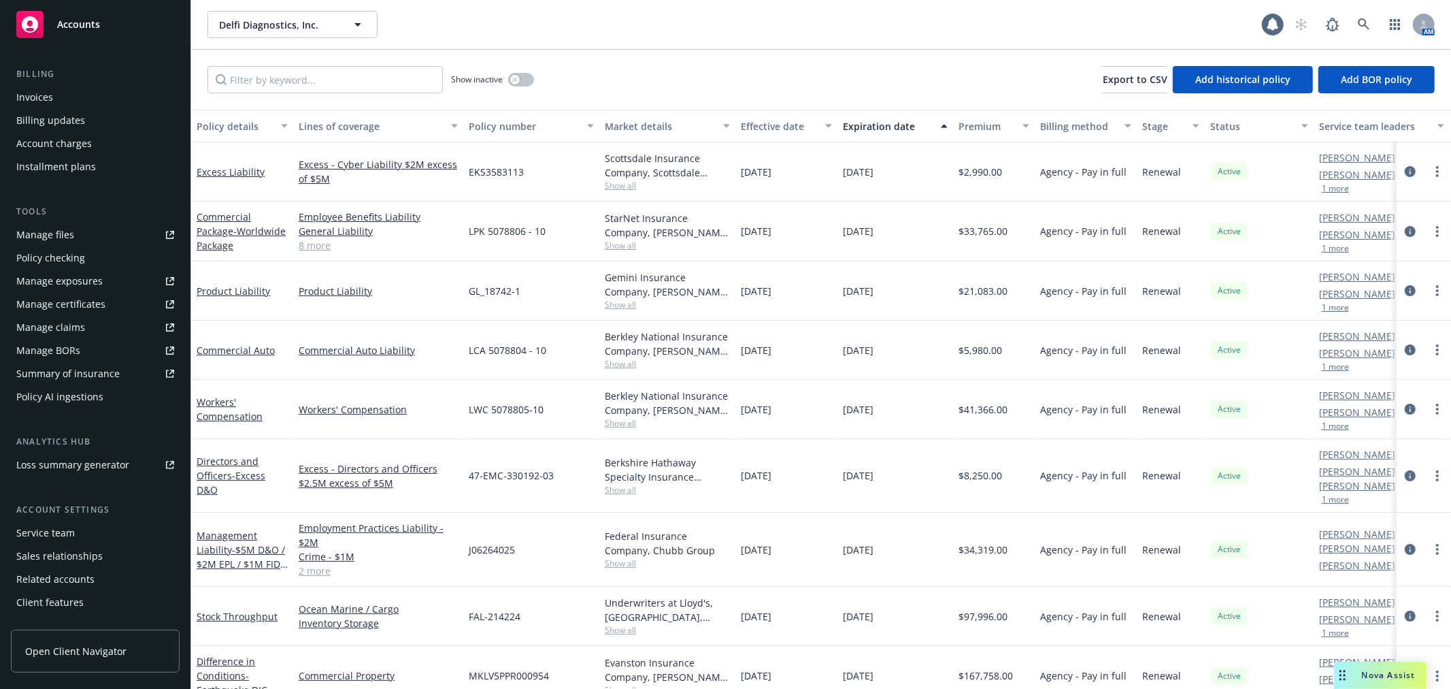
click at [362, 616] on link "Inventory Storage" at bounding box center [378, 623] width 159 height 14
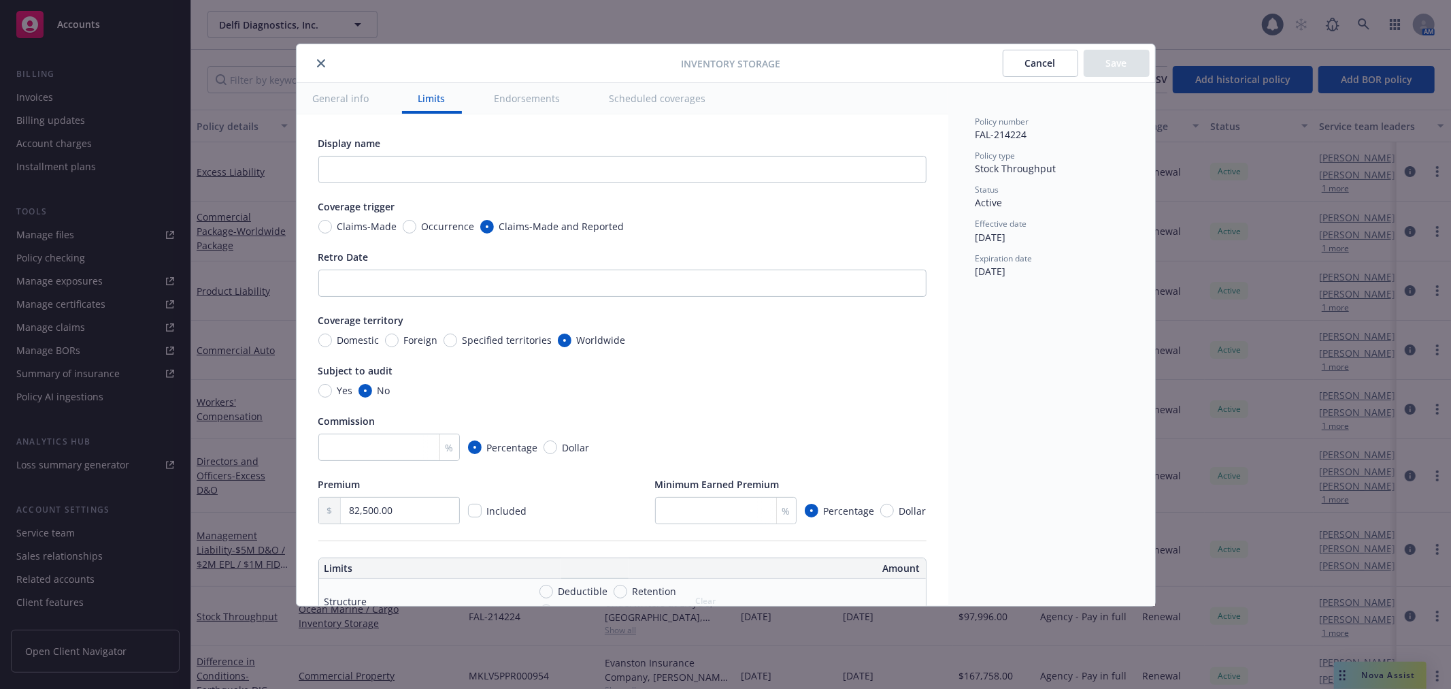
click at [321, 63] on icon "close" at bounding box center [321, 63] width 8 height 8
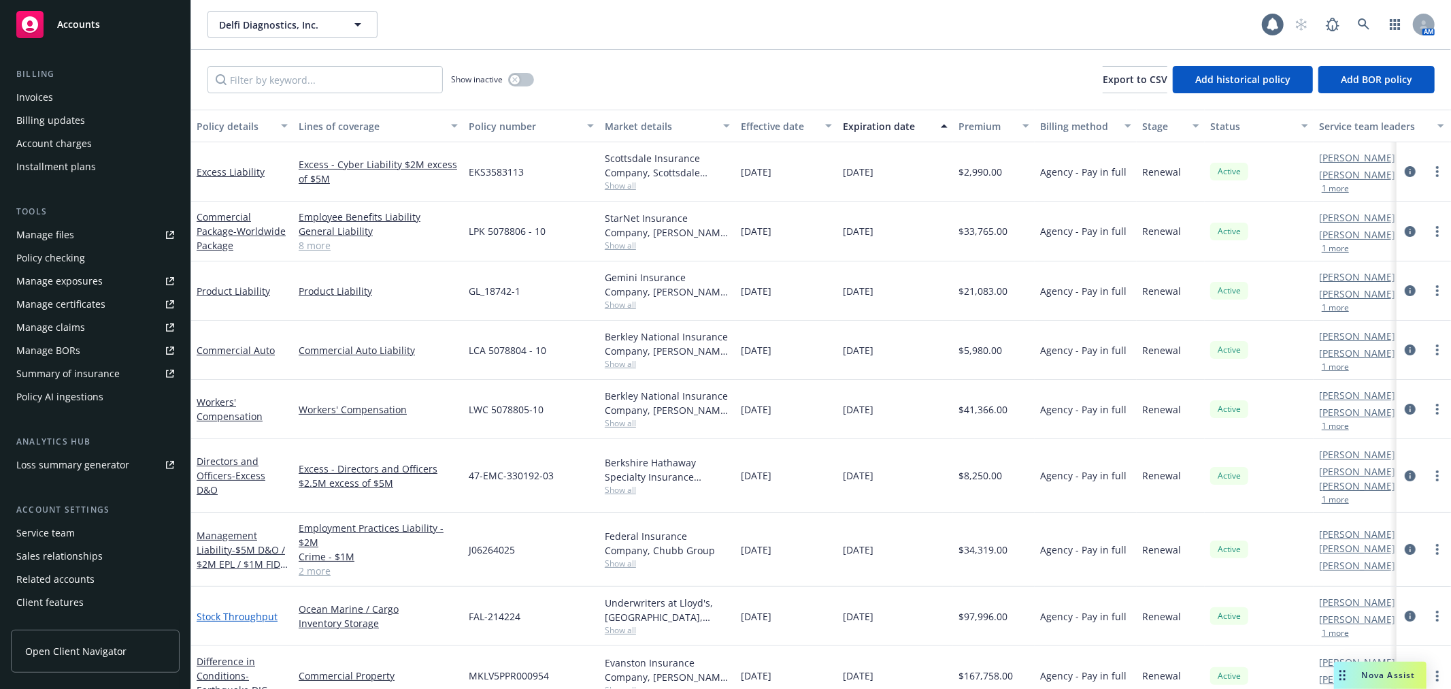
click at [254, 610] on link "Stock Throughput" at bounding box center [237, 616] width 81 height 13
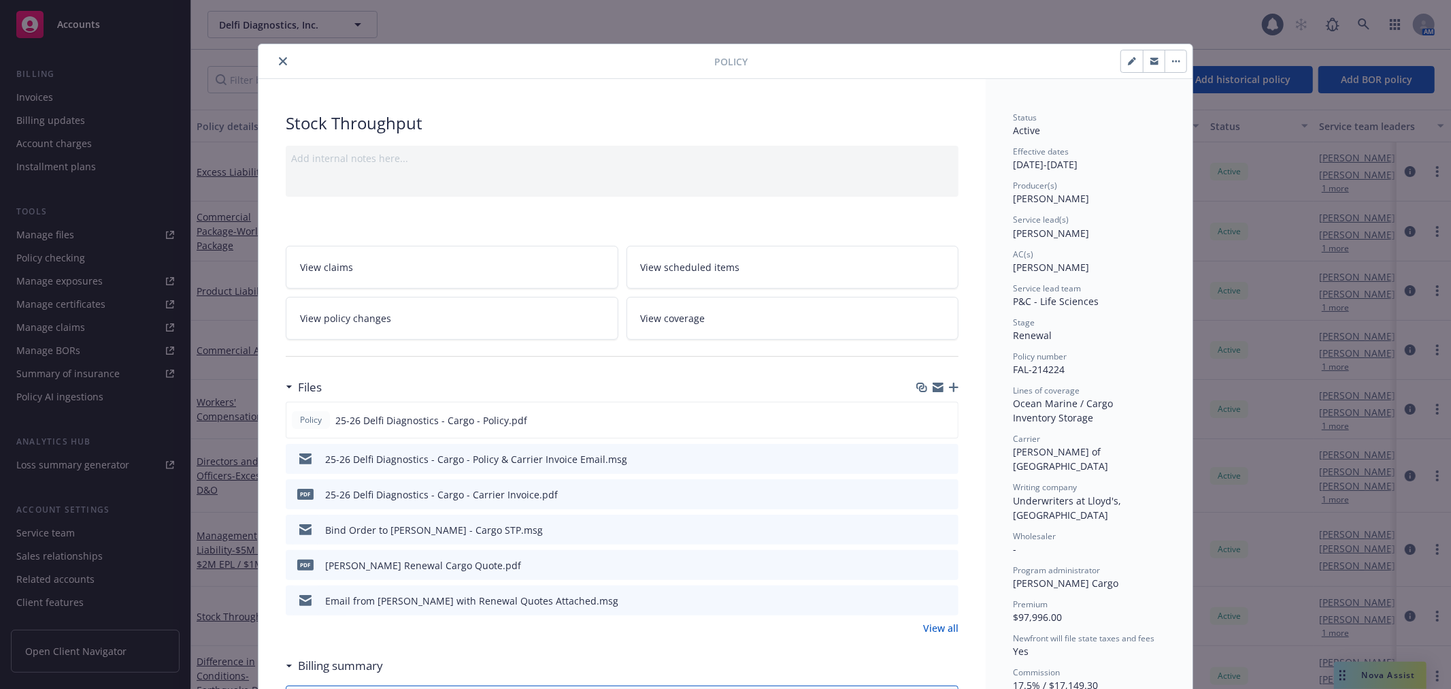
click at [872, 514] on div "Bind Order to [PERSON_NAME] - Cargo STP.msg" at bounding box center [622, 529] width 673 height 30
drag, startPoint x: 278, startPoint y: 61, endPoint x: 444, endPoint y: 93, distance: 169.1
click at [279, 61] on icon "close" at bounding box center [283, 61] width 8 height 8
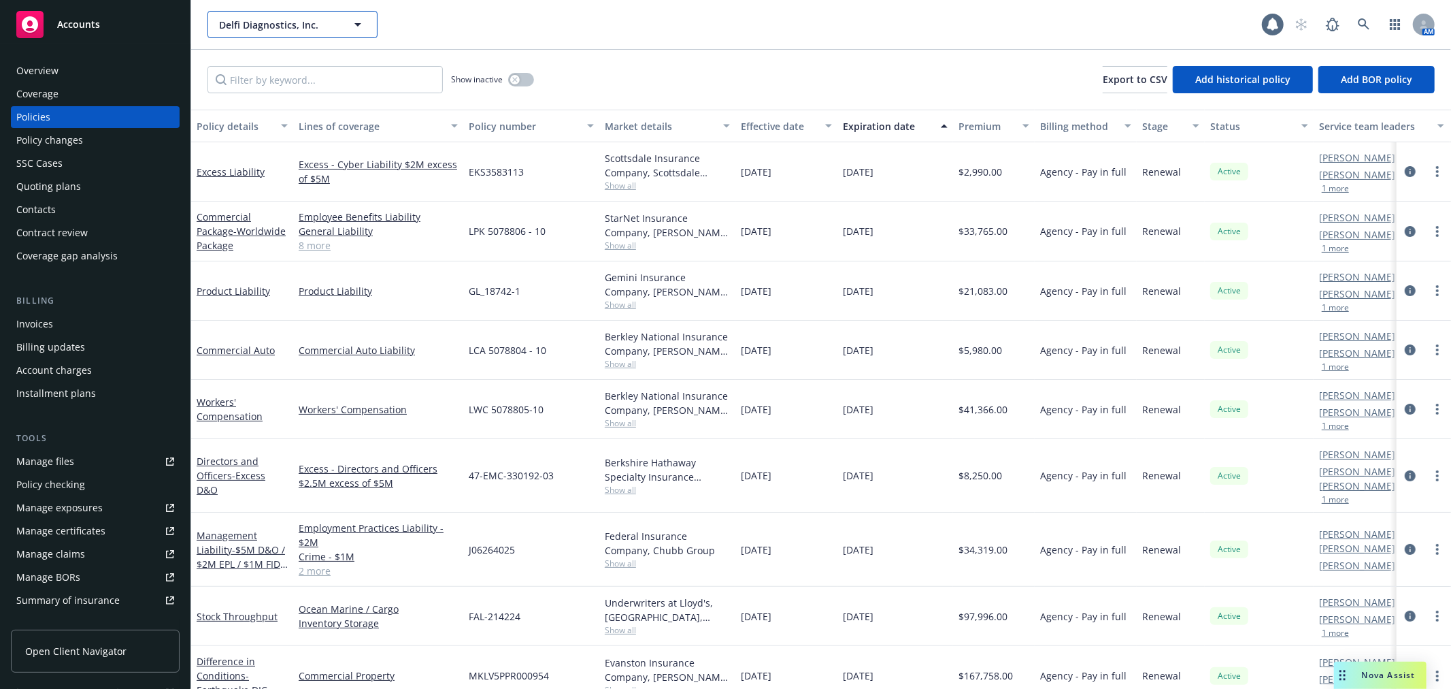
click at [300, 29] on span "Delfi Diagnostics, Inc." at bounding box center [278, 25] width 118 height 14
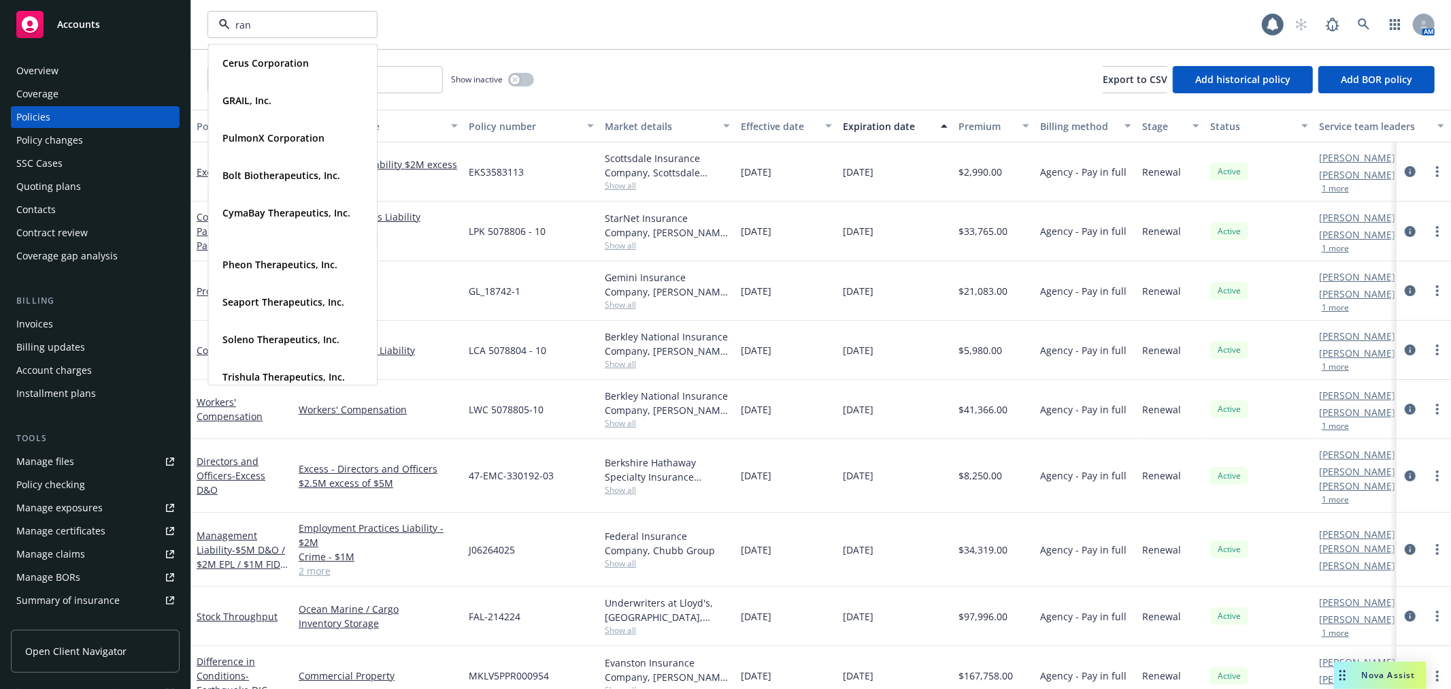
type input "rani"
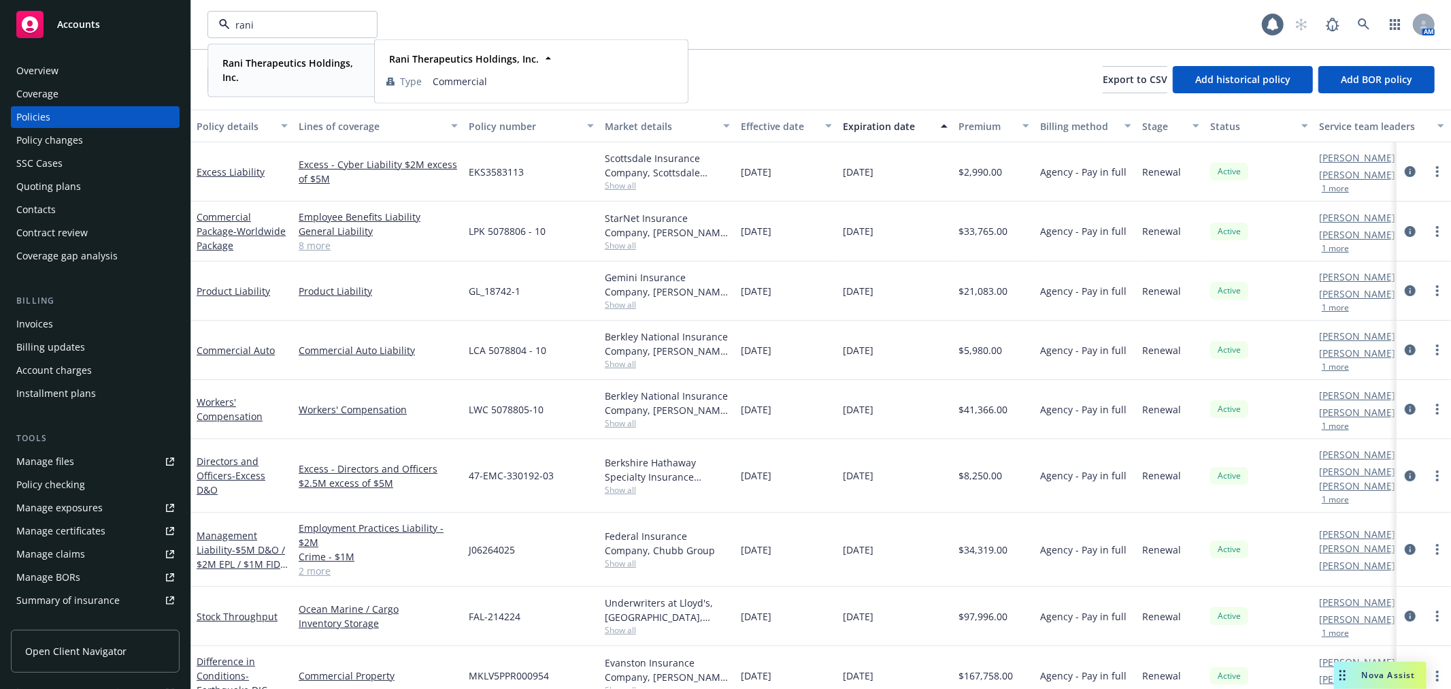
click at [291, 63] on strong "Rani Therapeutics Holdings, Inc." at bounding box center [287, 69] width 131 height 27
click at [287, 82] on input "Filter by keyword..." at bounding box center [325, 79] width 235 height 27
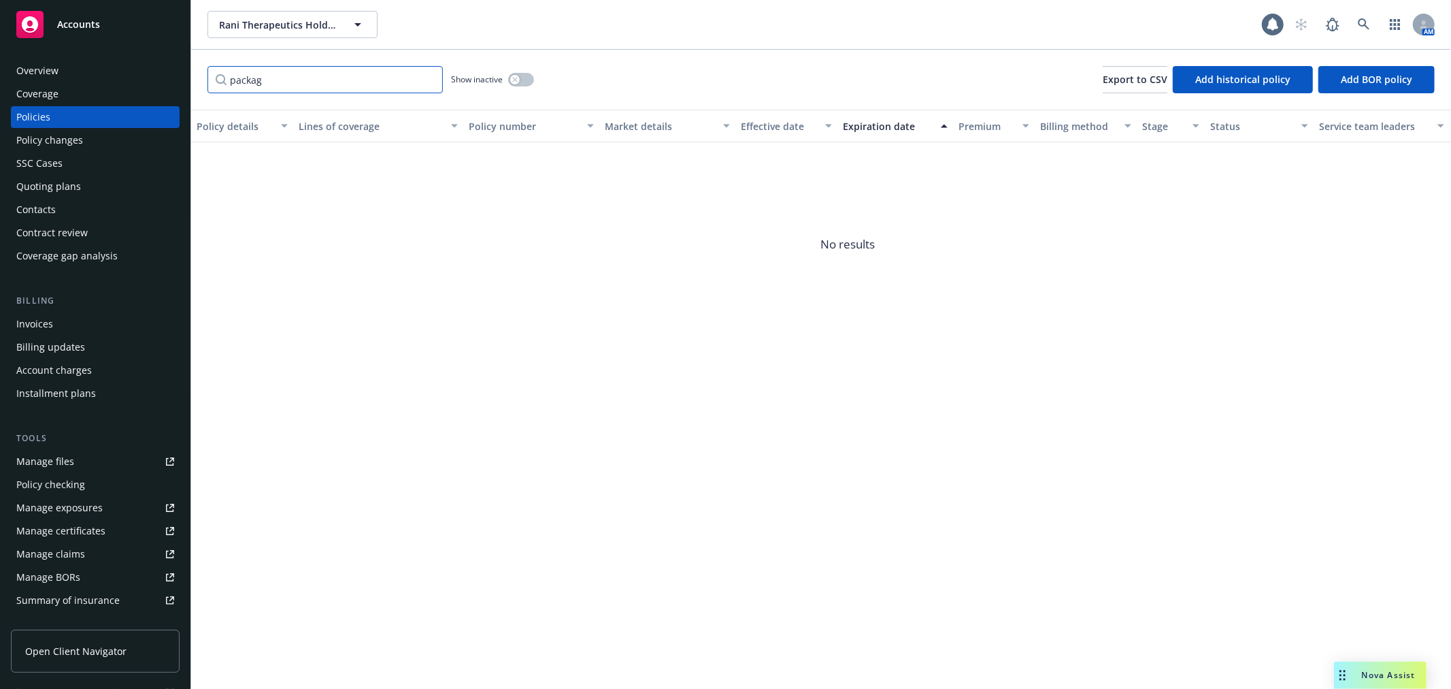
type input "packag"
click at [520, 78] on button "button" at bounding box center [521, 80] width 26 height 14
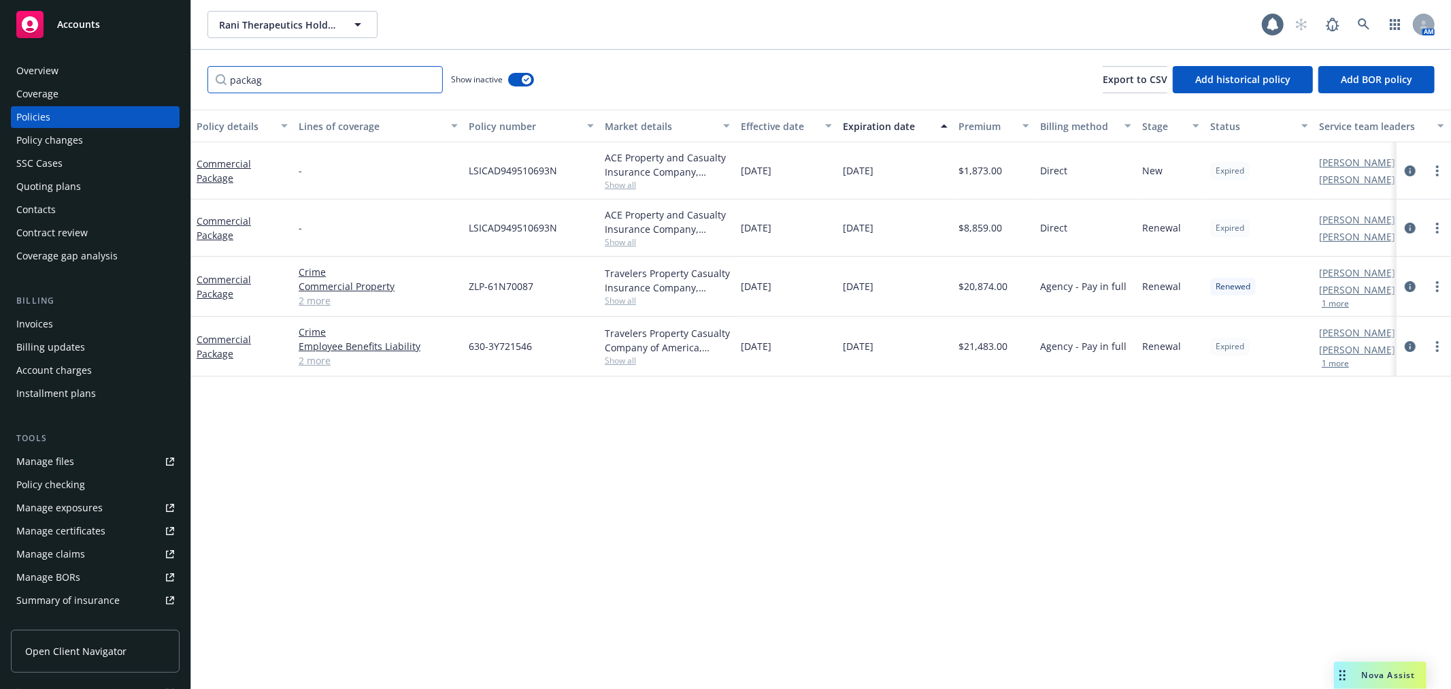
click at [357, 72] on input "packag" at bounding box center [325, 79] width 235 height 27
drag, startPoint x: 540, startPoint y: 345, endPoint x: 467, endPoint y: 348, distance: 72.2
click at [467, 348] on div "630-3Y721546" at bounding box center [531, 346] width 136 height 60
copy span "630-3Y721546"
click at [459, 416] on div "Policy details Lines of coverage Policy number Market details Effective date Ex…" at bounding box center [821, 399] width 1260 height 579
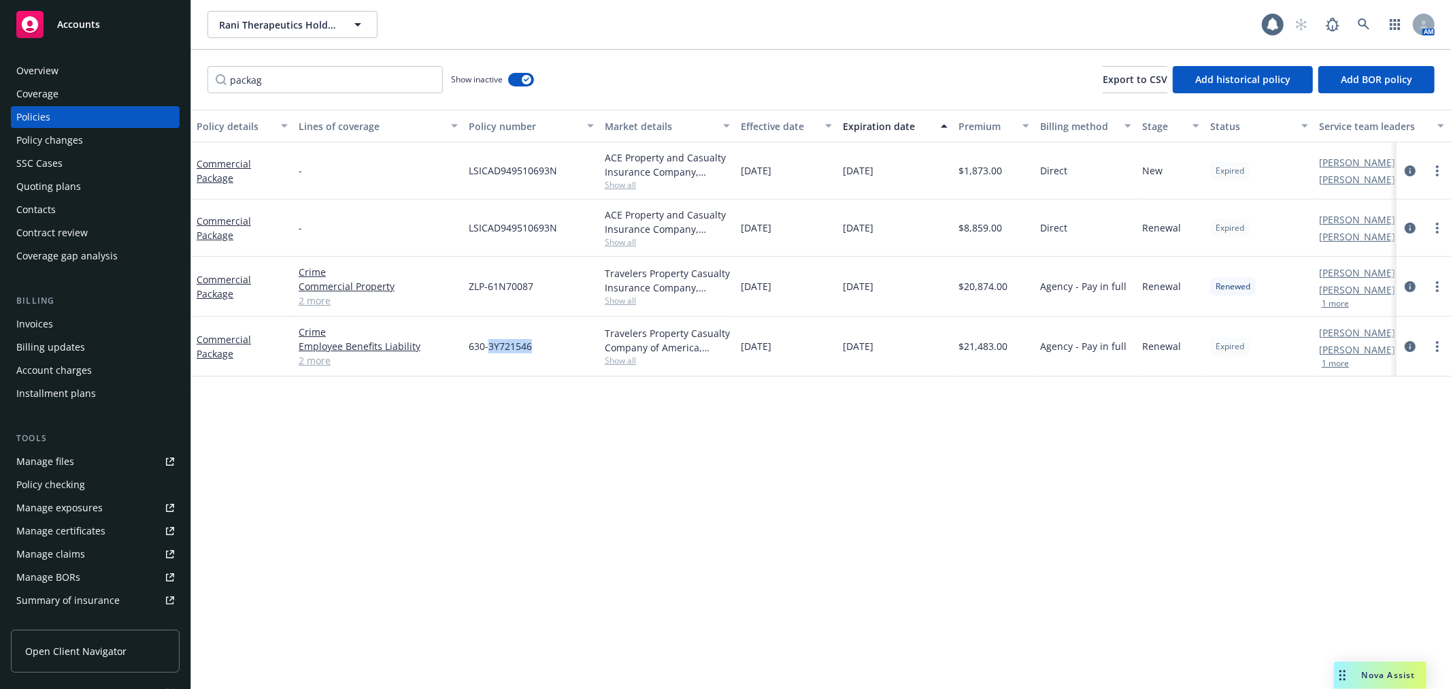
drag, startPoint x: 542, startPoint y: 342, endPoint x: 490, endPoint y: 348, distance: 52.2
click at [490, 348] on div "630-3Y721546" at bounding box center [531, 346] width 136 height 60
copy span "3Y721546"
drag, startPoint x: 539, startPoint y: 287, endPoint x: 488, endPoint y: 288, distance: 51.0
click at [488, 288] on div "ZLP-61N70087" at bounding box center [531, 286] width 136 height 60
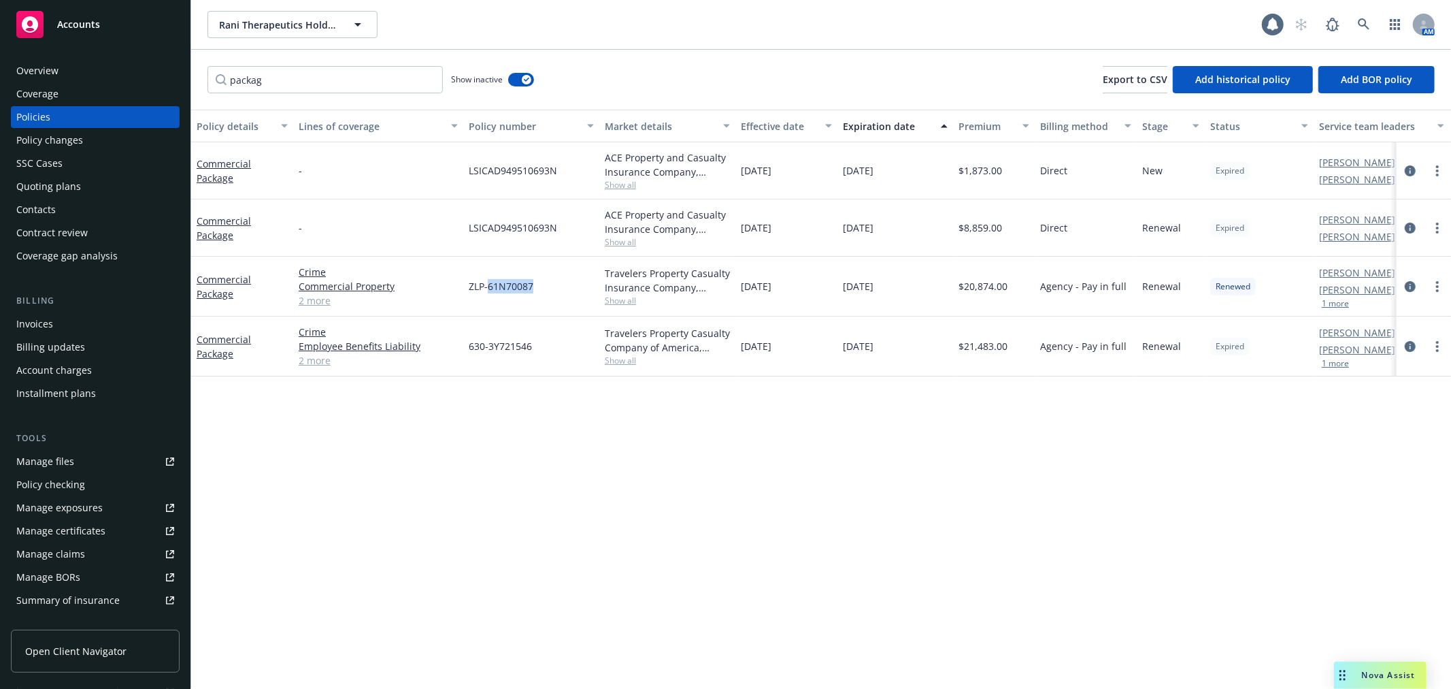
copy span "61N70087"
drag, startPoint x: 629, startPoint y: 246, endPoint x: 740, endPoint y: 244, distance: 111.6
click at [629, 246] on span "Show all" at bounding box center [667, 242] width 125 height 12
click at [927, 447] on div "Policy details Lines of coverage Policy number Market details Effective date Ex…" at bounding box center [821, 399] width 1260 height 579
drag, startPoint x: 110, startPoint y: 71, endPoint x: 80, endPoint y: 71, distance: 30.6
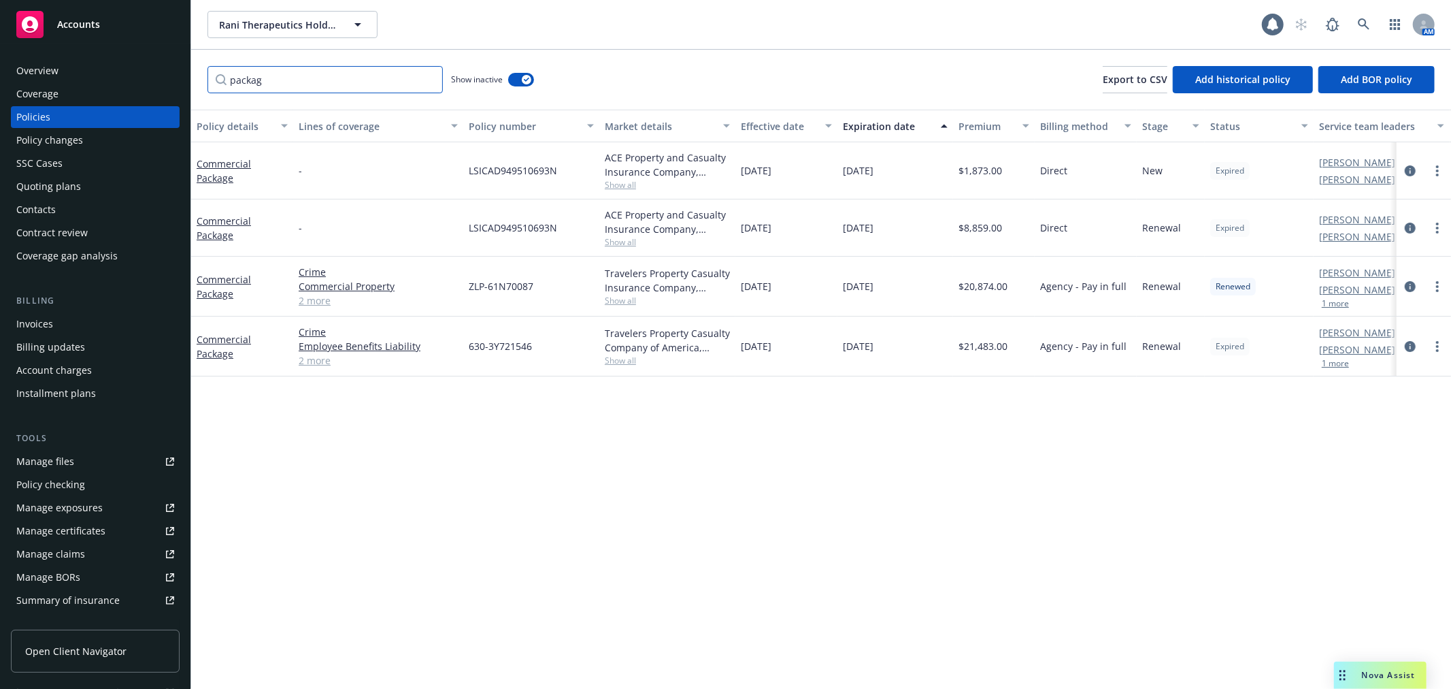
click at [80, 71] on div "Accounts Overview Coverage Policies Policy changes SSC Cases Quoting plans Cont…" at bounding box center [725, 344] width 1451 height 689
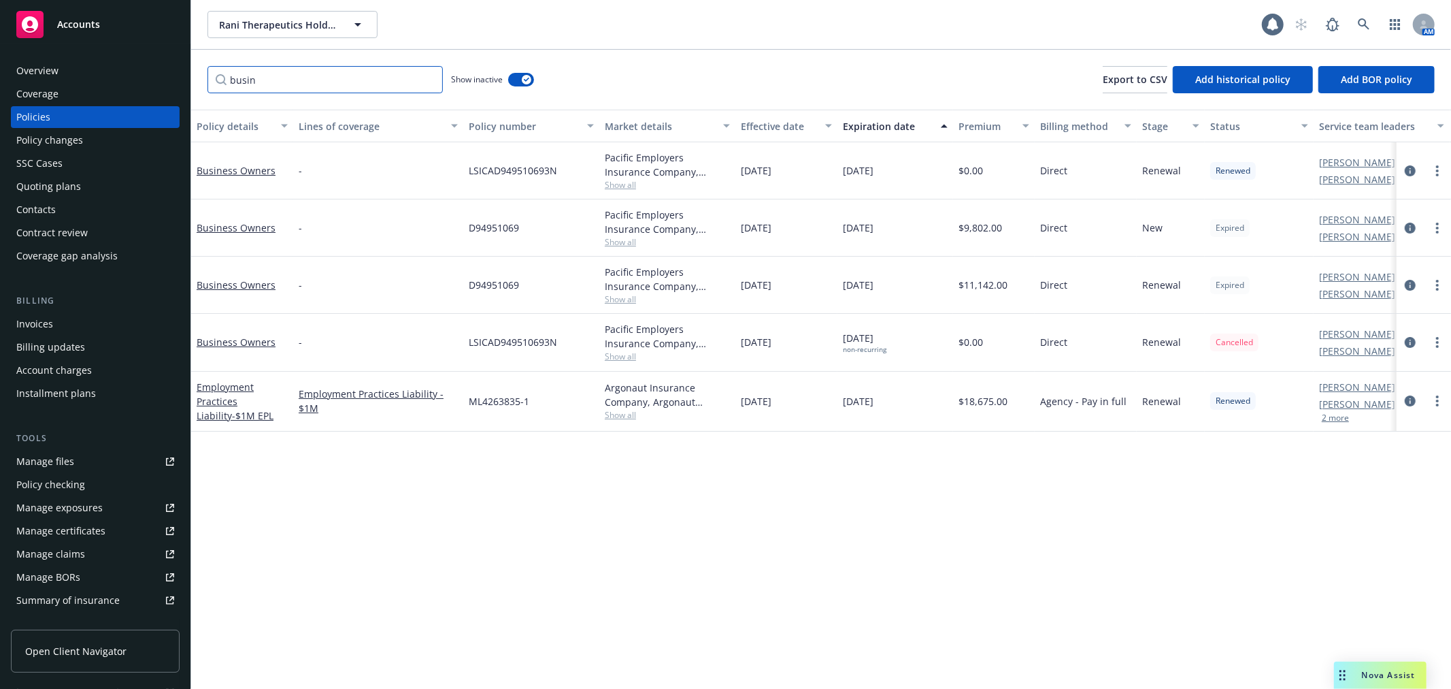
type input "busin"
click at [396, 471] on div "Policy details Lines of coverage Policy number Market details Effective date Ex…" at bounding box center [821, 399] width 1260 height 579
click at [930, 549] on div "Policy details Lines of coverage Policy number Market details Effective date Ex…" at bounding box center [821, 399] width 1260 height 579
click at [72, 78] on div "Overview" at bounding box center [95, 71] width 158 height 22
